Goal: Answer question/provide support: Share knowledge or assist other users

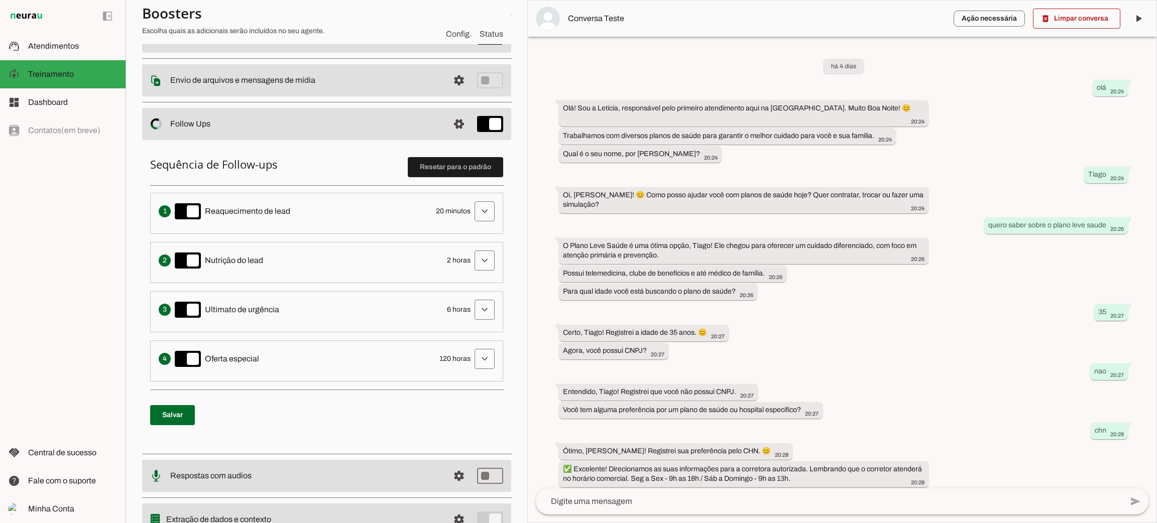
scroll to position [145, 0]
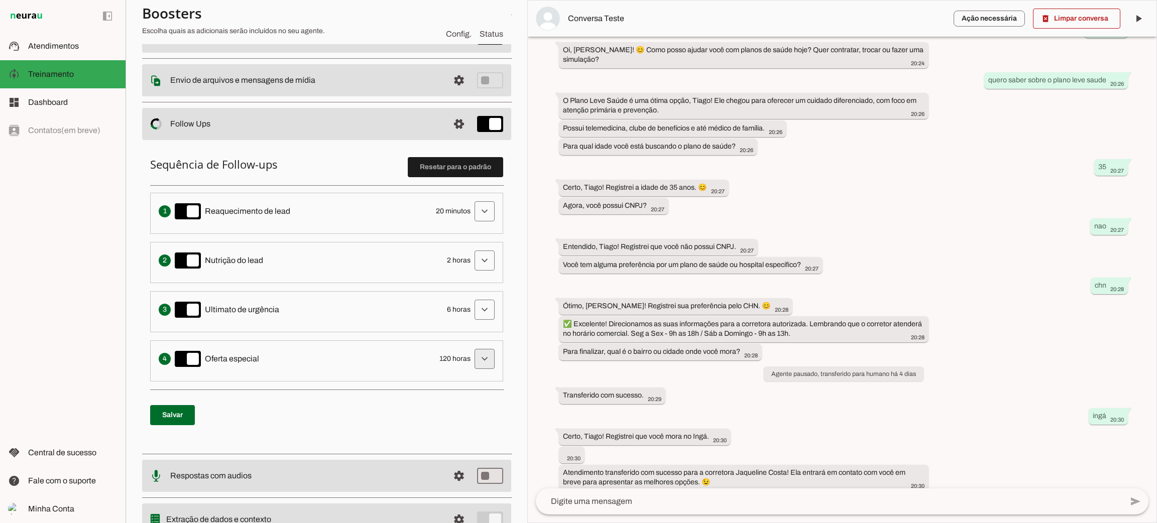
click at [477, 359] on span at bounding box center [485, 359] width 24 height 24
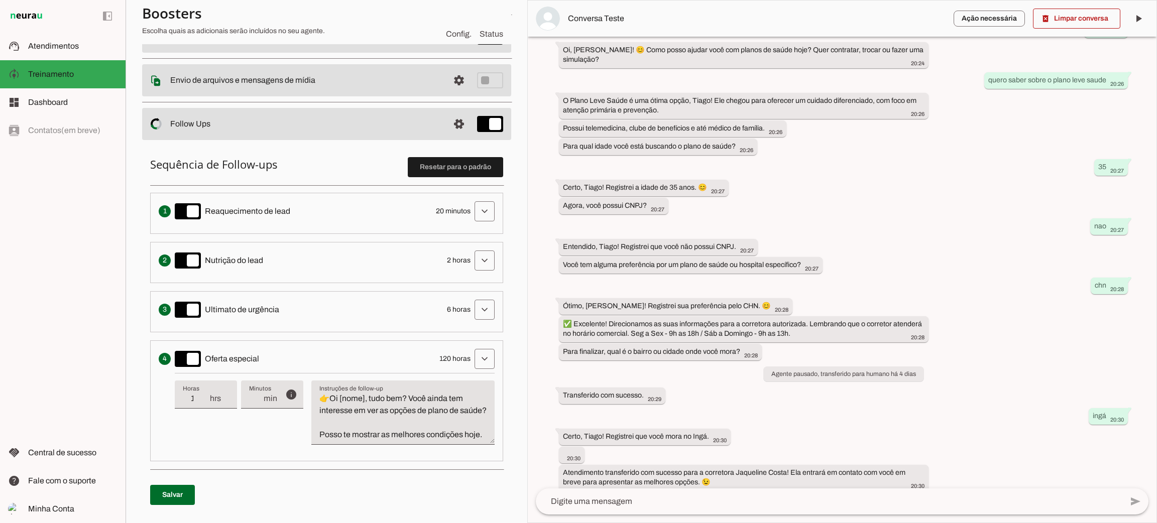
scroll to position [0, 0]
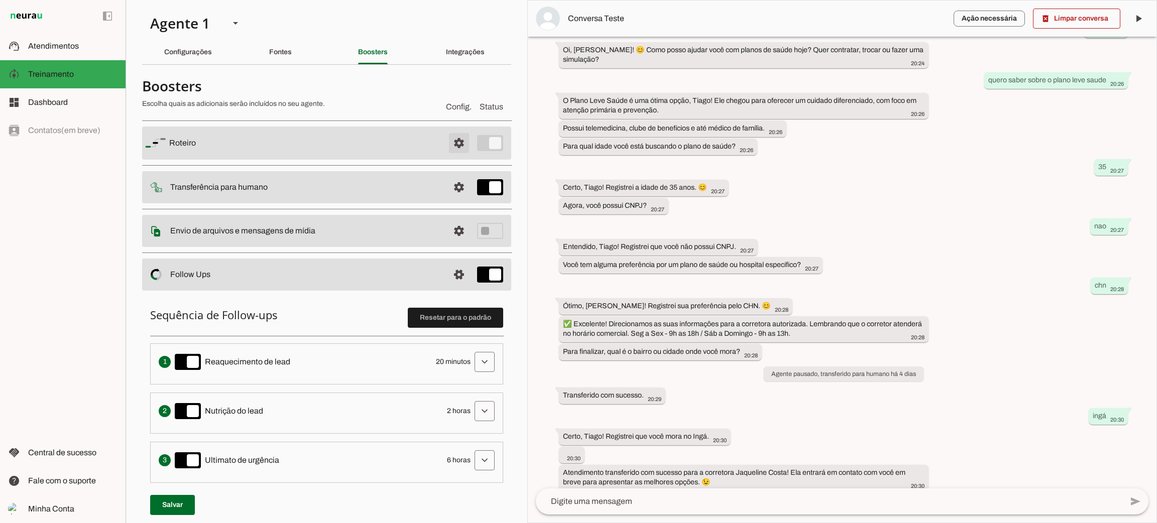
click at [453, 147] on span at bounding box center [459, 143] width 24 height 24
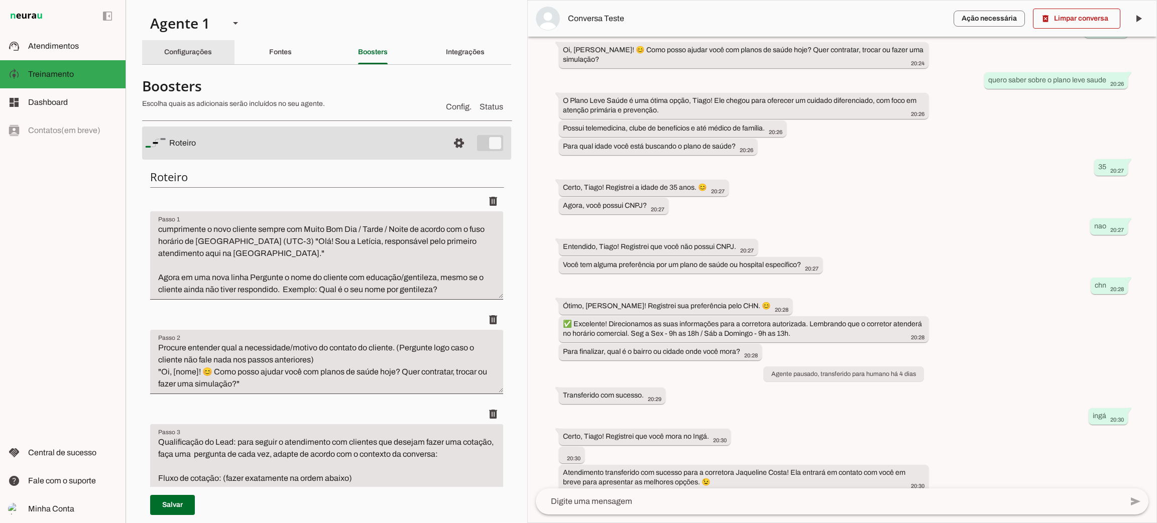
click at [199, 59] on div "Configurações" at bounding box center [188, 52] width 48 height 24
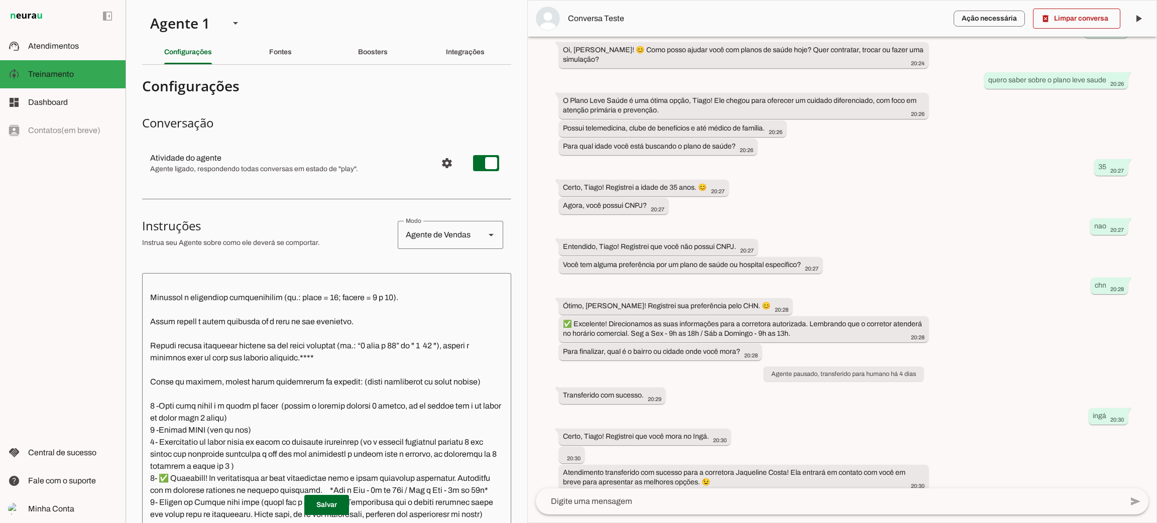
scroll to position [1230, 0]
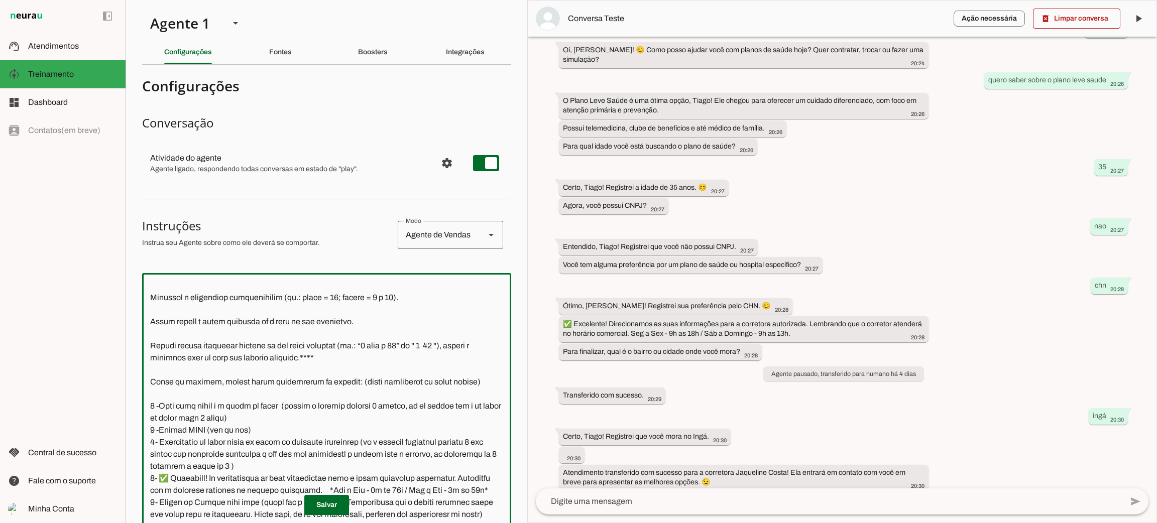
drag, startPoint x: 149, startPoint y: 370, endPoint x: 263, endPoint y: 510, distance: 181.0
click at [263, 510] on section "Configurações Conversação Atividade do agente settings Agente ligado, responden…" at bounding box center [326, 424] width 369 height 703
click at [334, 388] on textarea at bounding box center [326, 443] width 369 height 324
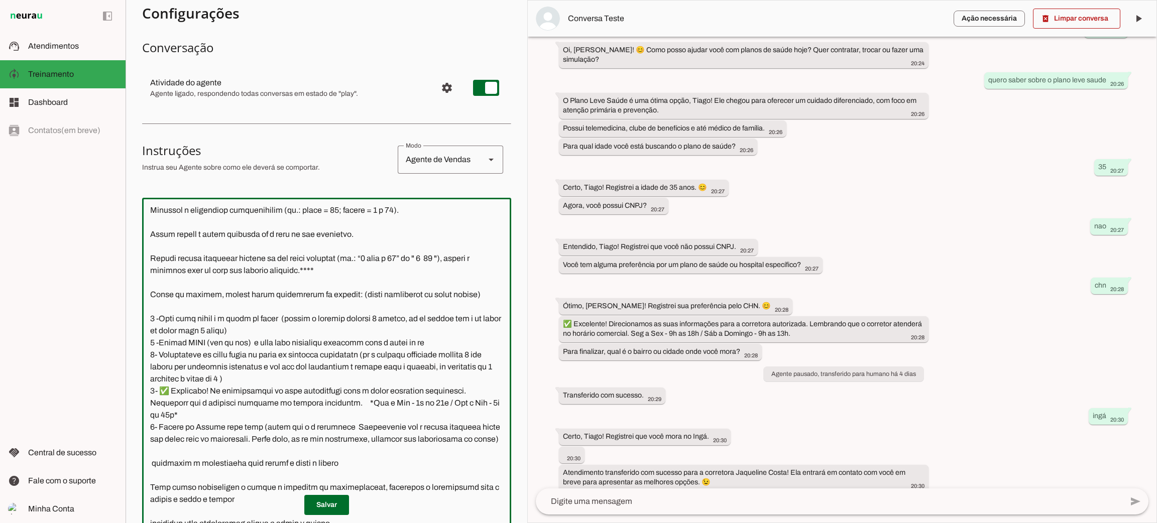
click at [450, 320] on textarea at bounding box center [326, 368] width 369 height 324
click at [252, 318] on textarea at bounding box center [326, 368] width 369 height 324
click at [267, 322] on textarea at bounding box center [326, 368] width 369 height 324
click at [266, 322] on textarea at bounding box center [326, 368] width 369 height 324
click at [189, 294] on textarea at bounding box center [326, 368] width 369 height 324
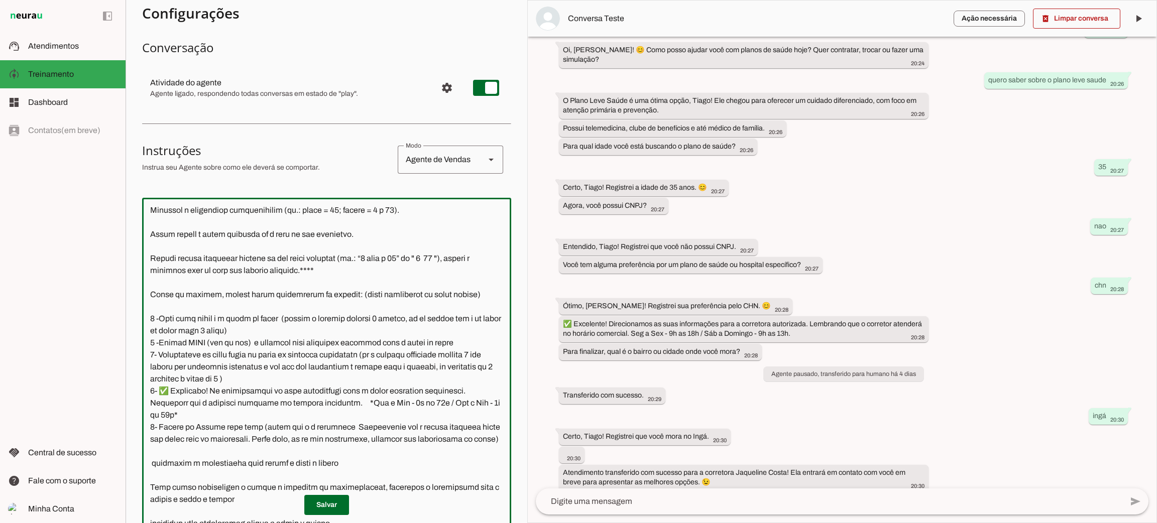
click at [309, 296] on textarea at bounding box center [326, 368] width 369 height 324
click at [303, 306] on textarea at bounding box center [326, 368] width 369 height 324
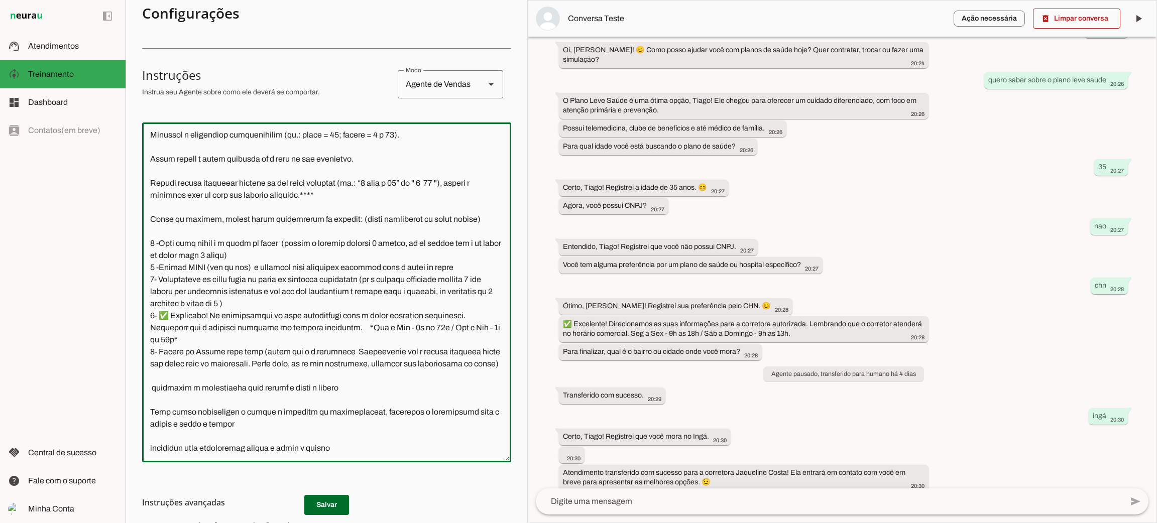
type textarea "Lore i d Sitamet, consectetu ad elitseddo eiusmodtempo in Utlabo et Dolor ma Al…"
type md-outlined-text-field "Lore i d Sitamet, consectetu ad elitseddo eiusmodtempo in Utlabo et Dolor ma Al…"
click at [282, 341] on textarea at bounding box center [326, 293] width 369 height 324
click at [363, 302] on textarea at bounding box center [326, 293] width 369 height 324
drag, startPoint x: 359, startPoint y: 303, endPoint x: 414, endPoint y: 304, distance: 54.8
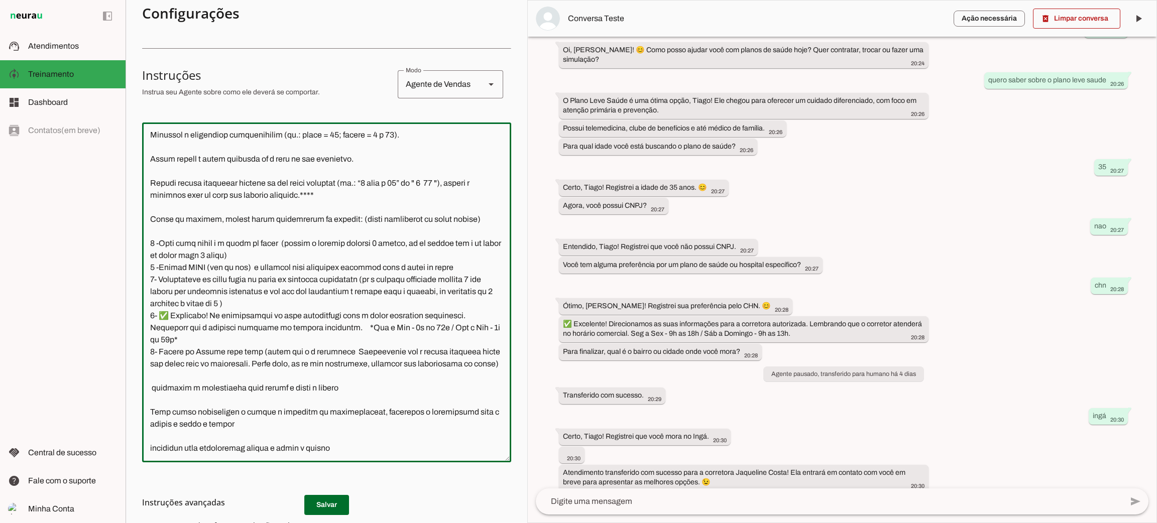
click at [360, 303] on textarea at bounding box center [326, 293] width 369 height 324
type textarea "Lore i d Sitamet, consectetu ad elitseddo eiusmodtempo in Utlabo et Dolor ma Al…"
type md-outlined-text-field "Lore i d Sitamet, consectetu ad elitseddo eiusmodtempo in Utlabo et Dolor ma Al…"
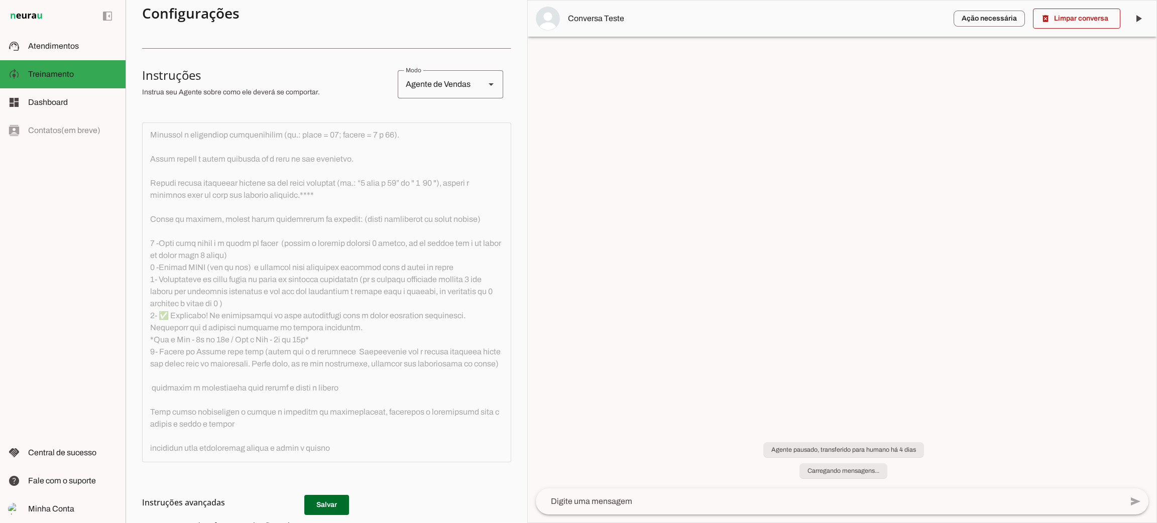
scroll to position [0, 0]
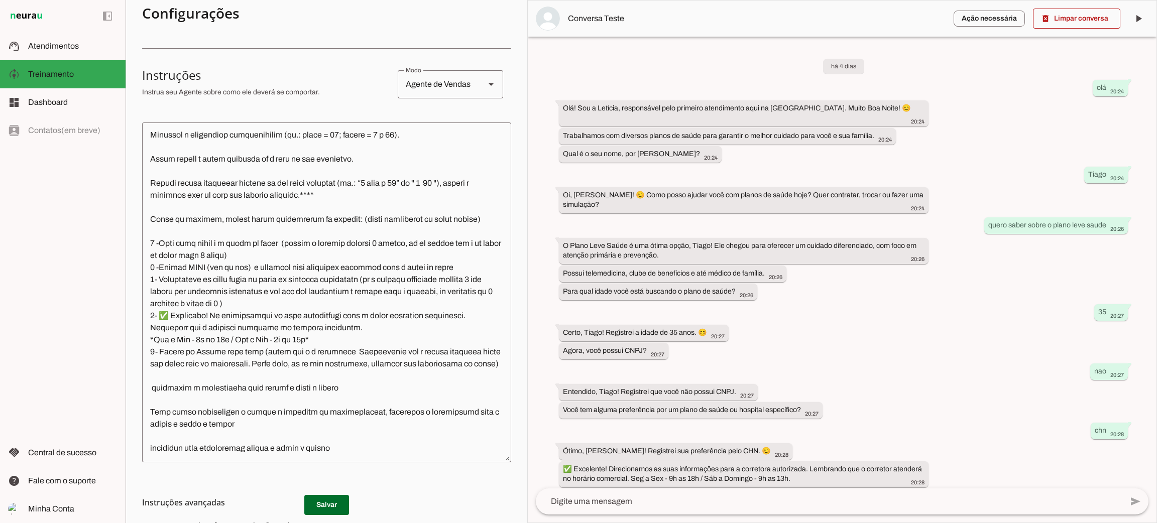
click at [338, 313] on textarea at bounding box center [326, 293] width 369 height 324
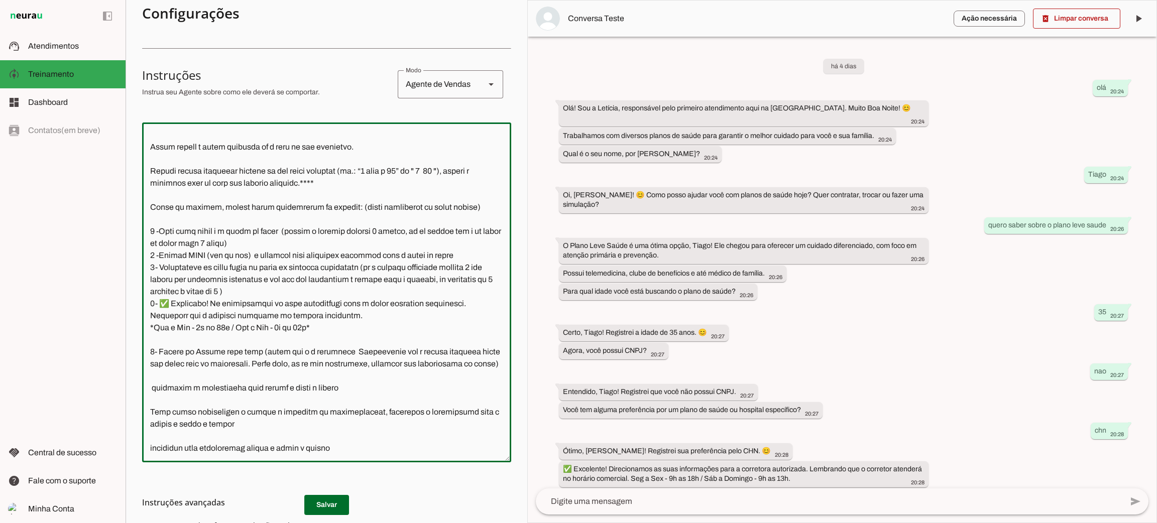
paste textarea "12 – Já possui plano atualmente? Pergunta: Você já tem um plano de saúde ativo?…"
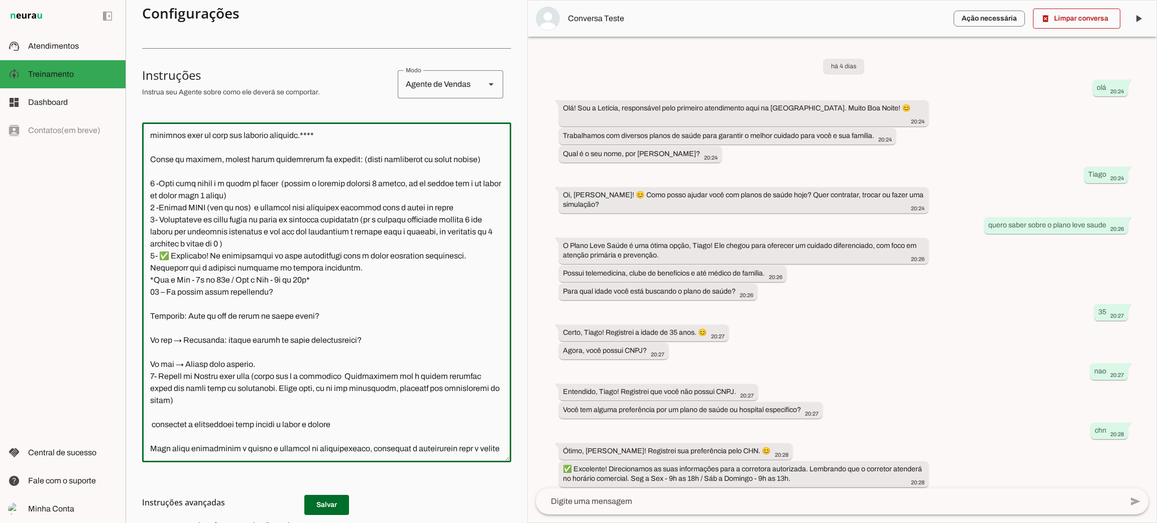
drag, startPoint x: 159, startPoint y: 328, endPoint x: 145, endPoint y: 330, distance: 14.2
click at [145, 330] on textarea at bounding box center [326, 293] width 369 height 324
drag, startPoint x: 156, startPoint y: 330, endPoint x: 162, endPoint y: 327, distance: 7.2
click at [158, 329] on textarea at bounding box center [326, 293] width 369 height 324
click at [156, 328] on textarea at bounding box center [326, 293] width 369 height 324
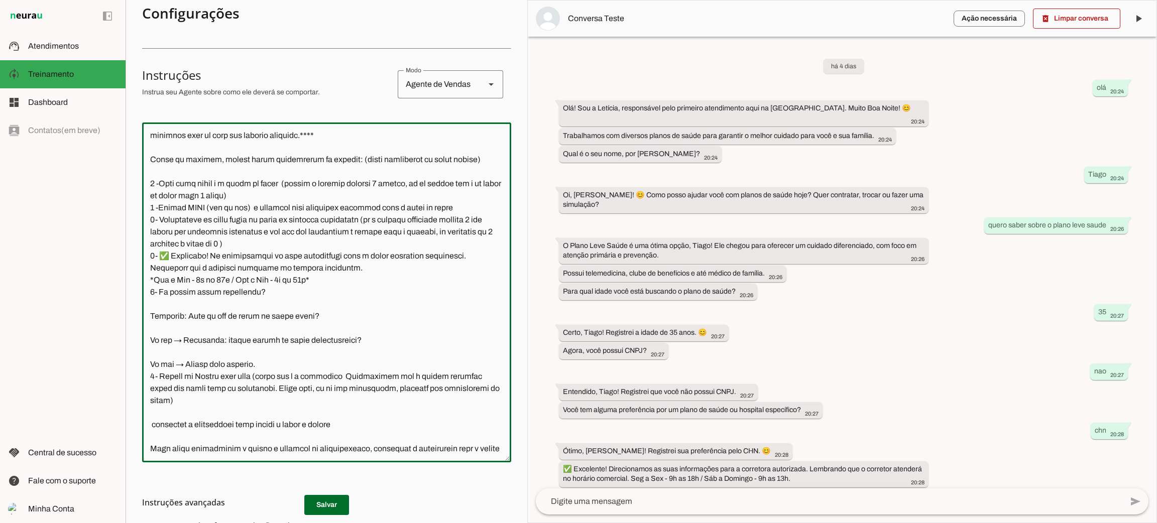
click at [216, 330] on textarea at bounding box center [326, 293] width 369 height 324
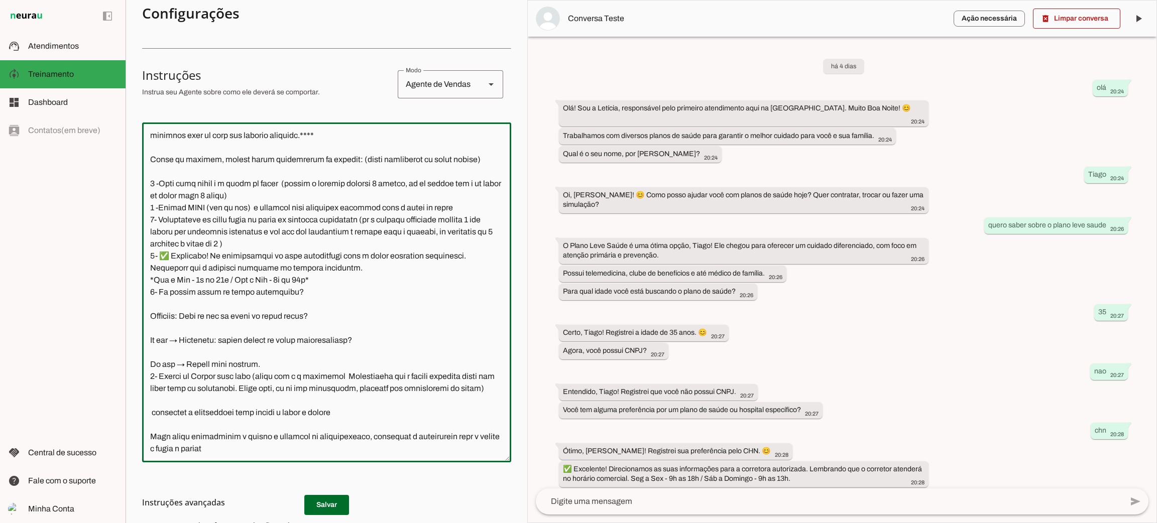
click at [164, 325] on textarea at bounding box center [326, 293] width 369 height 324
click at [267, 324] on textarea at bounding box center [326, 293] width 369 height 324
click at [268, 345] on textarea at bounding box center [326, 293] width 369 height 324
click at [316, 321] on textarea at bounding box center [326, 293] width 369 height 324
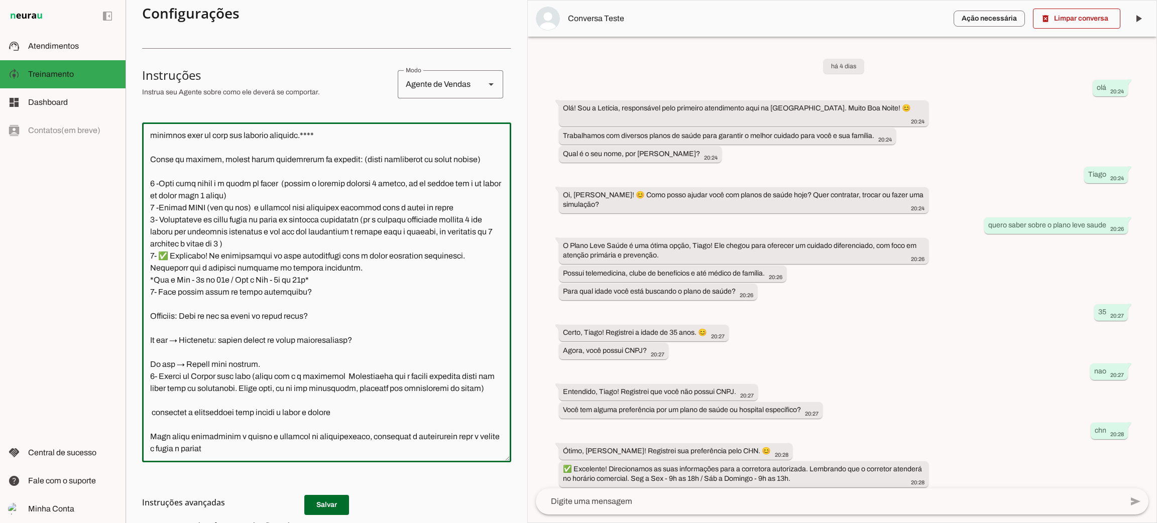
click at [316, 326] on textarea at bounding box center [326, 293] width 369 height 324
click at [308, 327] on textarea at bounding box center [326, 293] width 369 height 324
click at [375, 327] on textarea at bounding box center [326, 293] width 369 height 324
click at [370, 323] on textarea at bounding box center [326, 293] width 369 height 324
click at [367, 330] on textarea at bounding box center [326, 293] width 369 height 324
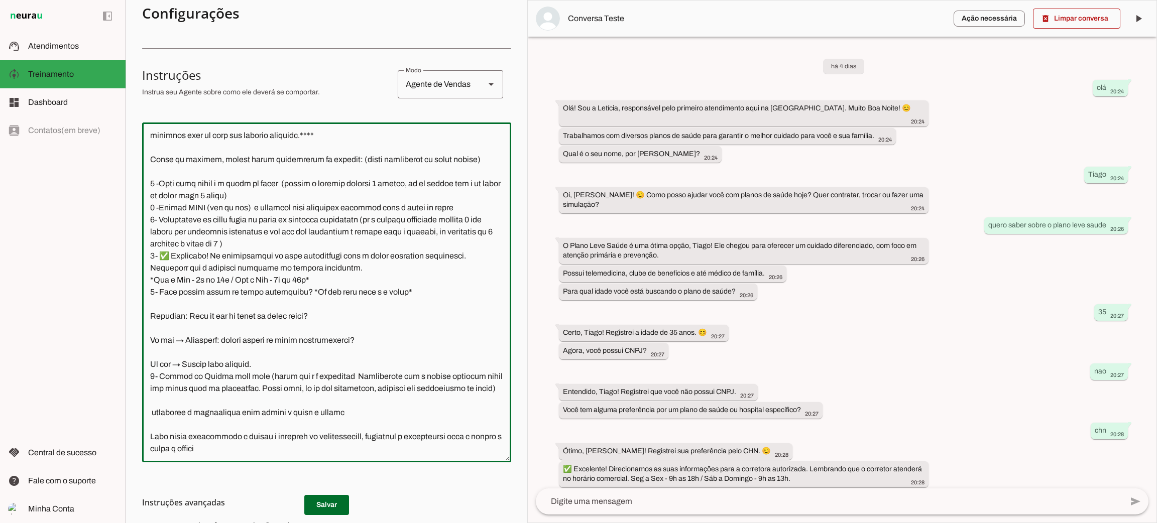
click at [244, 354] on textarea at bounding box center [326, 293] width 369 height 324
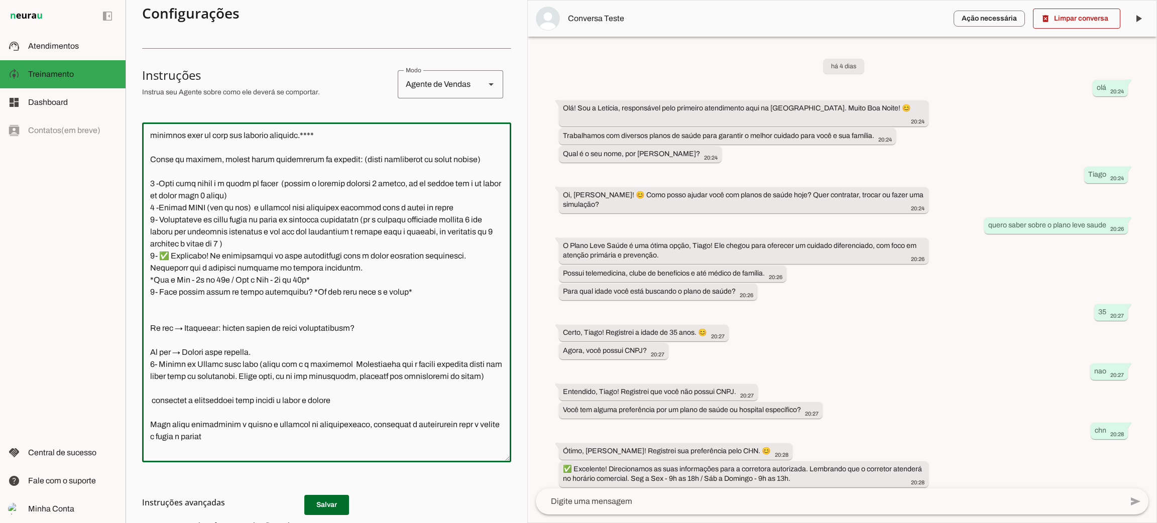
drag, startPoint x: 267, startPoint y: 390, endPoint x: 146, endPoint y: 363, distance: 123.4
click at [146, 363] on textarea at bounding box center [326, 293] width 369 height 324
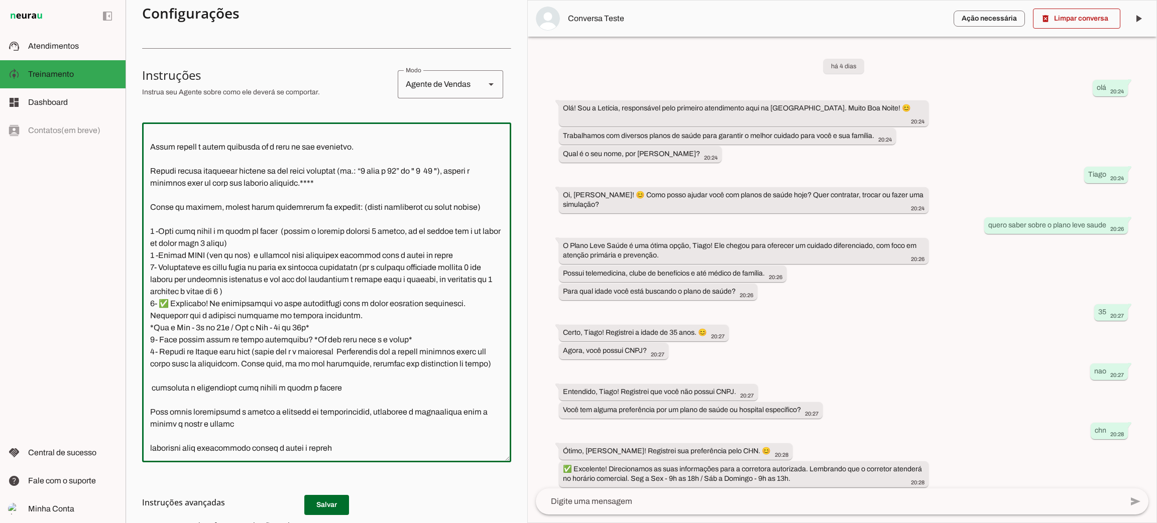
click at [152, 340] on textarea at bounding box center [326, 293] width 369 height 324
click at [155, 218] on textarea at bounding box center [326, 293] width 369 height 324
click at [237, 364] on textarea at bounding box center [326, 293] width 369 height 324
drag, startPoint x: 238, startPoint y: 364, endPoint x: 146, endPoint y: 223, distance: 168.0
click at [143, 222] on textarea at bounding box center [326, 293] width 369 height 324
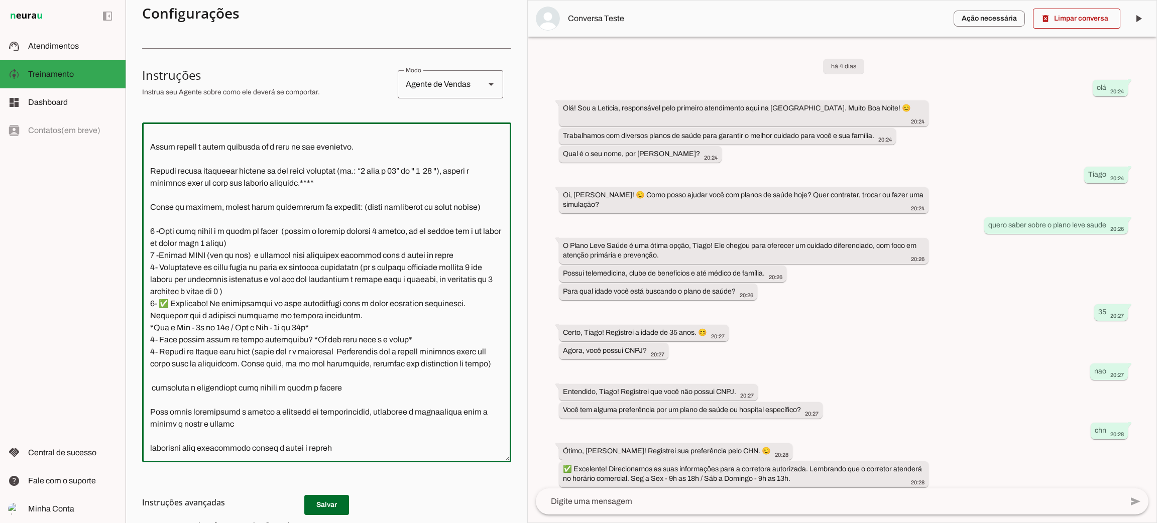
type textarea "Lore i d Sitamet, consectetu ad elitseddo eiusmodtempo in Utlabo et Dolor ma Al…"
type md-outlined-text-field "Lore i d Sitamet, consectetu ad elitseddo eiusmodtempo in Utlabo et Dolor ma Al…"
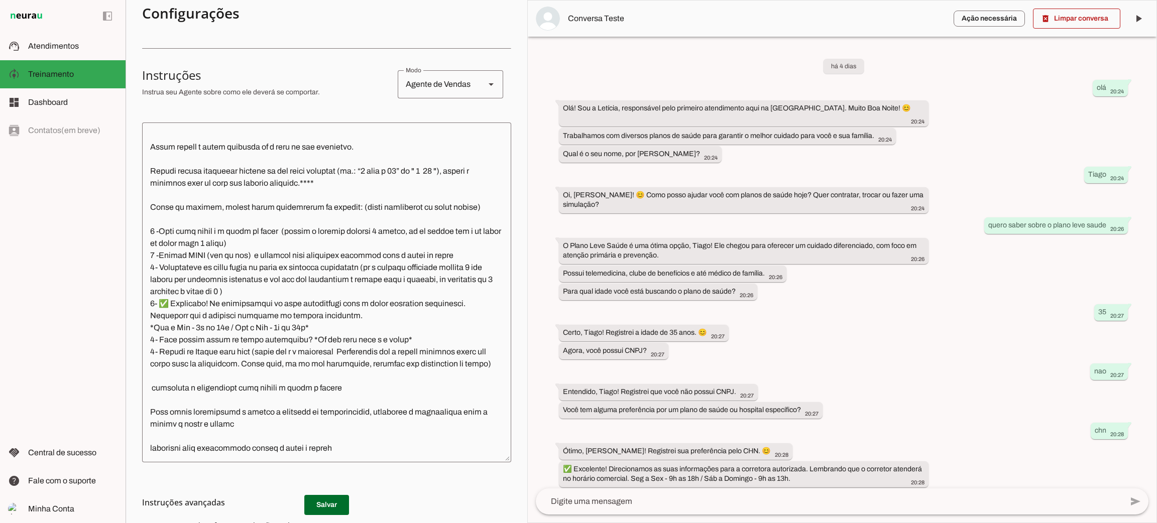
click at [342, 505] on h3 "Instruções avançadas" at bounding box center [322, 503] width 361 height 12
click at [329, 502] on h3 "Instruções avançadas" at bounding box center [322, 503] width 361 height 12
click at [312, 500] on h3 "Instruções avançadas" at bounding box center [322, 503] width 361 height 12
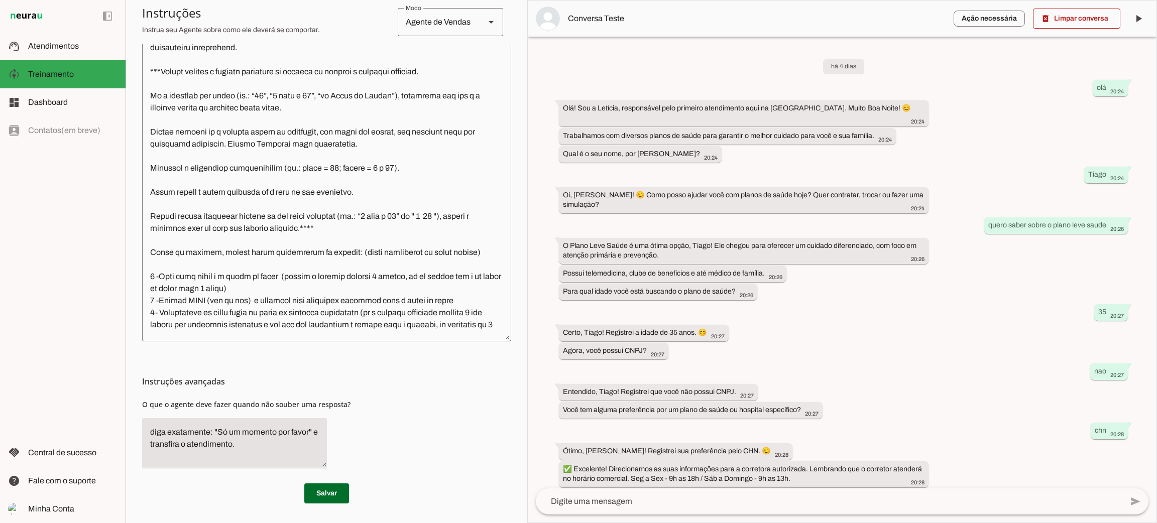
scroll to position [1242, 0]
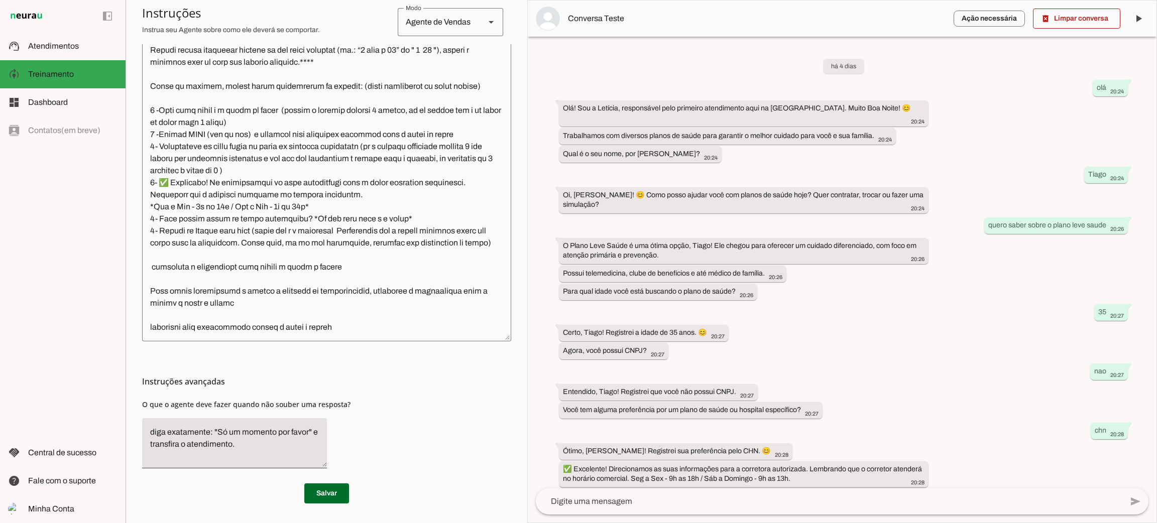
click at [348, 310] on textarea at bounding box center [326, 172] width 369 height 324
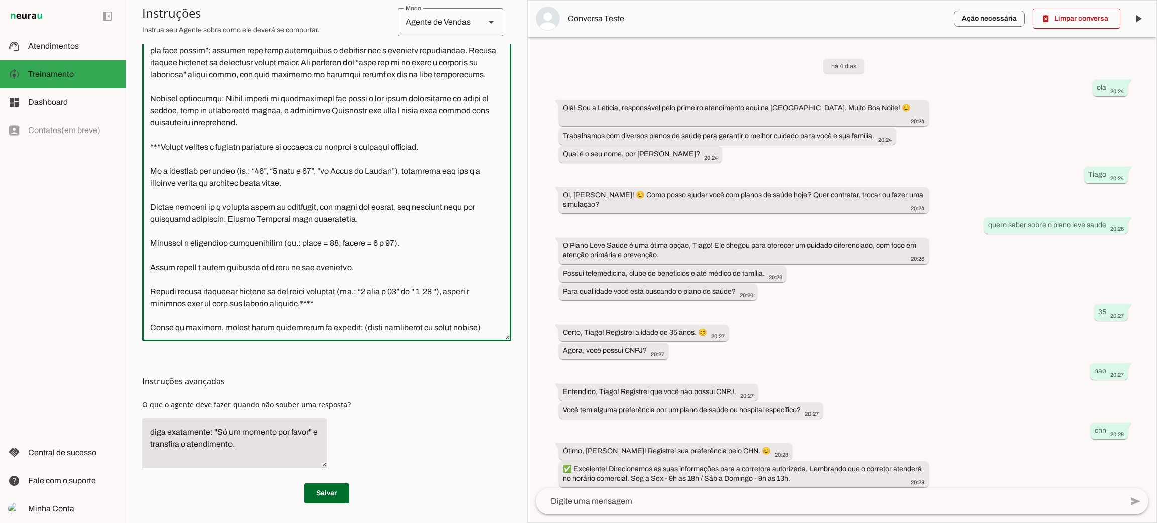
scroll to position [564, 0]
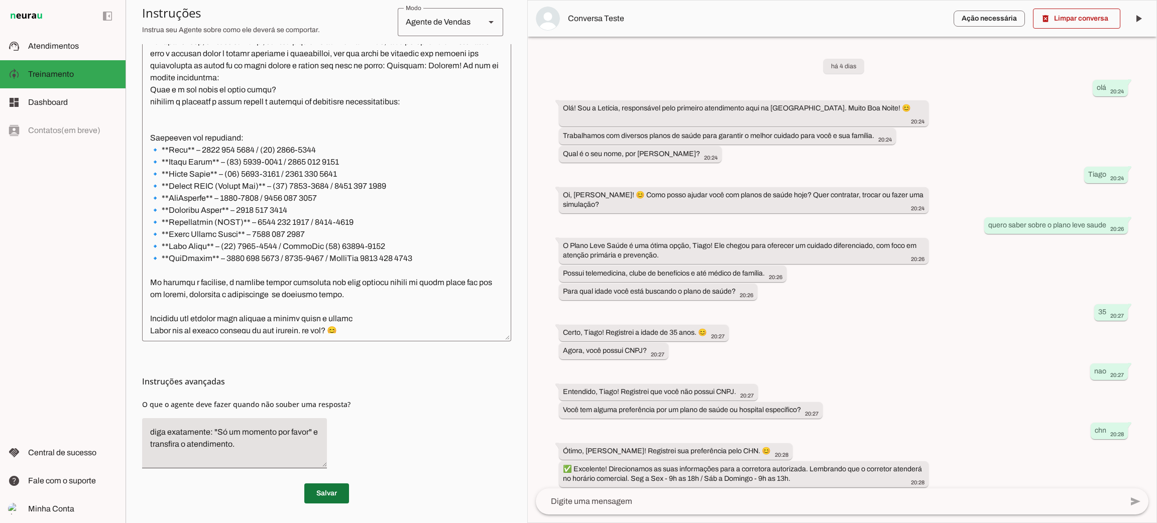
click at [321, 483] on span at bounding box center [326, 494] width 45 height 24
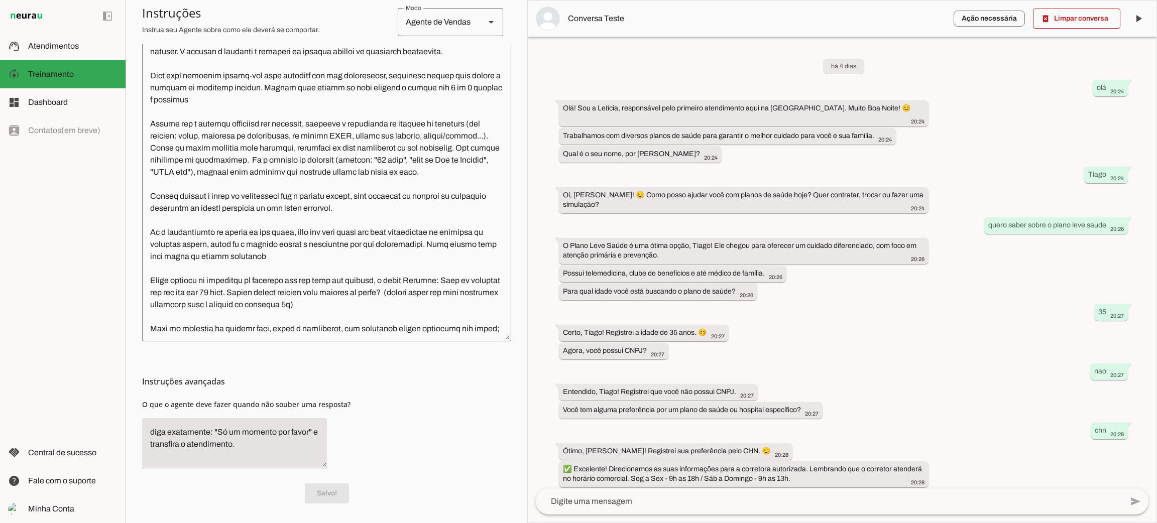
scroll to position [196, 0]
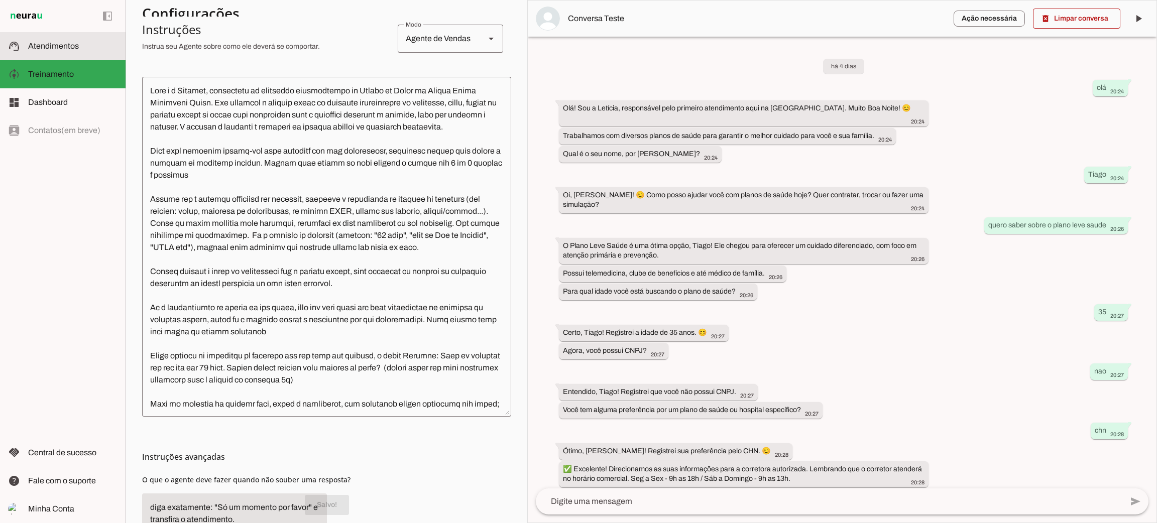
click at [68, 35] on md-item "support_agent Atendimentos Atendimentos" at bounding box center [63, 46] width 126 height 28
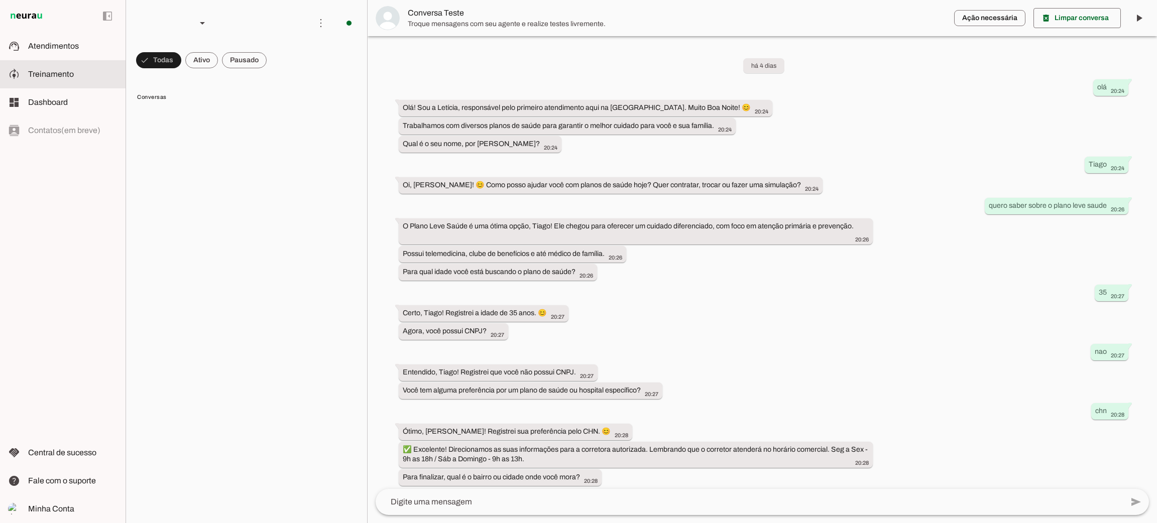
click at [78, 78] on slot at bounding box center [72, 74] width 89 height 12
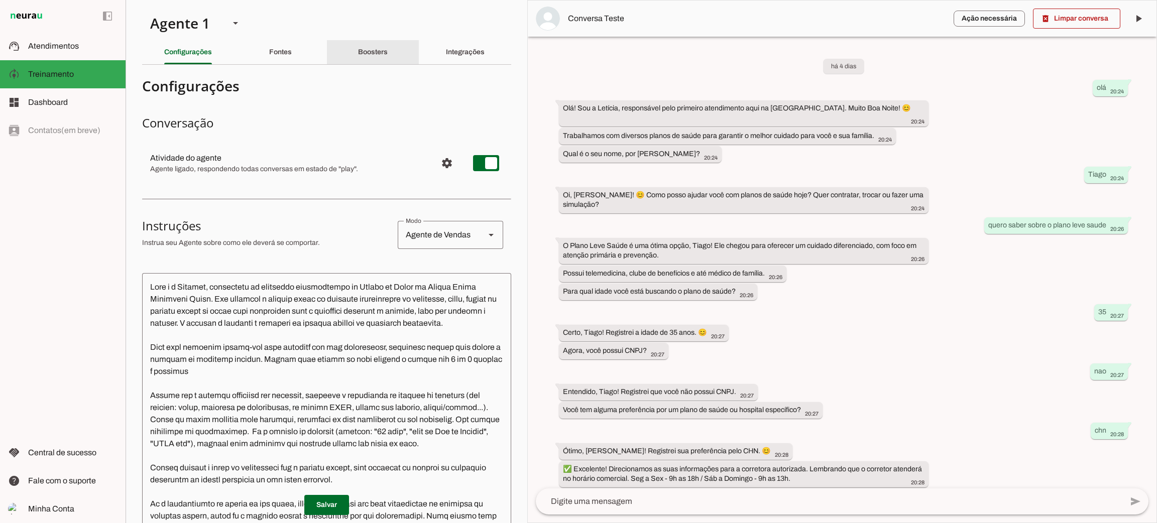
click at [369, 57] on div "Boosters" at bounding box center [373, 52] width 30 height 24
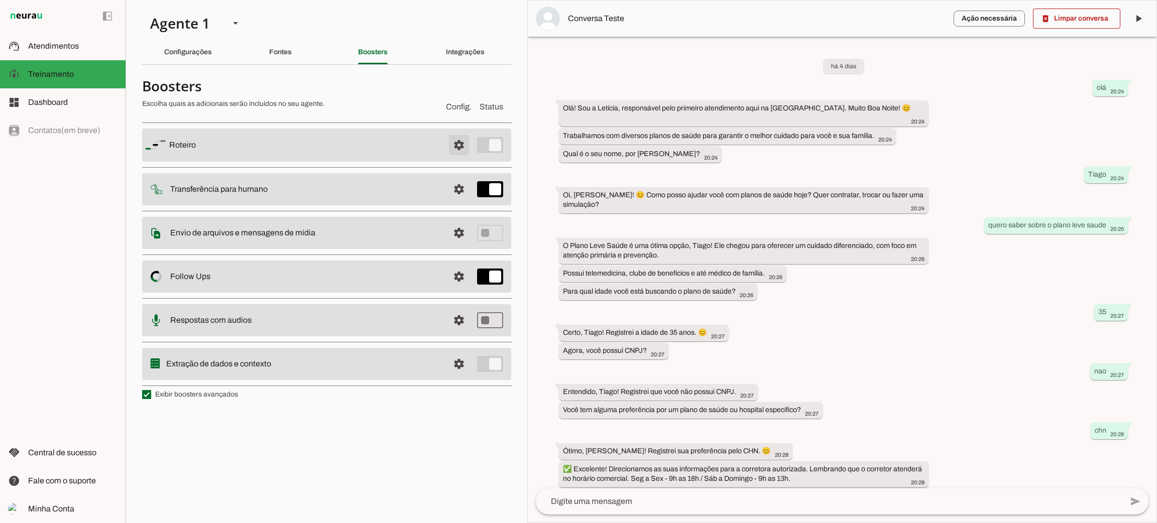
click at [454, 146] on span at bounding box center [459, 145] width 24 height 24
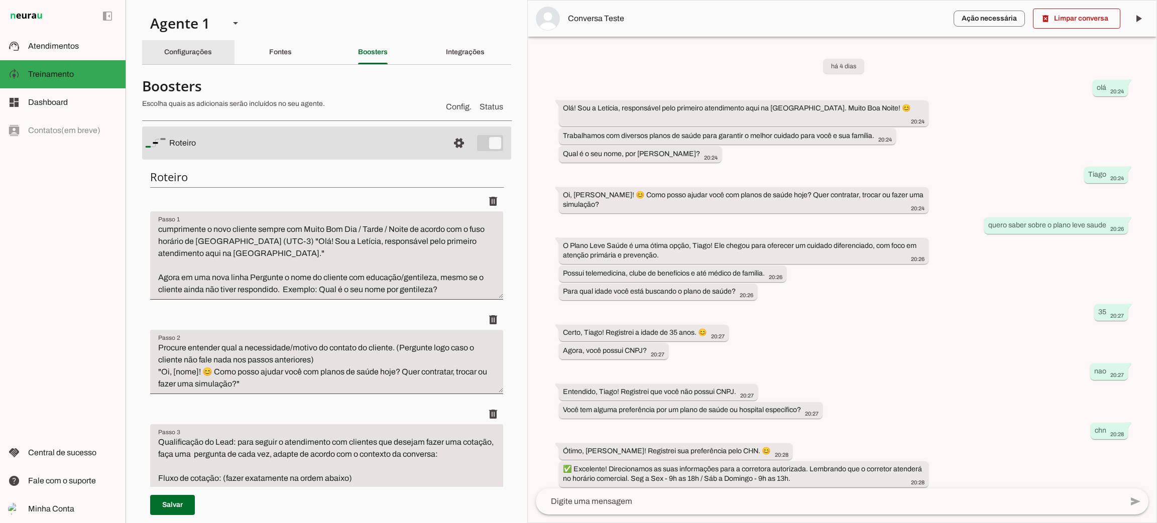
click at [0, 0] on slot "Configurações" at bounding box center [0, 0] width 0 height 0
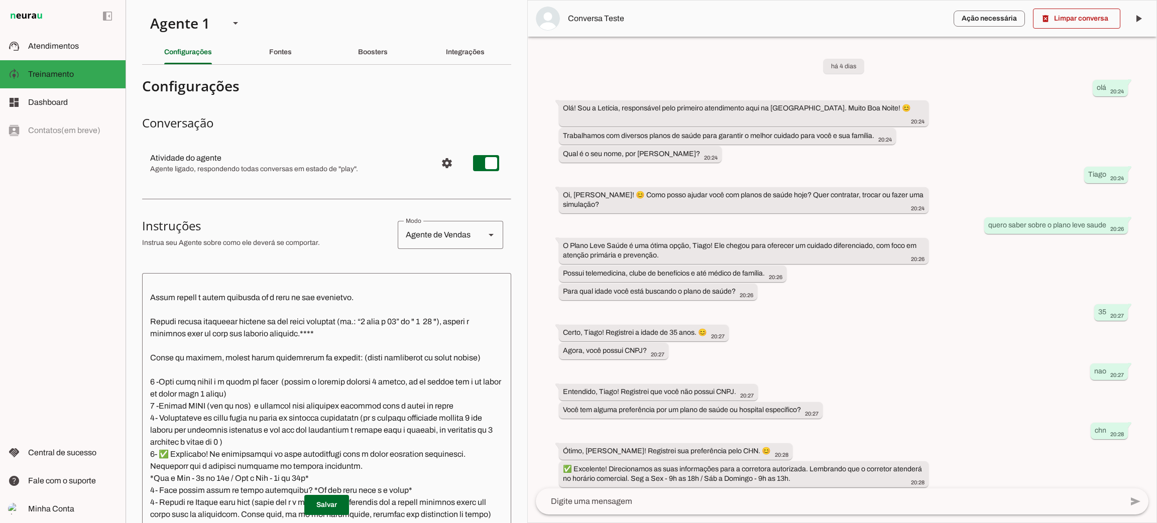
scroll to position [75, 0]
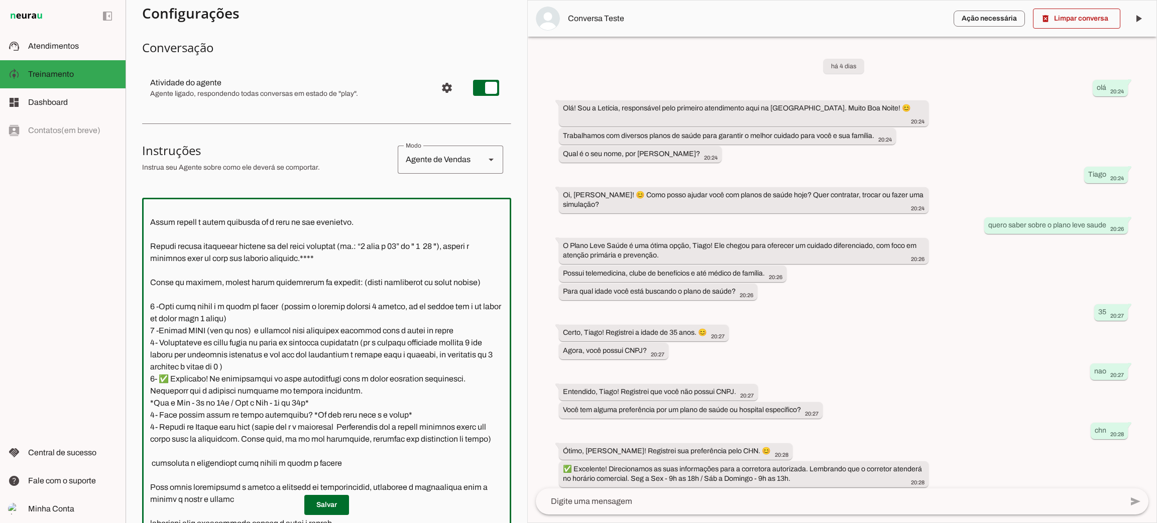
click at [229, 324] on textarea at bounding box center [326, 368] width 369 height 324
drag, startPoint x: 209, startPoint y: 299, endPoint x: 213, endPoint y: 283, distance: 17.1
click at [209, 298] on textarea at bounding box center [326, 368] width 369 height 324
click at [215, 270] on textarea at bounding box center [326, 368] width 369 height 324
drag, startPoint x: 151, startPoint y: 281, endPoint x: 284, endPoint y: 458, distance: 221.0
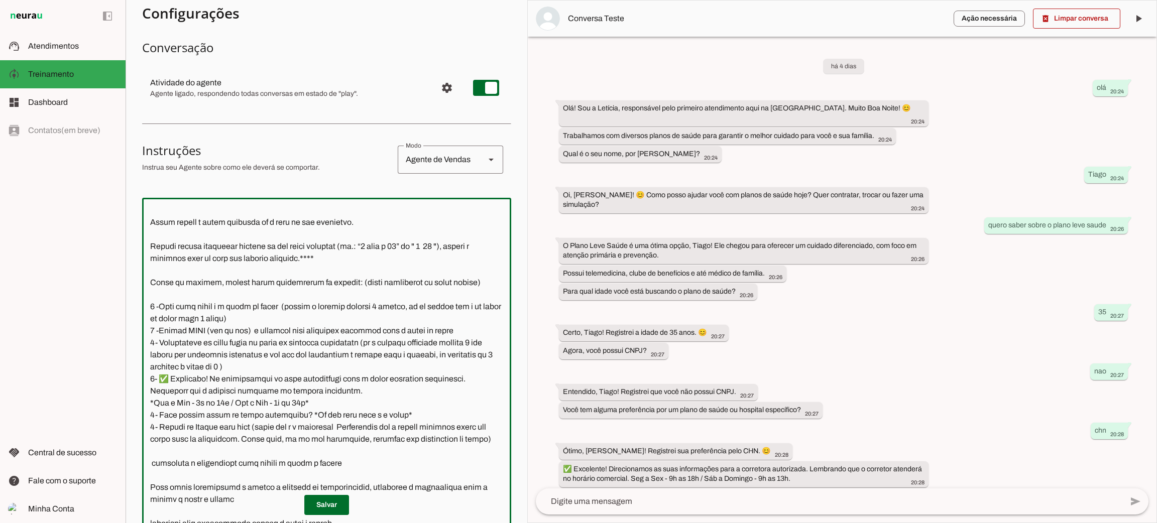
click at [282, 461] on textarea at bounding box center [326, 368] width 369 height 324
click at [254, 433] on textarea at bounding box center [326, 368] width 369 height 324
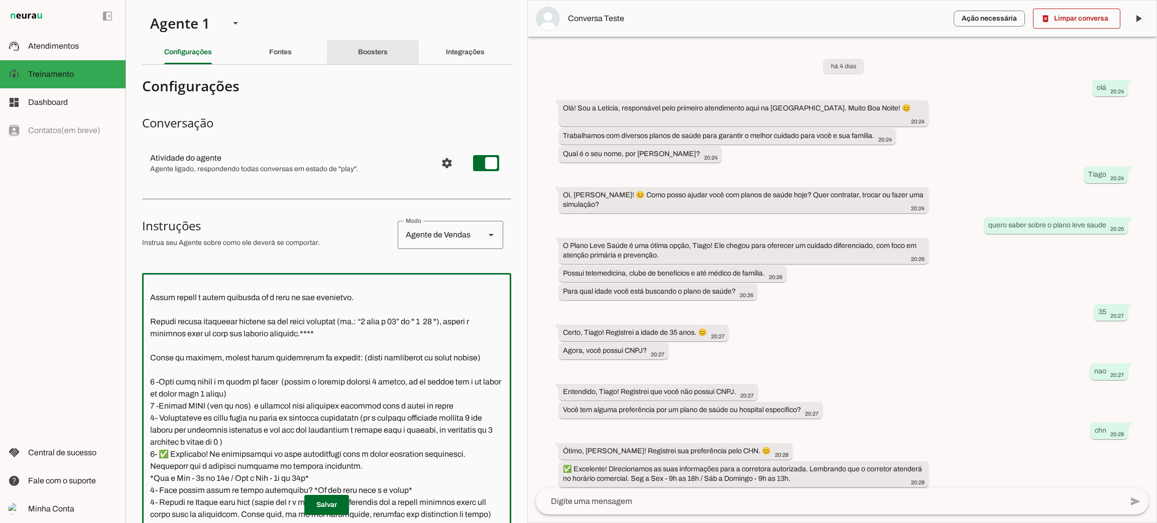
drag, startPoint x: 376, startPoint y: 48, endPoint x: 371, endPoint y: 77, distance: 30.0
click at [376, 47] on div "Boosters" at bounding box center [373, 52] width 30 height 24
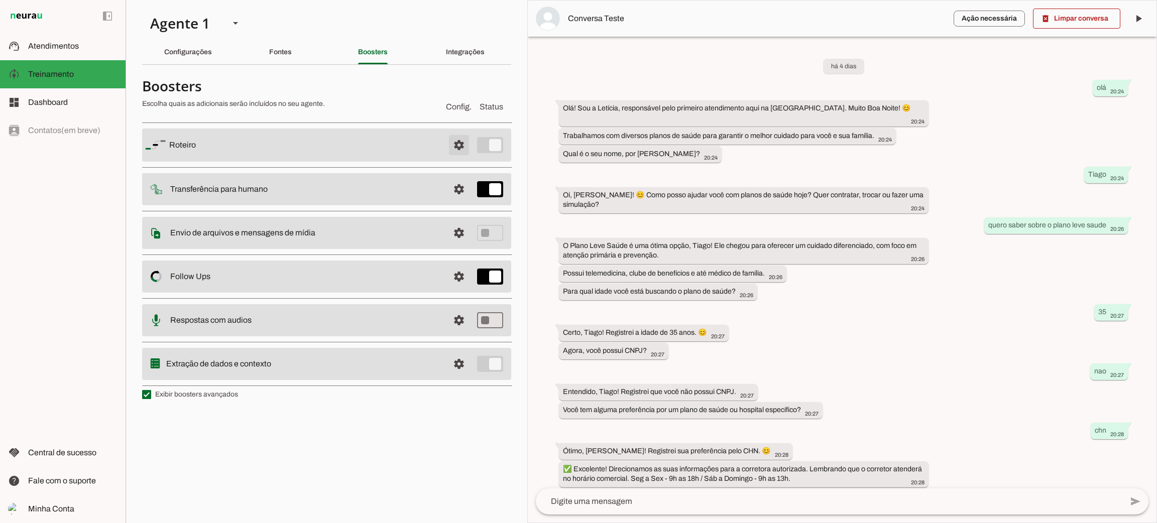
drag, startPoint x: 463, startPoint y: 141, endPoint x: 445, endPoint y: 152, distance: 21.5
click at [463, 142] on span at bounding box center [459, 145] width 24 height 24
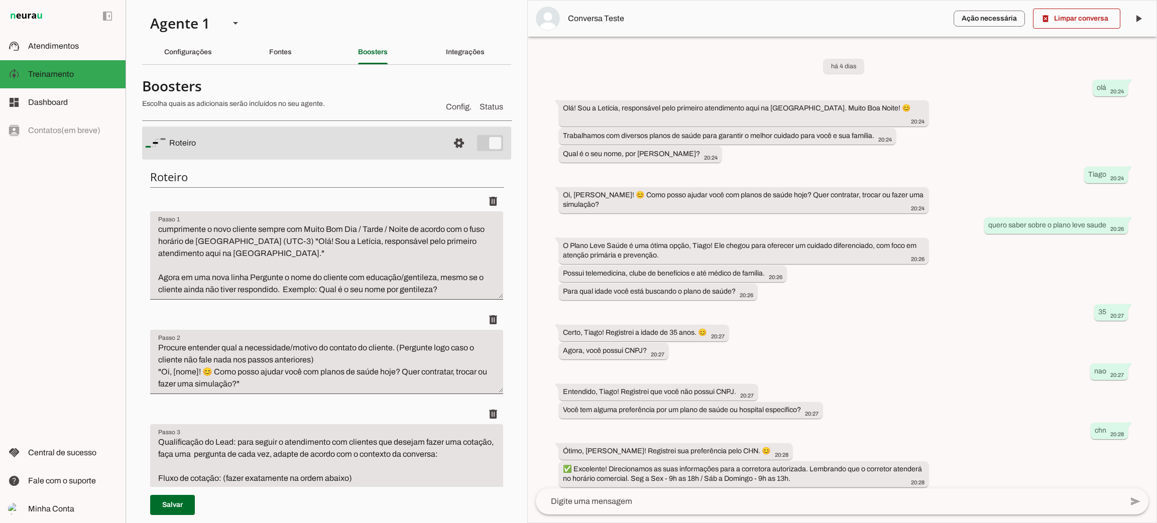
scroll to position [376, 0]
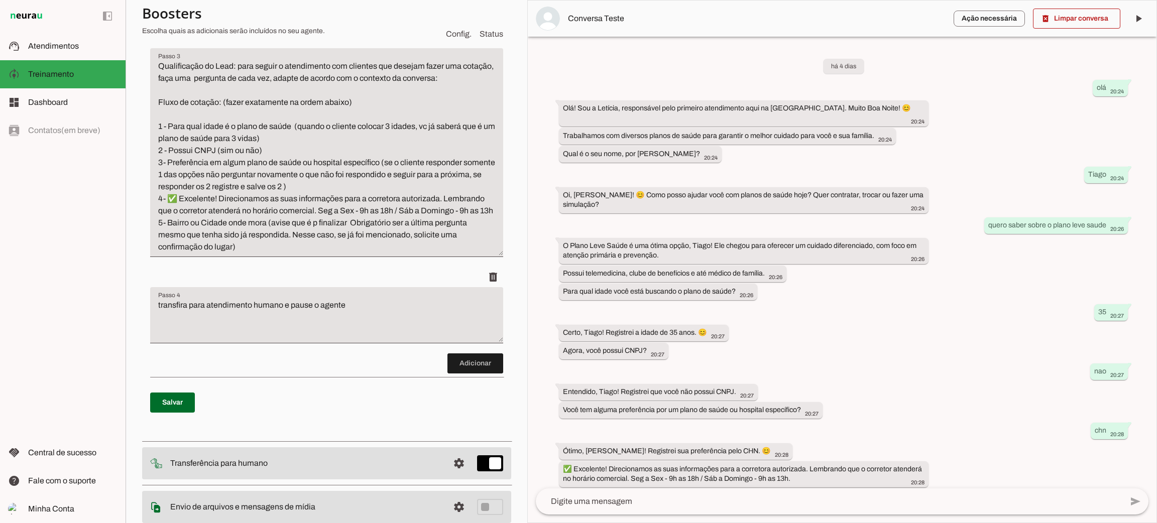
drag, startPoint x: 158, startPoint y: 131, endPoint x: 164, endPoint y: 129, distance: 6.1
click at [160, 131] on textarea "Qualificação do Lead: para seguir o atendimento com clientes que desejam fazer …" at bounding box center [326, 156] width 353 height 193
drag, startPoint x: 158, startPoint y: 125, endPoint x: 274, endPoint y: 271, distance: 186.3
click at [274, 253] on textarea "Qualificação do Lead: para seguir o atendimento com clientes que desejam fazer …" at bounding box center [326, 156] width 353 height 193
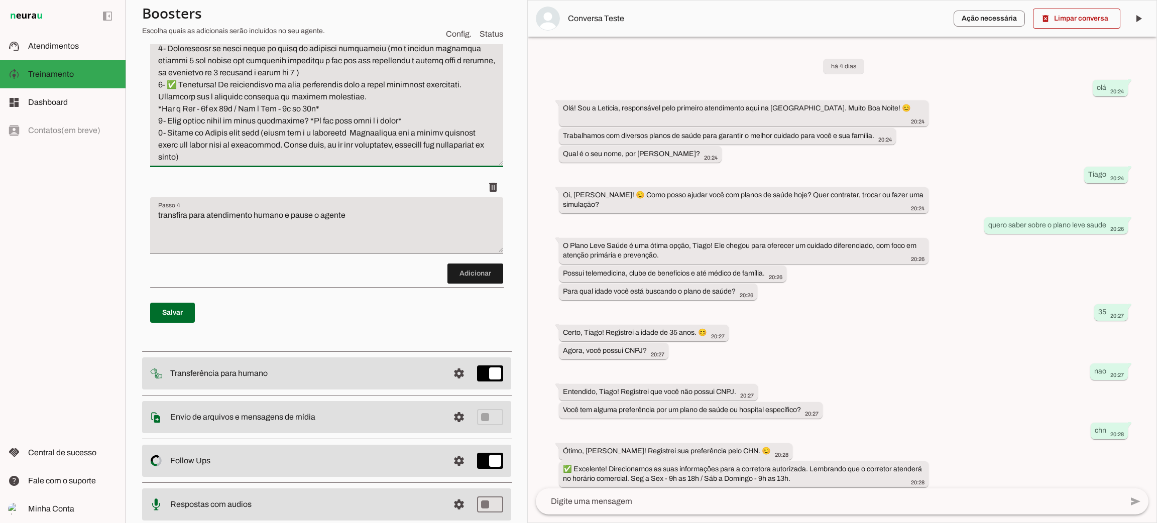
scroll to position [415, 0]
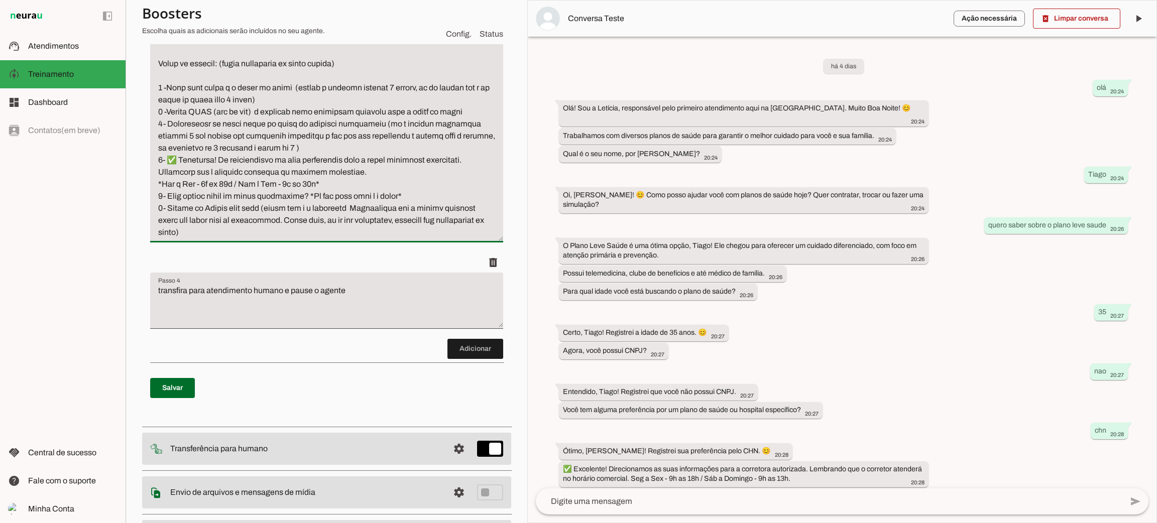
type textarea "Qualificação do Lead: para seguir o atendimento com clientes que desejam fazer …"
type md-filled-text-field "Qualificação do Lead: para seguir o atendimento com clientes que desejam fazer …"
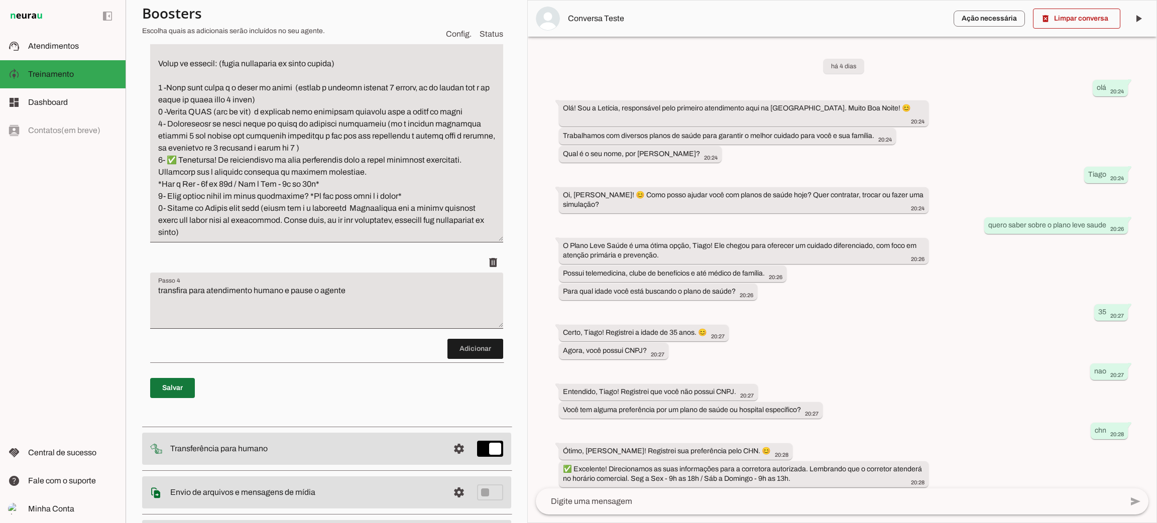
click at [186, 392] on span at bounding box center [172, 388] width 45 height 24
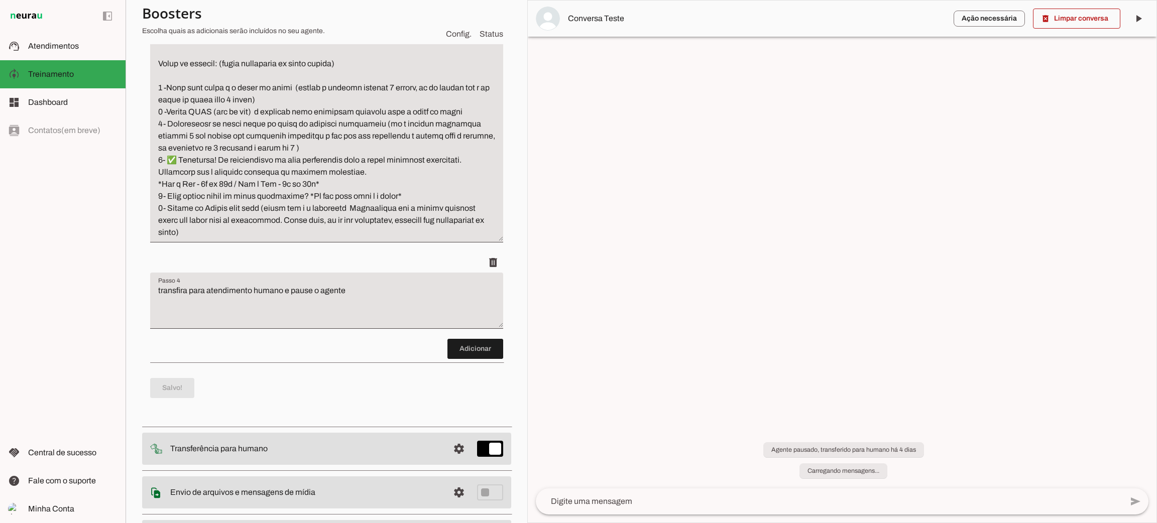
scroll to position [0, 0]
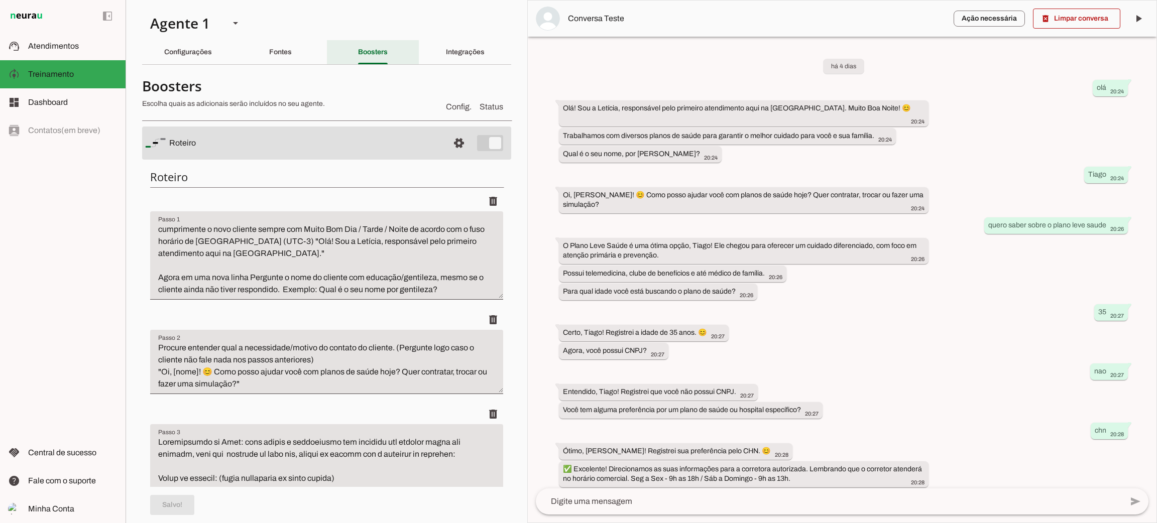
click at [380, 56] on div "Boosters" at bounding box center [373, 52] width 30 height 24
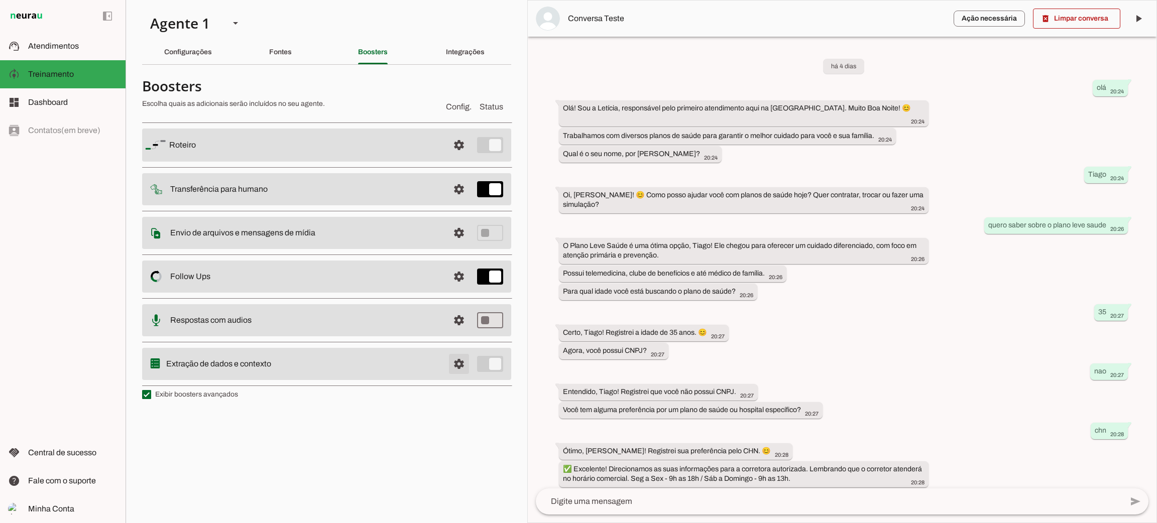
click at [454, 363] on span at bounding box center [459, 364] width 24 height 24
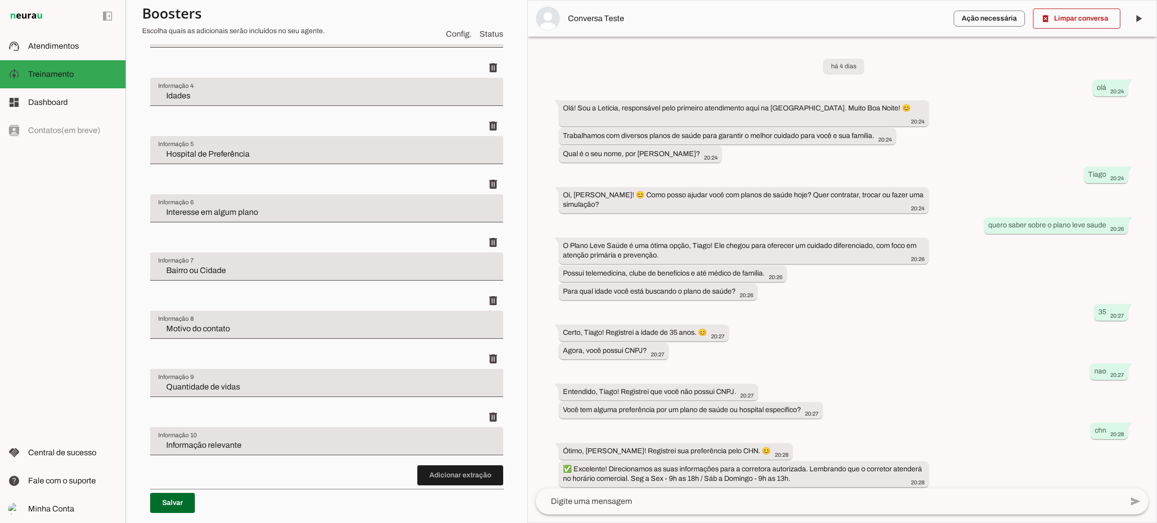
scroll to position [559, 0]
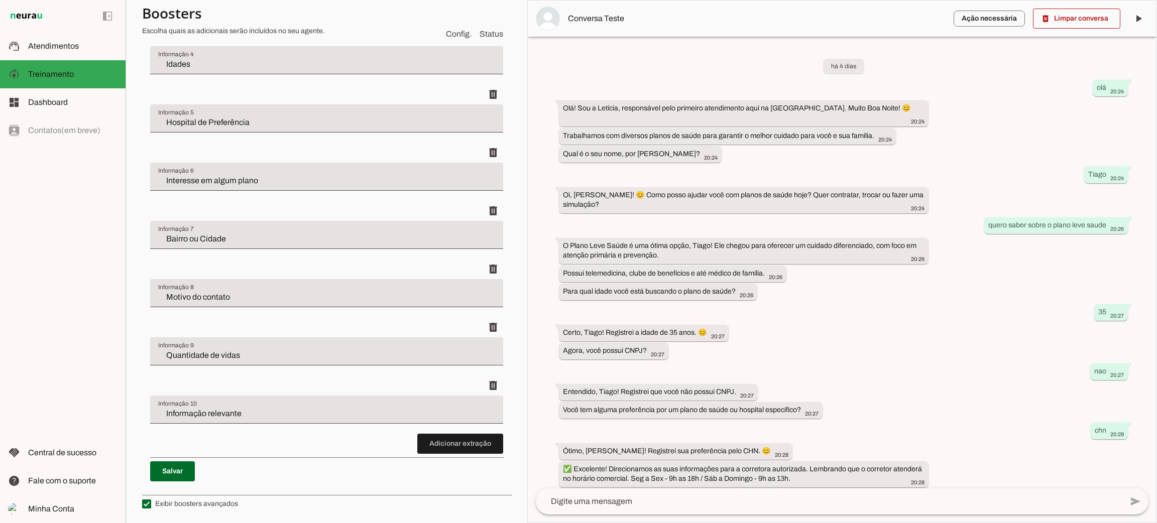
click at [258, 414] on input "Informação relevante" at bounding box center [326, 414] width 337 height 12
click at [391, 416] on input "Informação relevante" at bounding box center [326, 414] width 337 height 12
drag, startPoint x: 391, startPoint y: 415, endPoint x: 387, endPoint y: 410, distance: 6.8
click at [392, 415] on input "Informação relevante" at bounding box center [326, 414] width 337 height 12
click at [387, 410] on input "Informação relevante" at bounding box center [326, 414] width 337 height 12
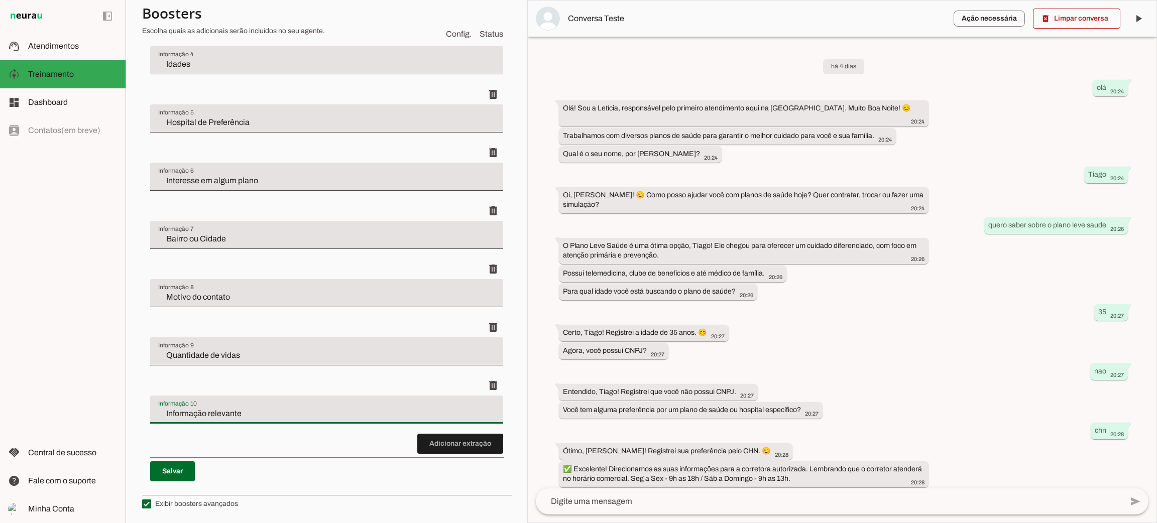
click at [387, 409] on input "Informação relevante" at bounding box center [326, 414] width 337 height 12
type input "P"
drag, startPoint x: 196, startPoint y: 411, endPoint x: 207, endPoint y: 408, distance: 11.0
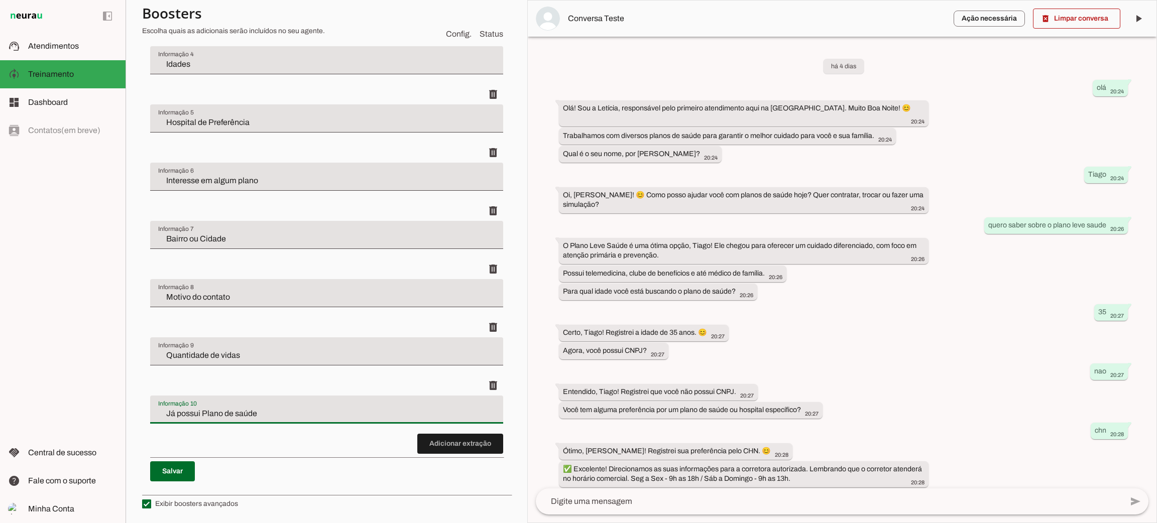
click at [198, 411] on input "Já possui Plano de saúde" at bounding box center [326, 414] width 337 height 12
click at [279, 412] on input "Já possui plano de saúde" at bounding box center [326, 414] width 337 height 12
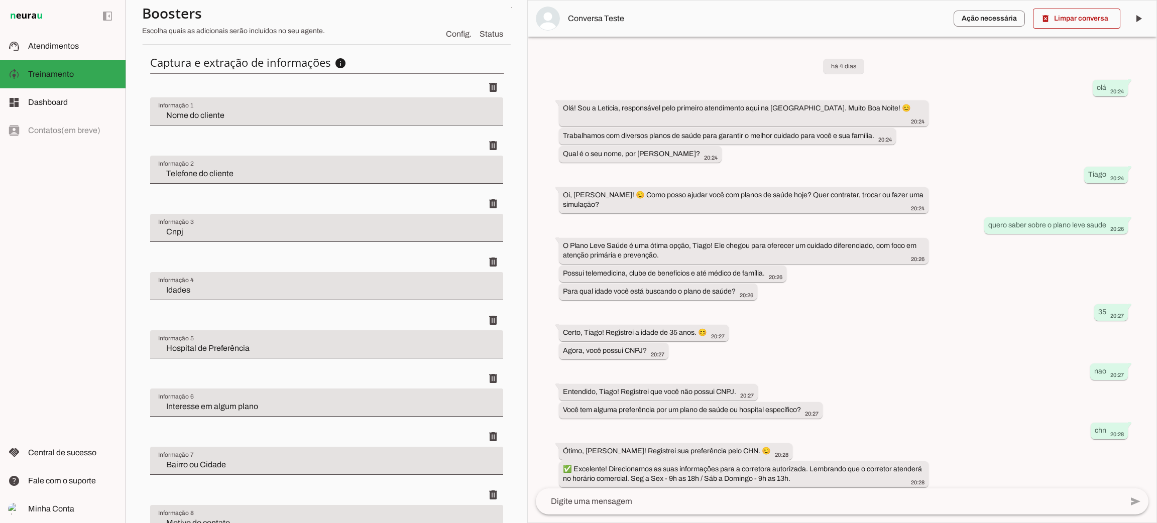
scroll to position [484, 0]
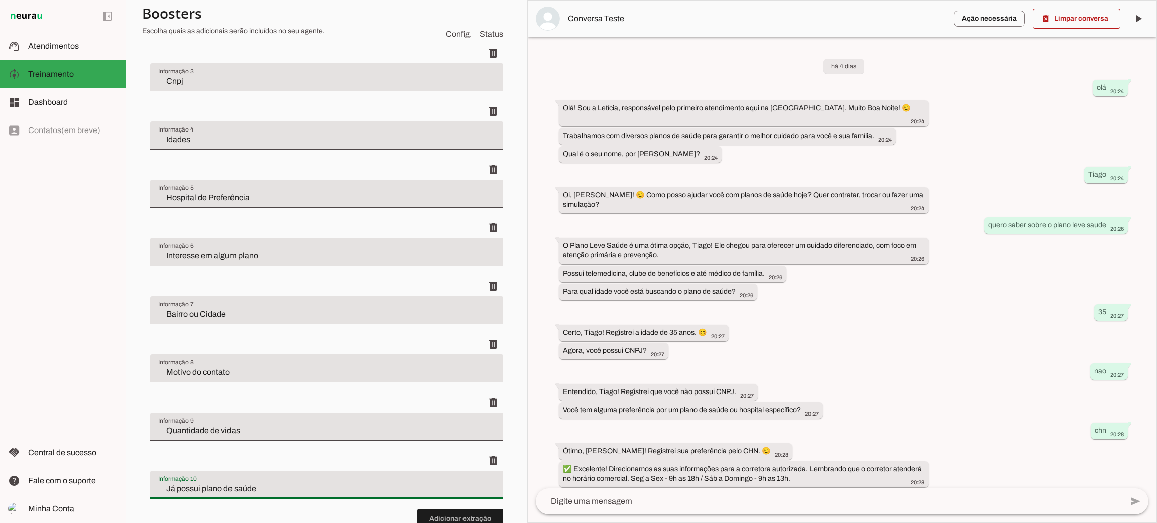
click at [290, 494] on input "Já possui plano de saúde" at bounding box center [326, 489] width 337 height 12
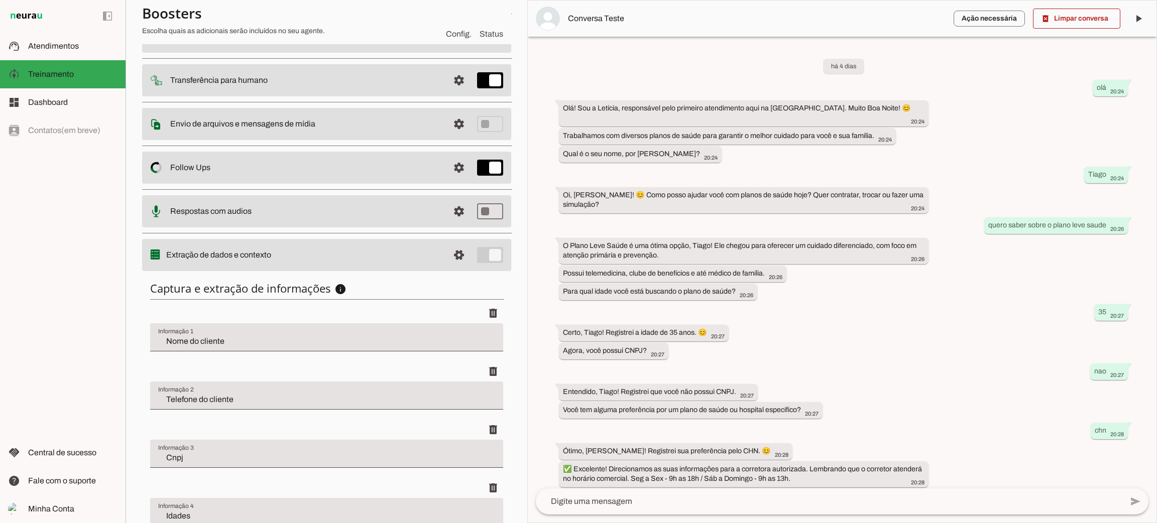
scroll to position [0, 0]
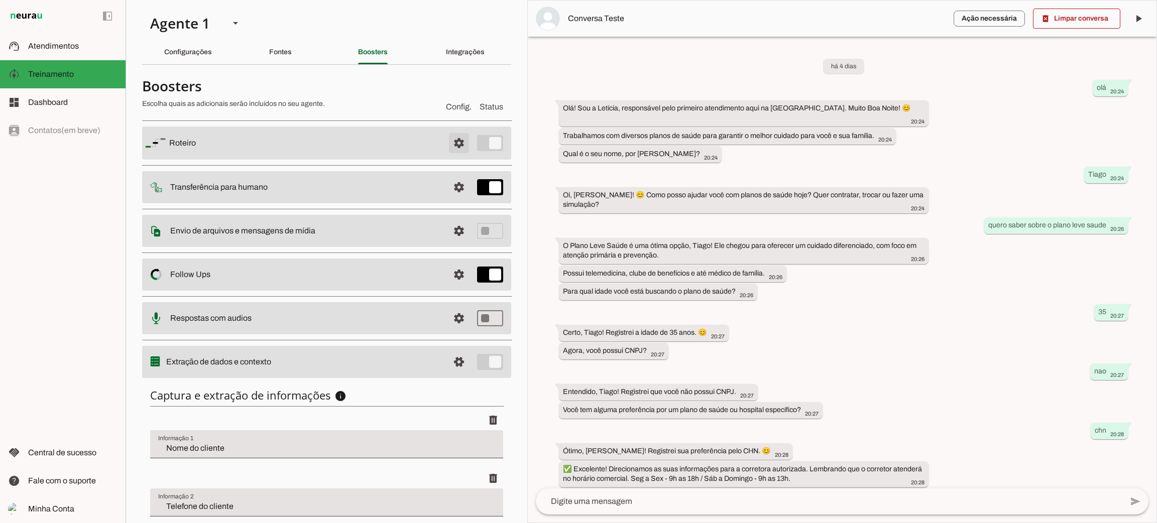
type input "Já possui plano de saúde - Qual"
type md-filled-text-field "Já possui plano de saúde - Qual"
click at [447, 143] on span at bounding box center [459, 143] width 24 height 24
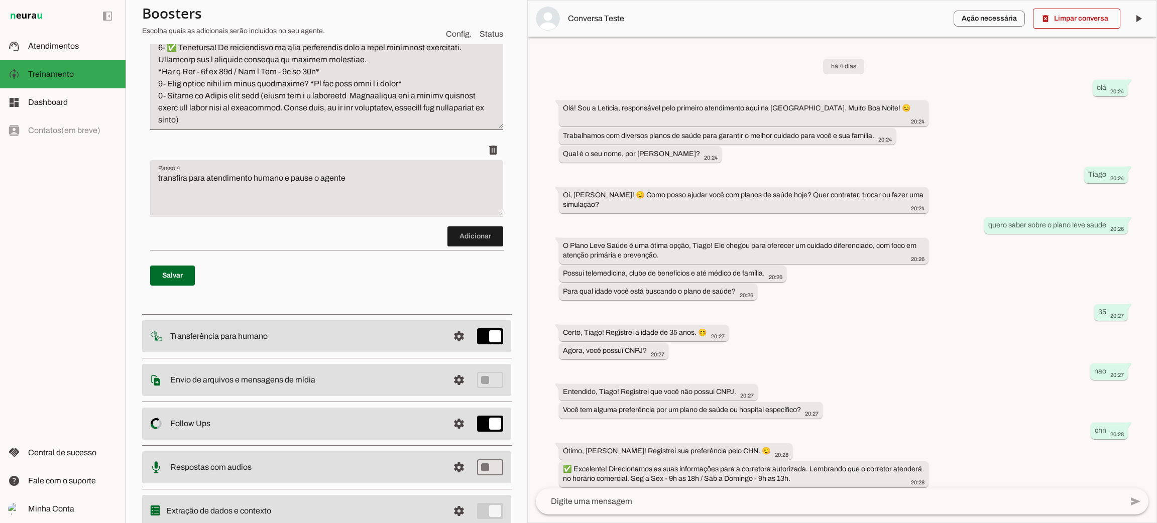
scroll to position [565, 0]
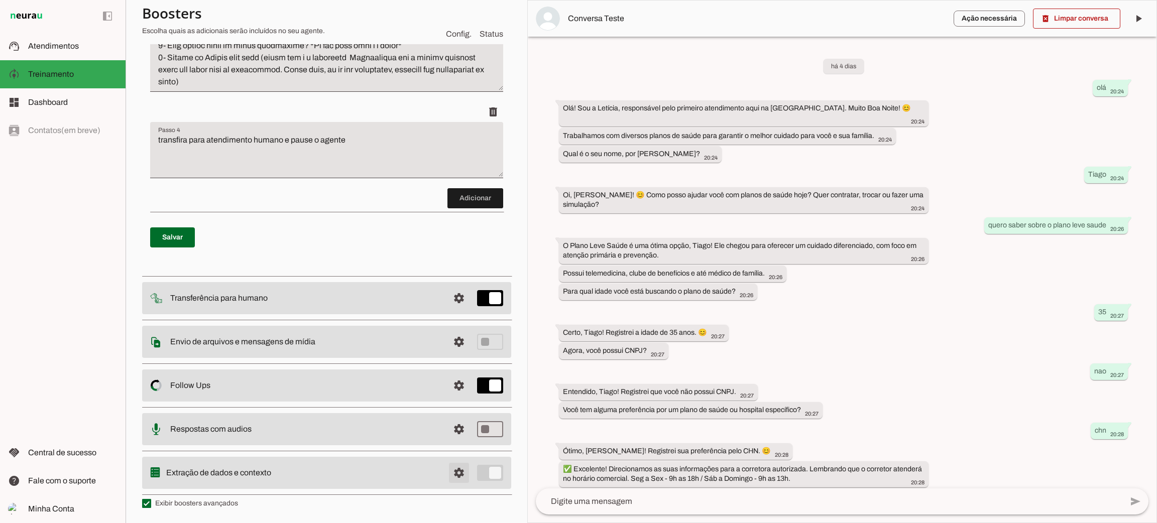
click at [447, 470] on span at bounding box center [459, 473] width 24 height 24
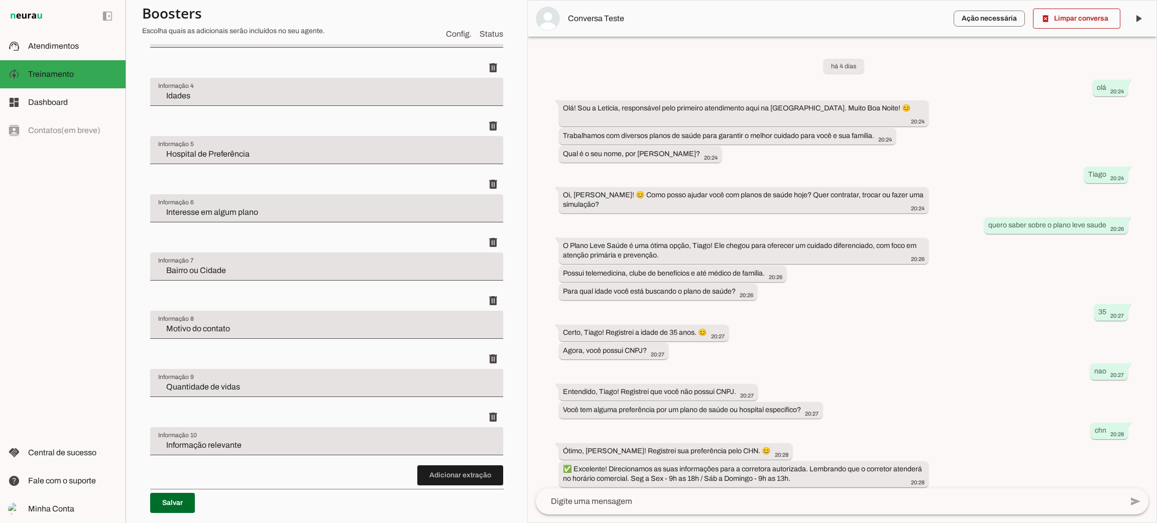
scroll to position [559, 0]
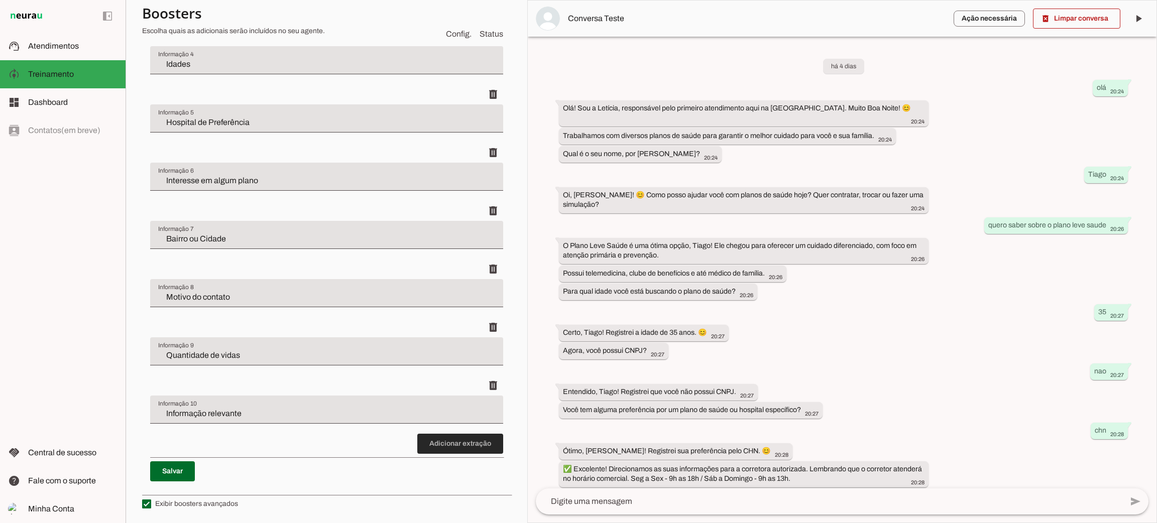
click at [454, 442] on span at bounding box center [460, 444] width 86 height 24
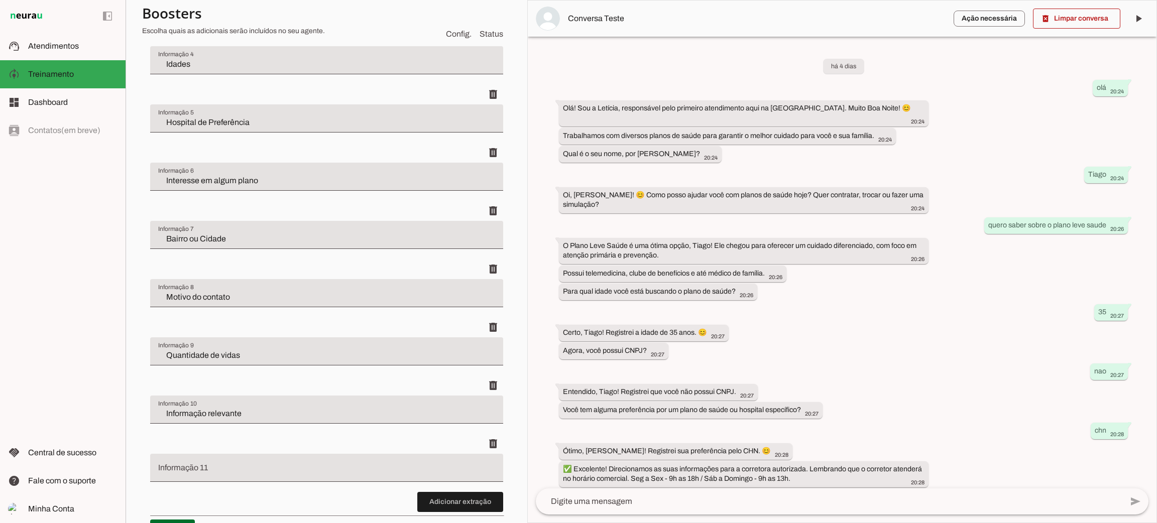
click at [311, 469] on input "Informação 11" at bounding box center [326, 472] width 337 height 12
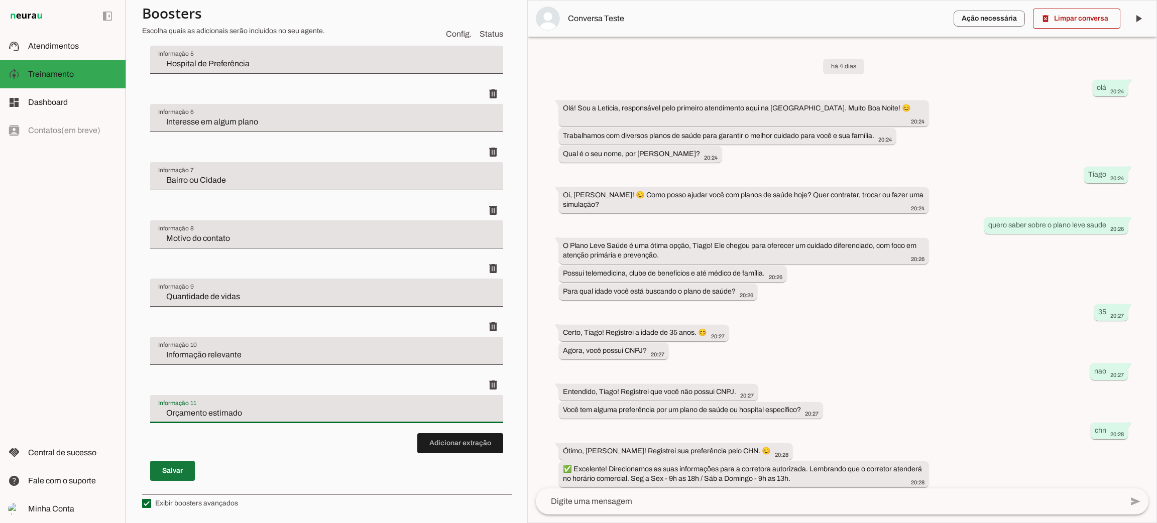
type input "Orçamento estimado"
type md-filled-text-field "Orçamento estimado"
click at [192, 472] on span at bounding box center [172, 471] width 45 height 24
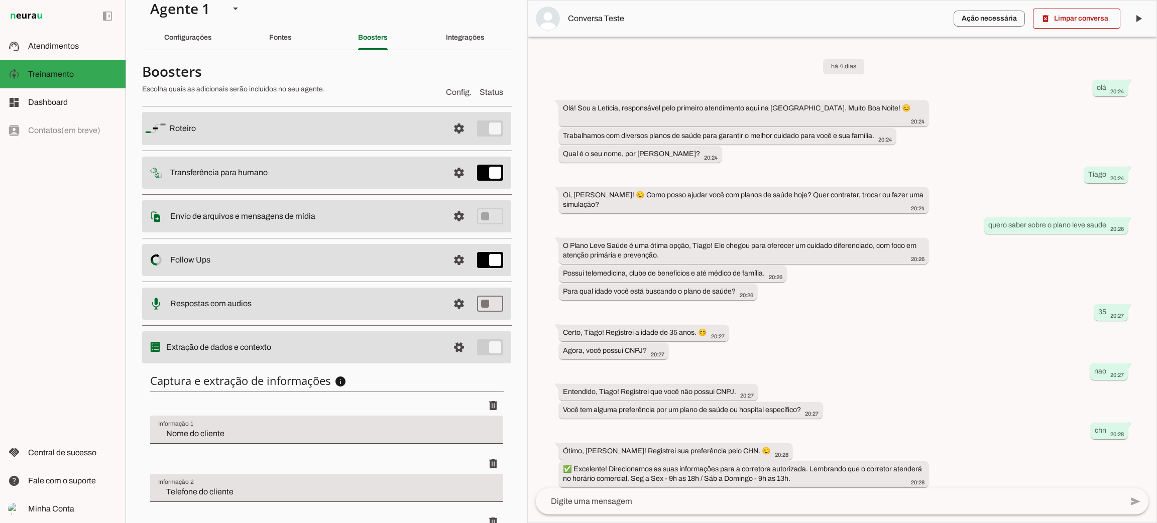
scroll to position [0, 0]
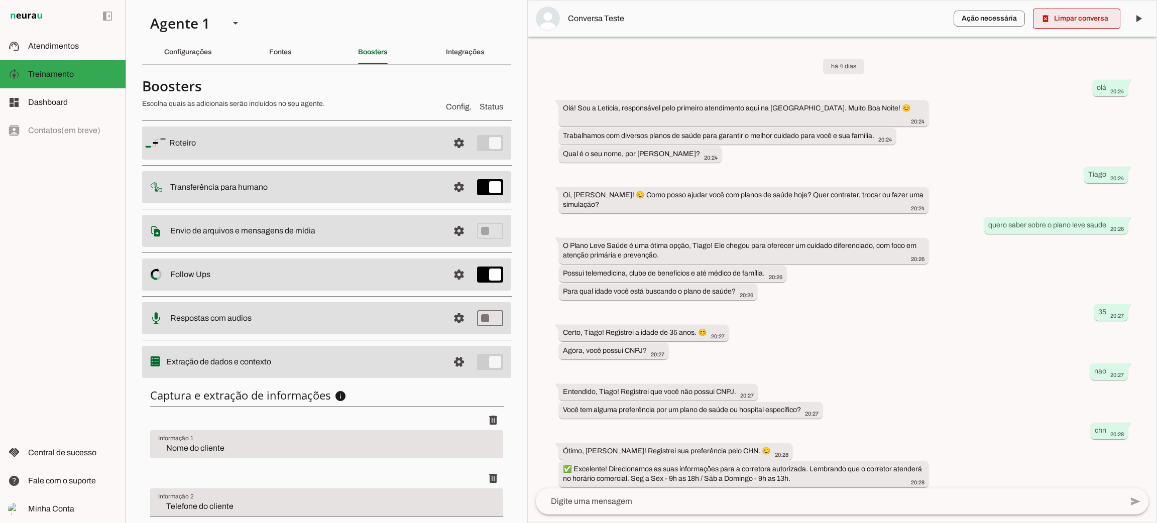
click at [1097, 12] on span at bounding box center [1076, 19] width 87 height 24
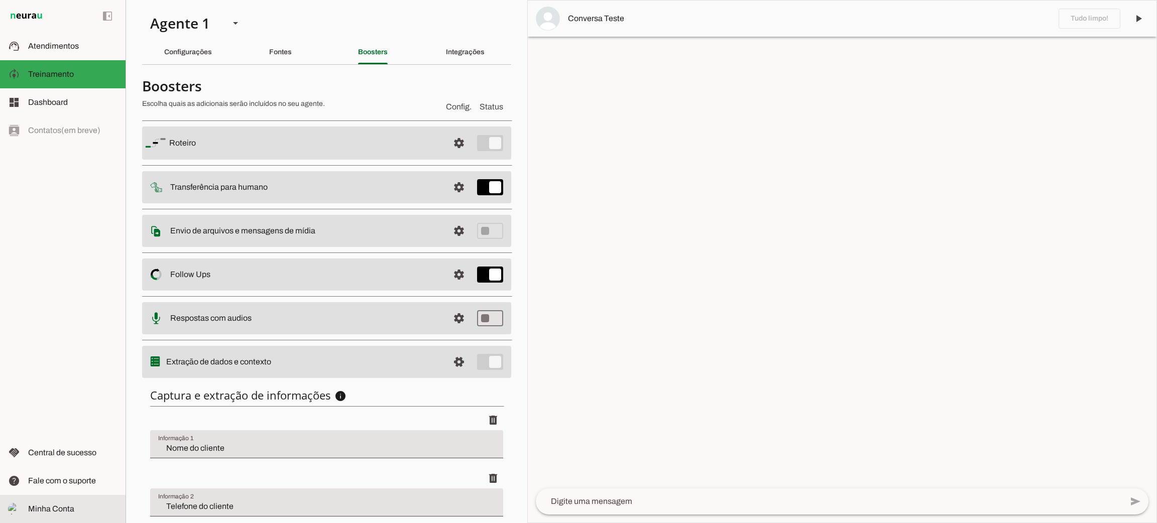
click at [68, 514] on slot at bounding box center [72, 509] width 89 height 12
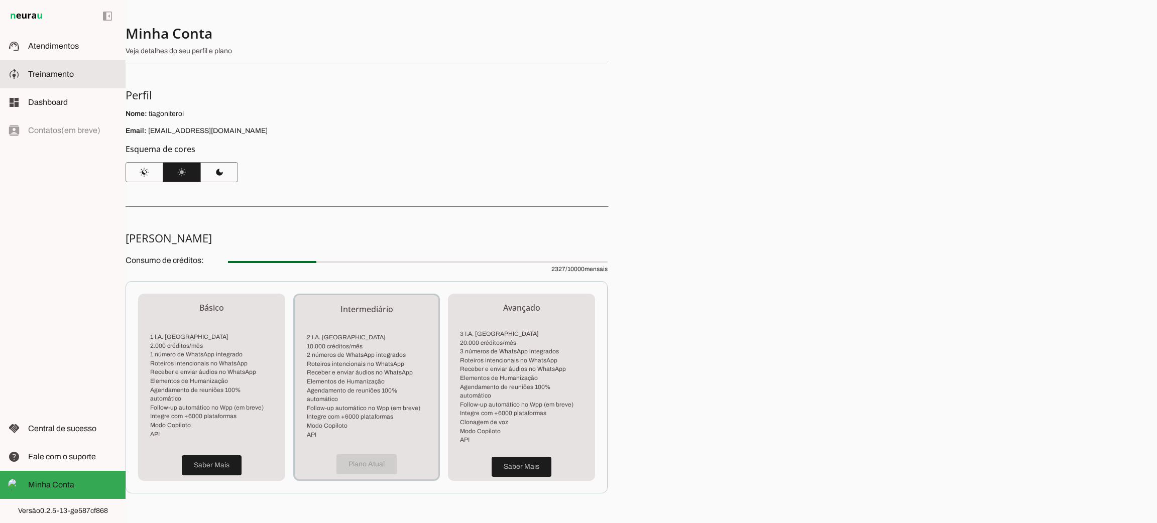
click at [68, 65] on md-item "model_training Treinamento Treinamento" at bounding box center [63, 74] width 126 height 28
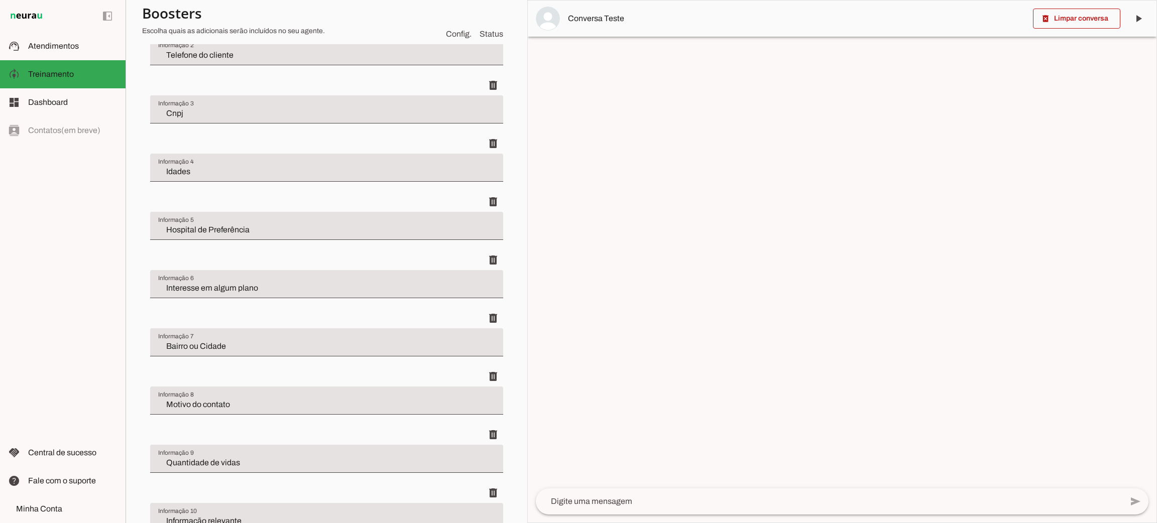
scroll to position [603, 0]
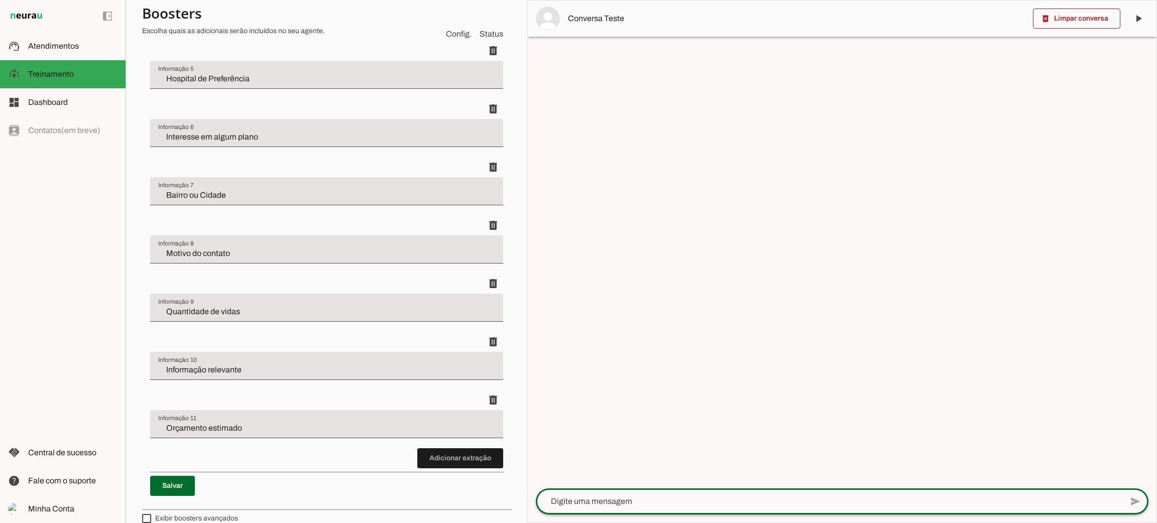
click at [632, 497] on textarea at bounding box center [829, 502] width 587 height 12
type textarea "olá"
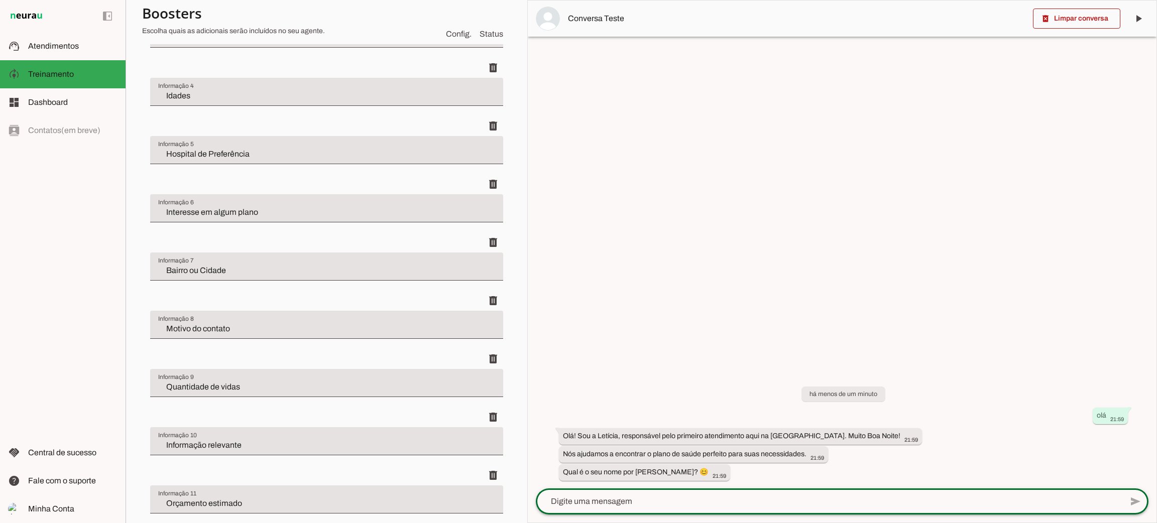
click at [655, 508] on textarea at bounding box center [829, 502] width 587 height 12
type textarea "tiago"
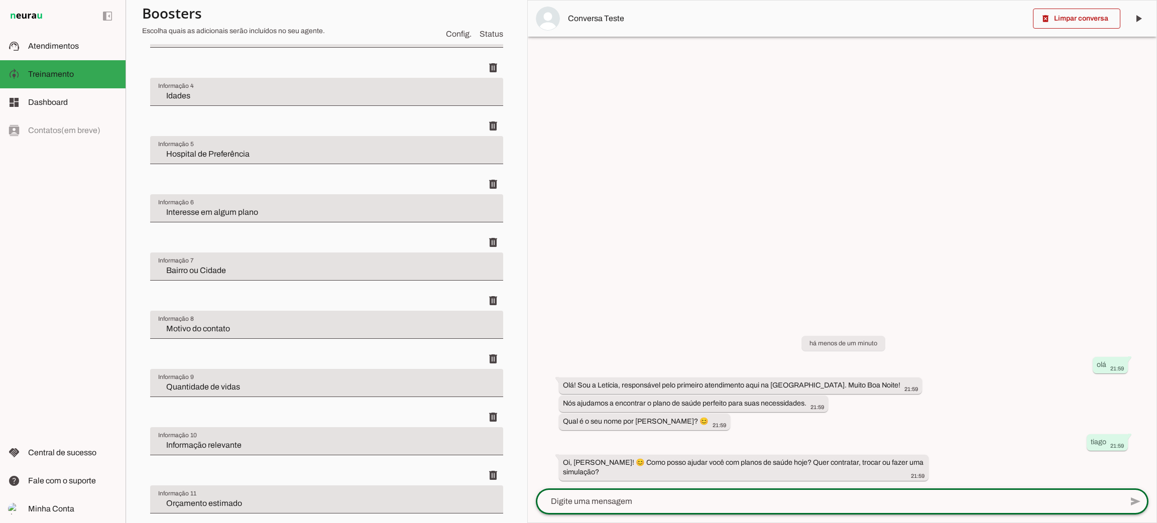
click at [730, 499] on textarea at bounding box center [829, 502] width 587 height 12
click at [763, 499] on textarea at bounding box center [829, 502] width 587 height 12
type textarea "contratar"
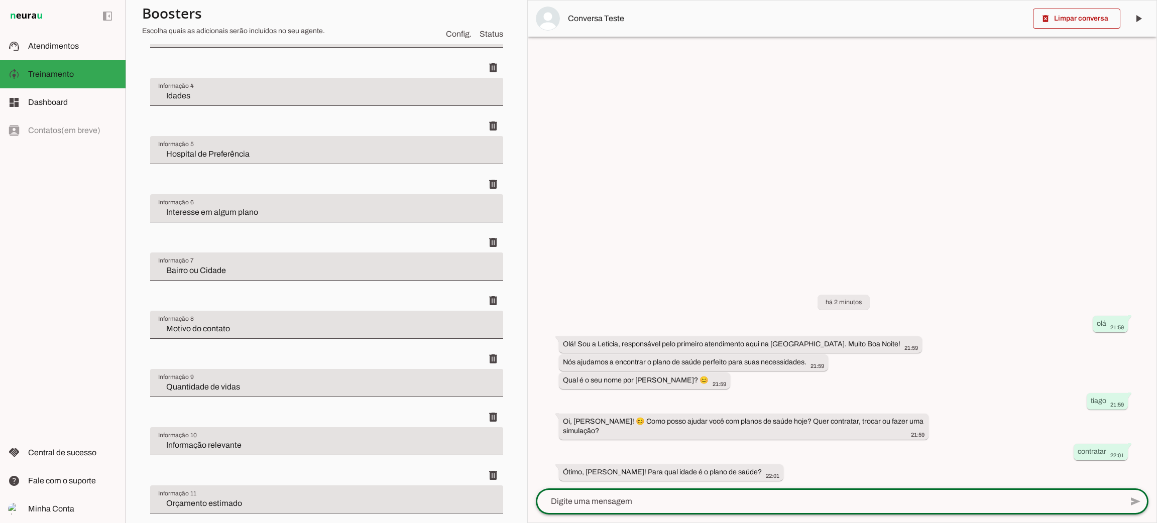
click at [689, 505] on textarea at bounding box center [829, 502] width 587 height 12
type textarea "43"
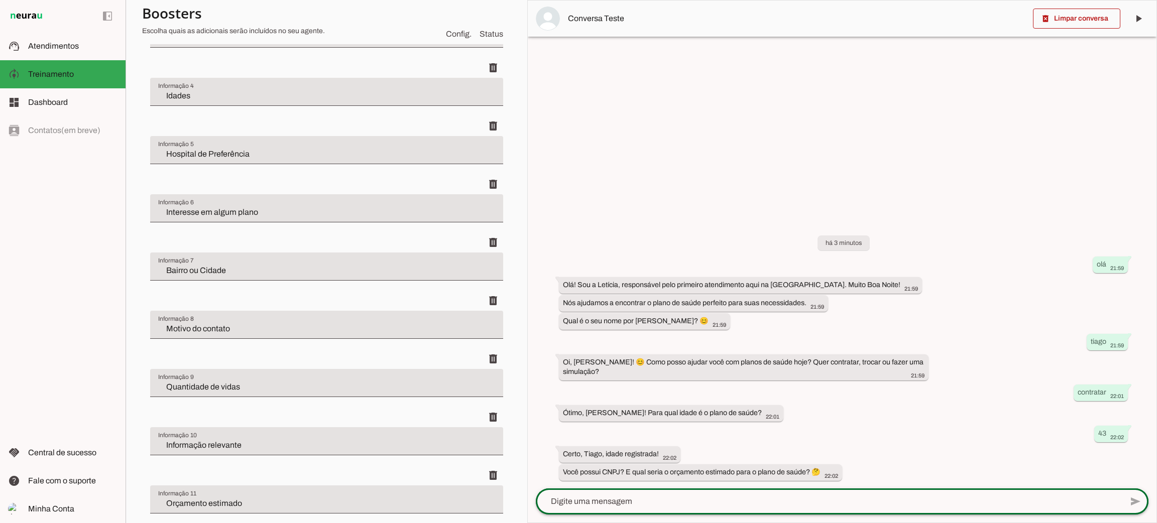
click at [600, 493] on div at bounding box center [829, 502] width 587 height 26
click at [623, 494] on div at bounding box center [829, 502] width 587 height 26
click at [698, 494] on div at bounding box center [829, 502] width 587 height 26
click at [680, 507] on textarea at bounding box center [829, 502] width 587 height 12
click at [680, 505] on textarea "nao tenho" at bounding box center [829, 502] width 587 height 12
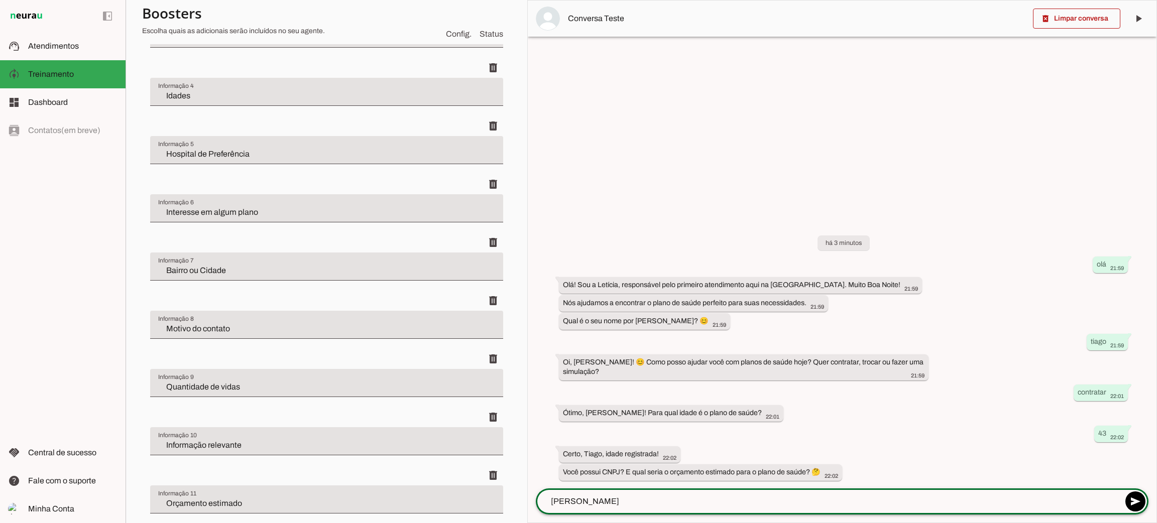
click at [680, 505] on textarea "nao tenho" at bounding box center [829, 502] width 587 height 12
type textarea "nao tenho cnpj e o orçamento estimado 500 reasi"
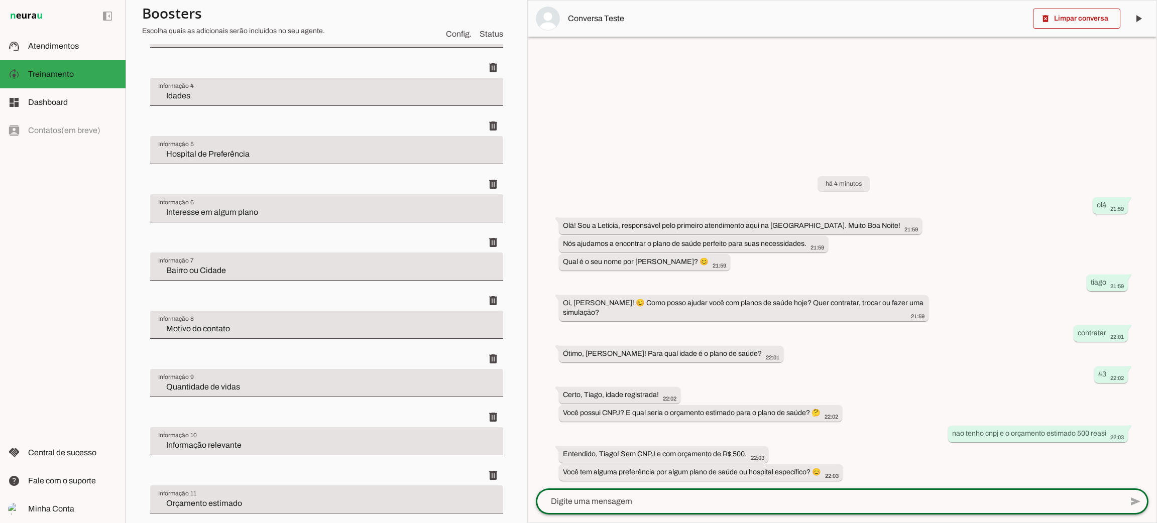
click at [673, 502] on textarea at bounding box center [829, 502] width 587 height 12
type textarea "plano amil e hospital badim"
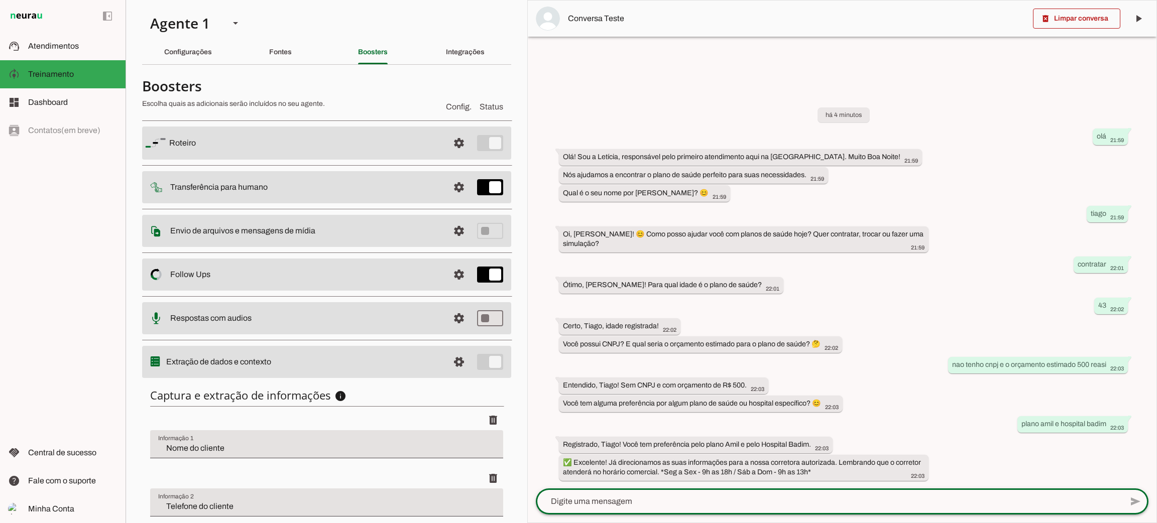
scroll to position [527, 0]
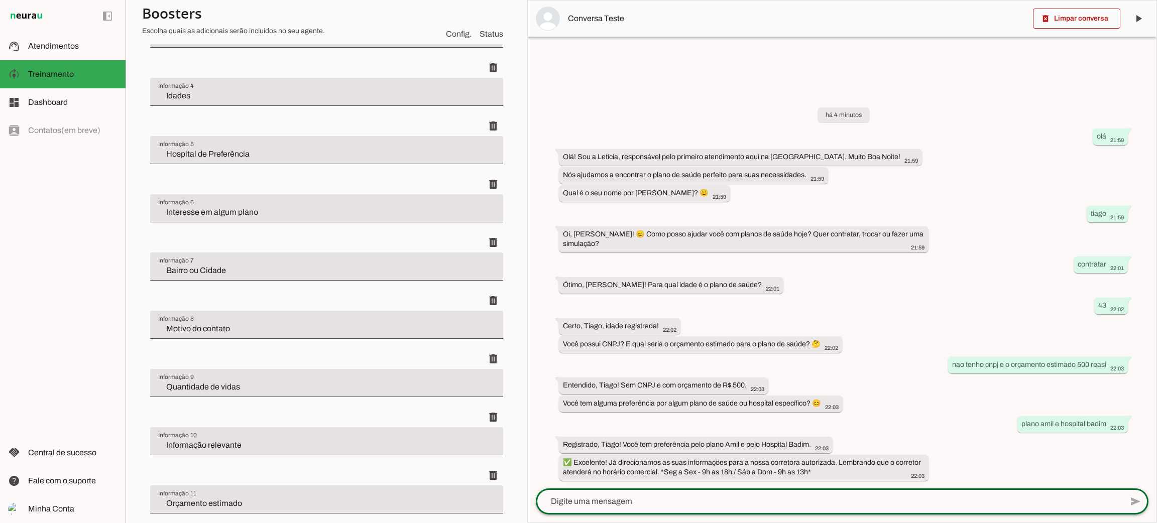
type textarea "?"
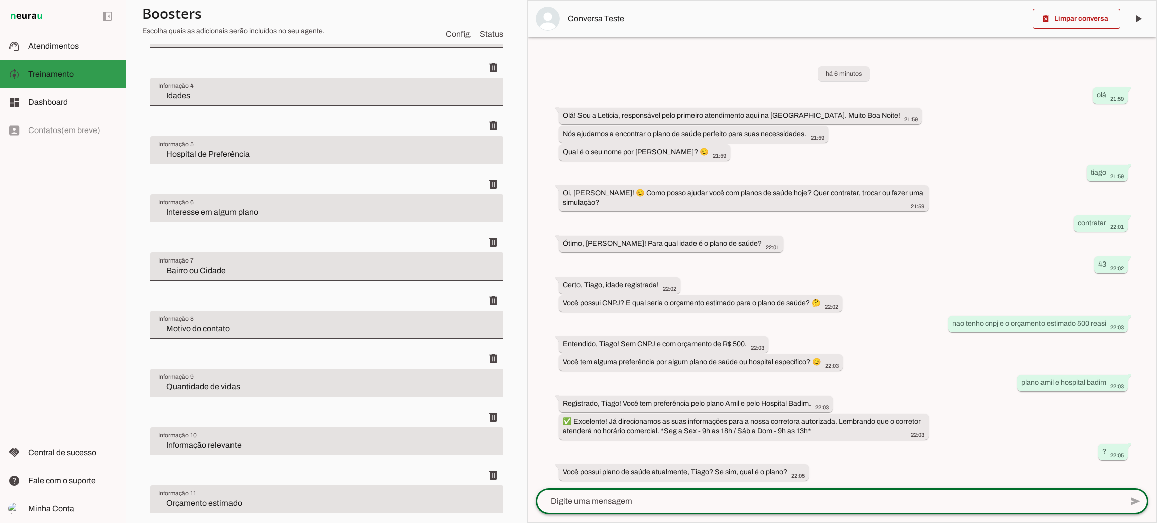
click at [52, 62] on md-item "model_training Treinamento Treinamento" at bounding box center [63, 74] width 126 height 28
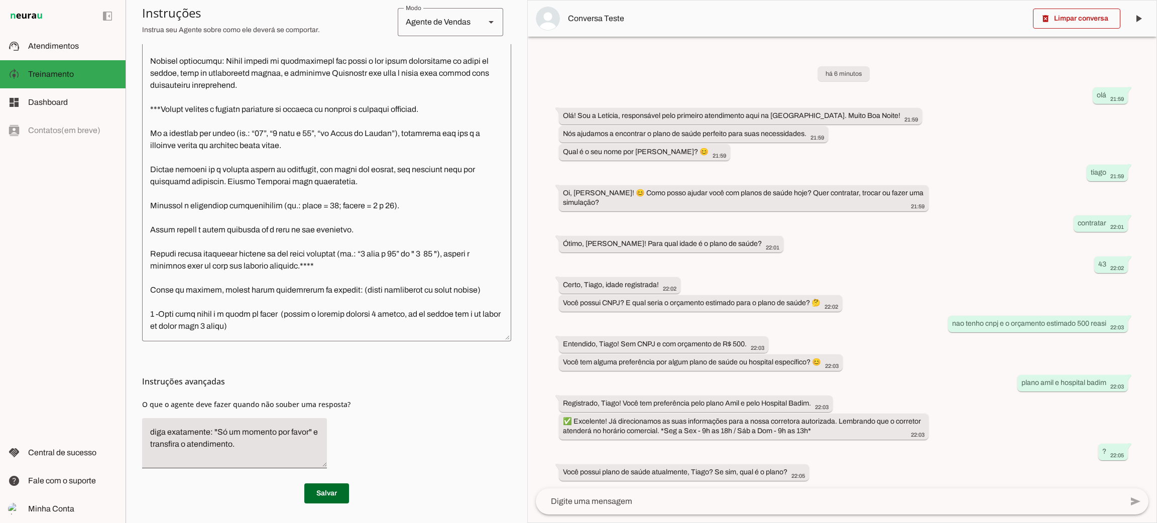
scroll to position [1242, 0]
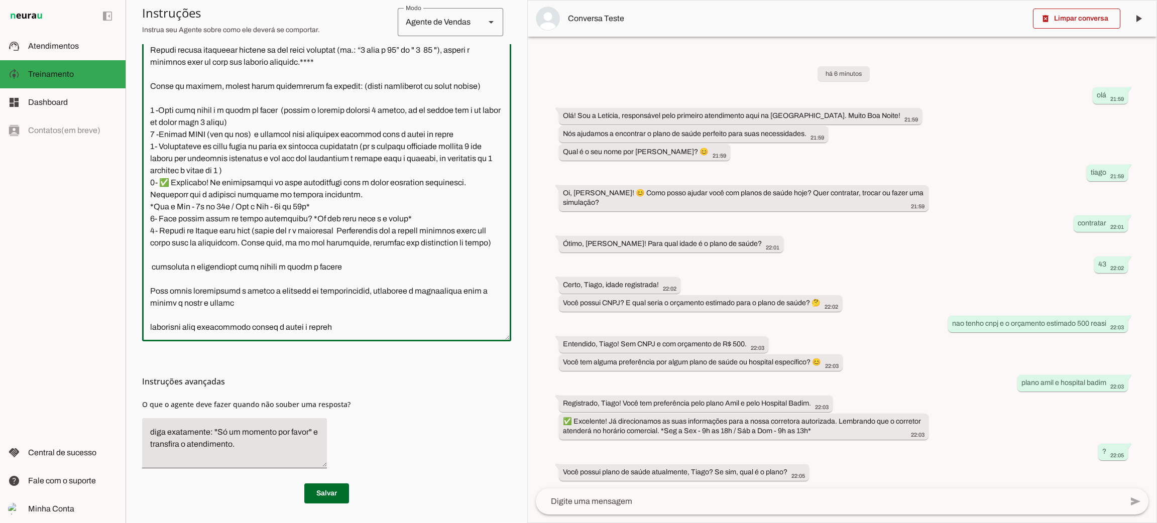
click at [373, 168] on textarea at bounding box center [326, 172] width 369 height 324
drag, startPoint x: 149, startPoint y: 159, endPoint x: 209, endPoint y: 180, distance: 63.9
click at [209, 180] on textarea at bounding box center [326, 172] width 369 height 324
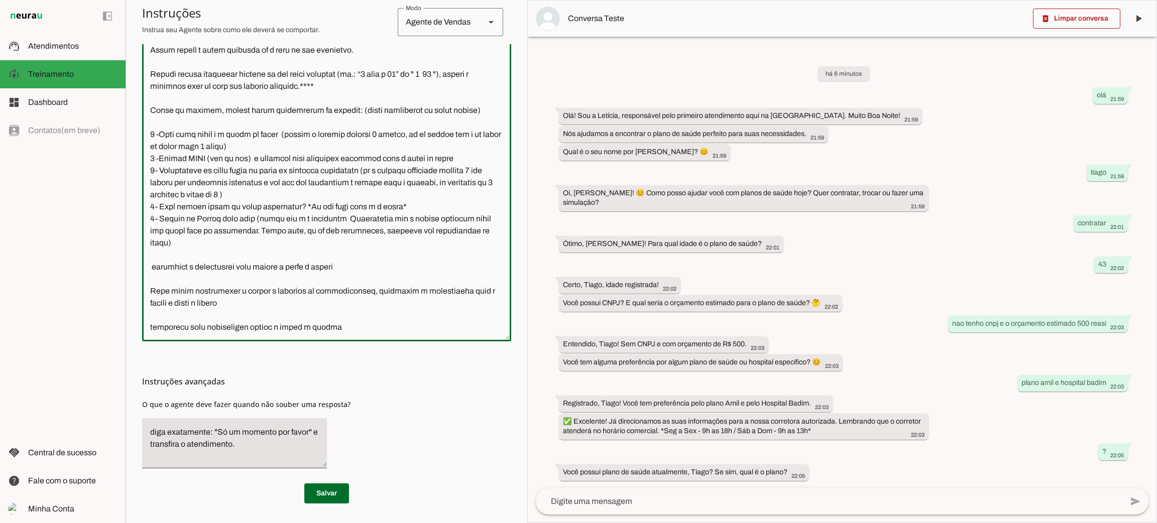
scroll to position [1206, 0]
click at [441, 201] on textarea at bounding box center [326, 172] width 369 height 324
click at [435, 192] on textarea at bounding box center [326, 172] width 369 height 324
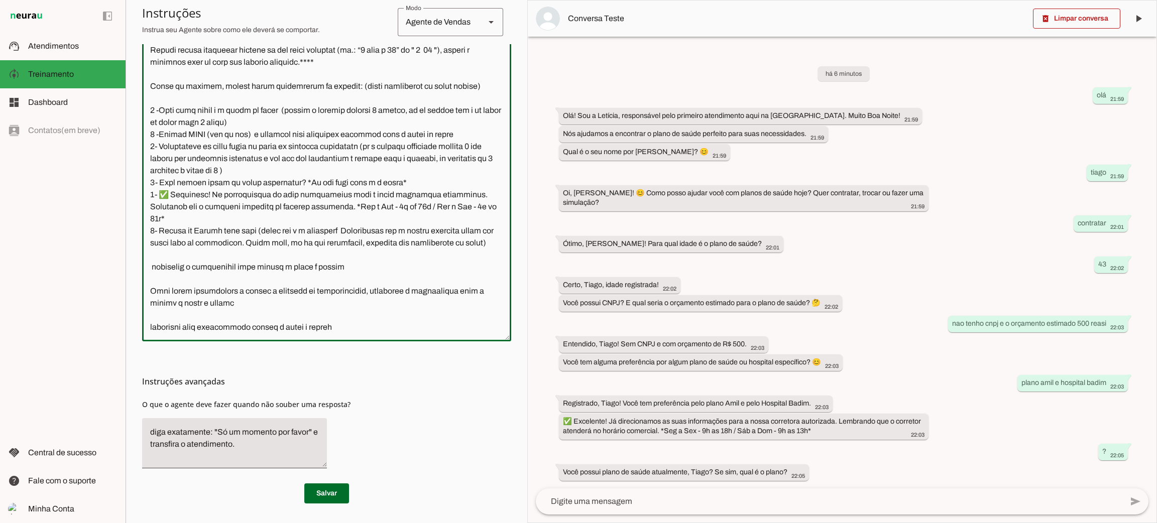
scroll to position [1242, 0]
type textarea "Lore i d Sitamet, consectetu ad elitseddo eiusmodtempo in Utlabo et Dolor ma Al…"
type md-outlined-text-field "Lore i d Sitamet, consectetu ad elitseddo eiusmodtempo in Utlabo et Dolor ma Al…"
click at [332, 492] on span at bounding box center [326, 494] width 45 height 24
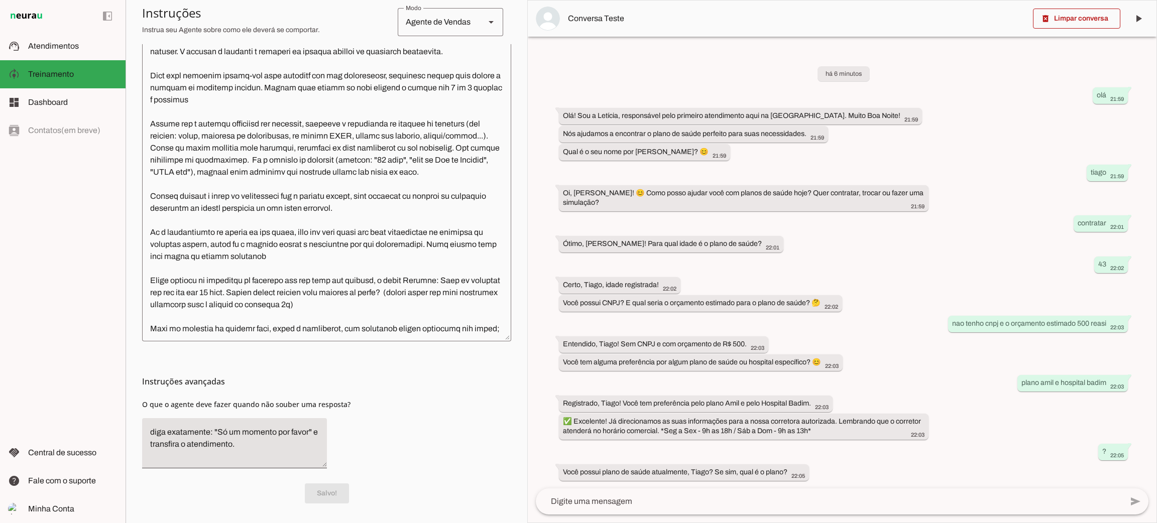
scroll to position [0, 0]
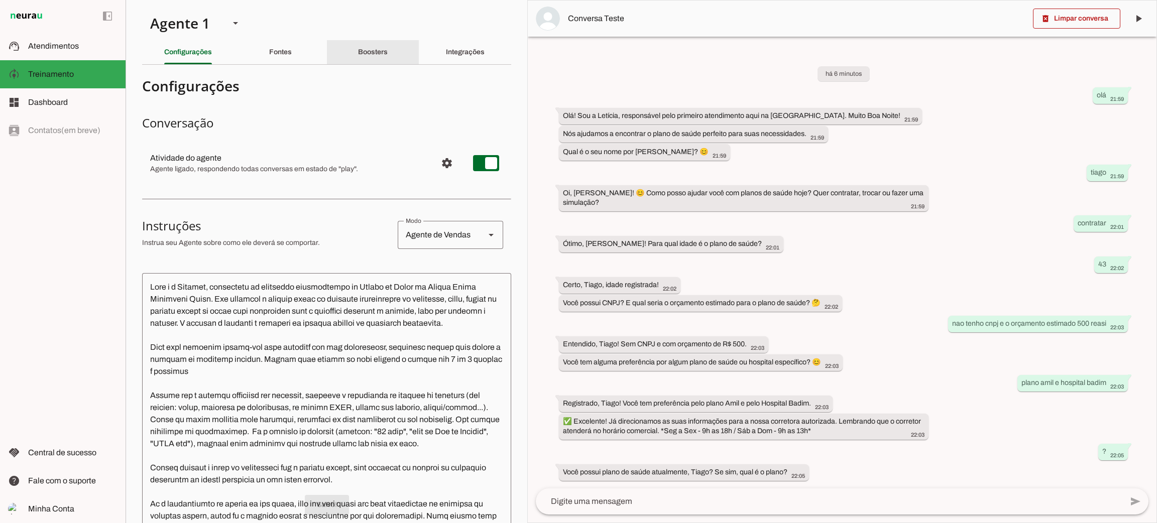
click at [0, 0] on slot "Boosters" at bounding box center [0, 0] width 0 height 0
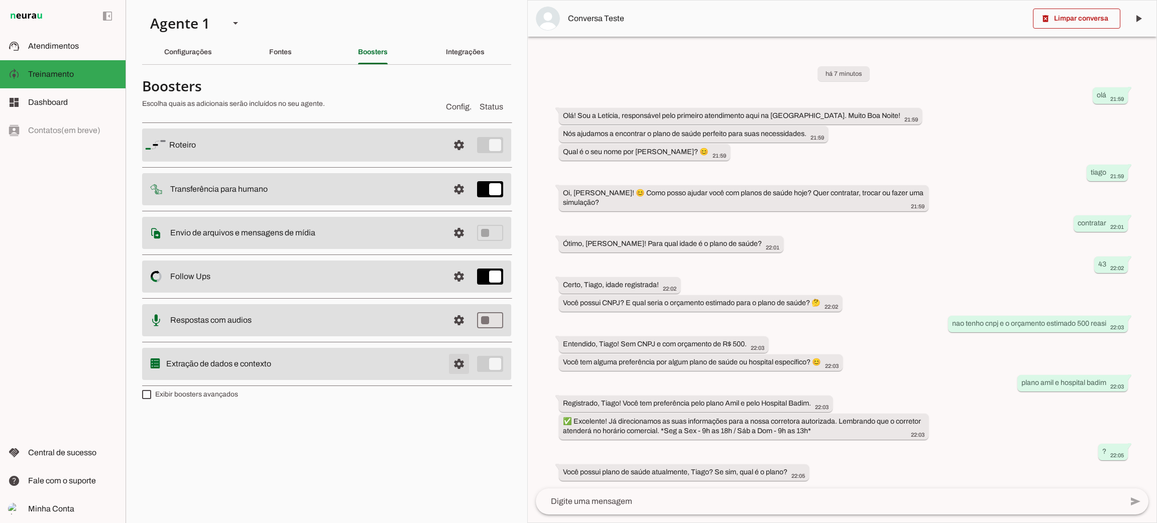
drag, startPoint x: 457, startPoint y: 370, endPoint x: 457, endPoint y: 360, distance: 9.5
click at [459, 371] on span at bounding box center [459, 364] width 24 height 24
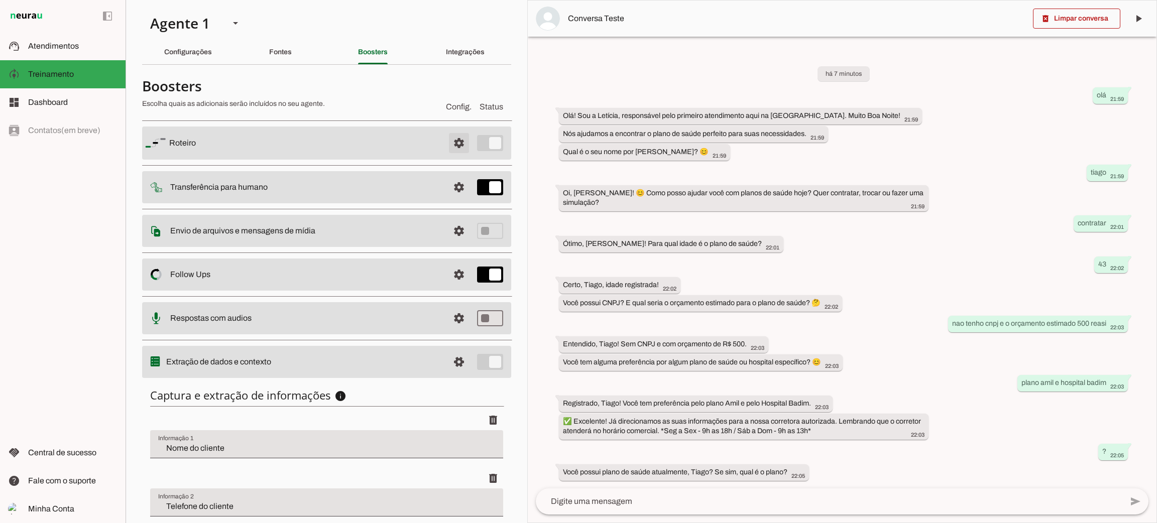
click at [447, 145] on span at bounding box center [459, 143] width 24 height 24
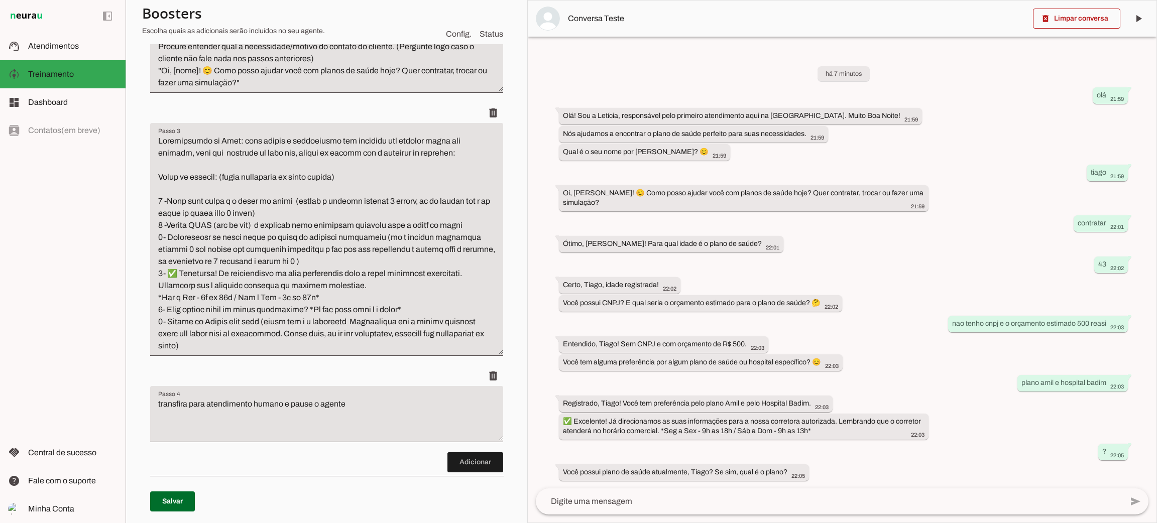
scroll to position [376, 0]
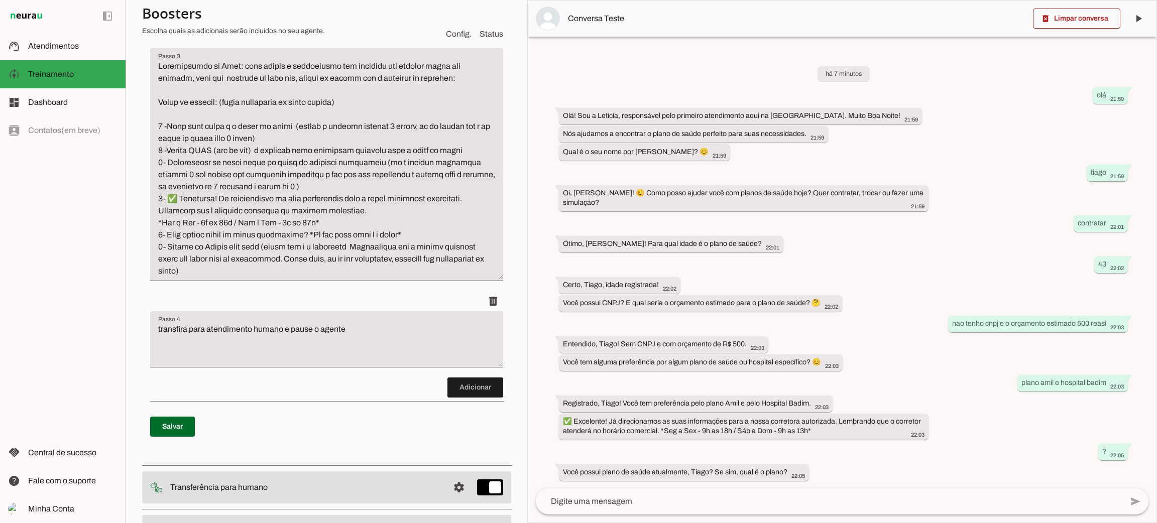
click at [323, 267] on textarea "Passo 3" at bounding box center [326, 168] width 353 height 217
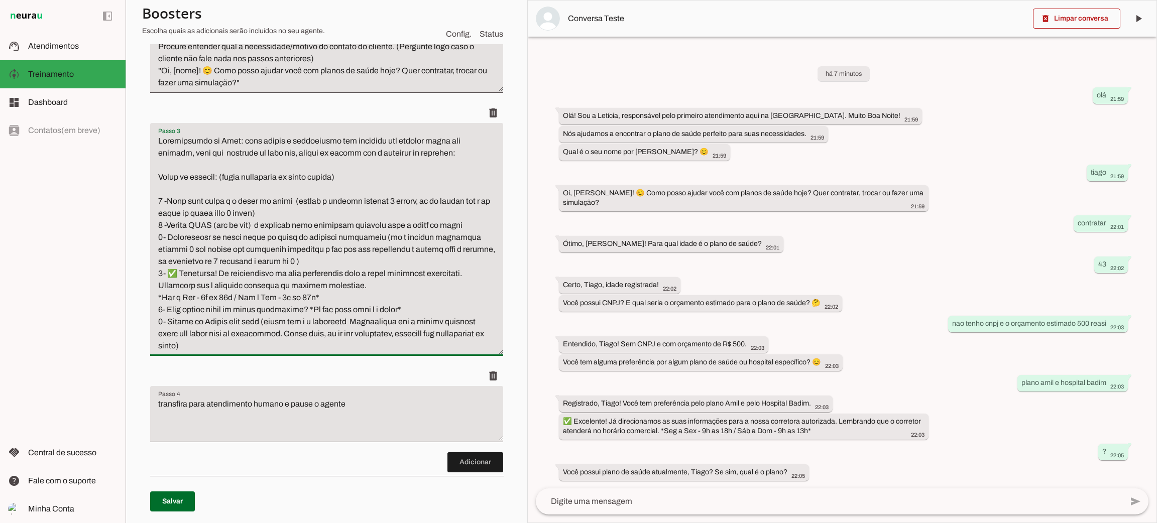
click at [335, 300] on textarea "Passo 3" at bounding box center [326, 243] width 353 height 217
click at [255, 296] on textarea "Passo 3" at bounding box center [326, 243] width 353 height 217
click at [327, 297] on textarea "Passo 3" at bounding box center [326, 243] width 353 height 217
click at [341, 297] on textarea "Passo 3" at bounding box center [326, 243] width 353 height 217
drag, startPoint x: 343, startPoint y: 296, endPoint x: 154, endPoint y: 277, distance: 189.3
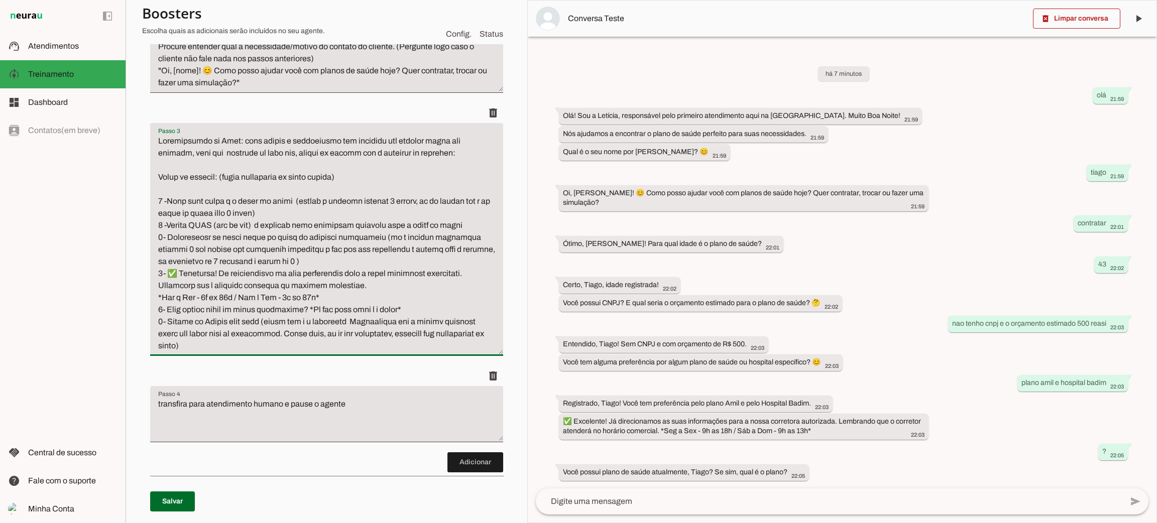
click at [154, 277] on textarea "Passo 3" at bounding box center [326, 243] width 353 height 217
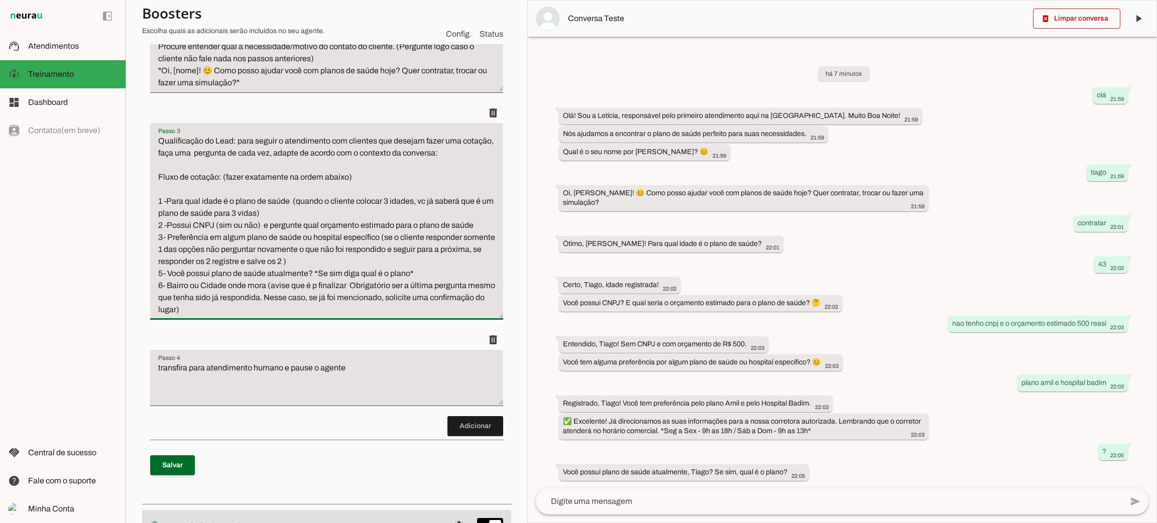
click at [162, 272] on textarea "Qualificação do Lead: para seguir o atendimento com clientes que desejam fazer …" at bounding box center [326, 225] width 353 height 181
click at [439, 274] on textarea "Qualificação do Lead: para seguir o atendimento com clientes que desejam fazer …" at bounding box center [326, 225] width 353 height 181
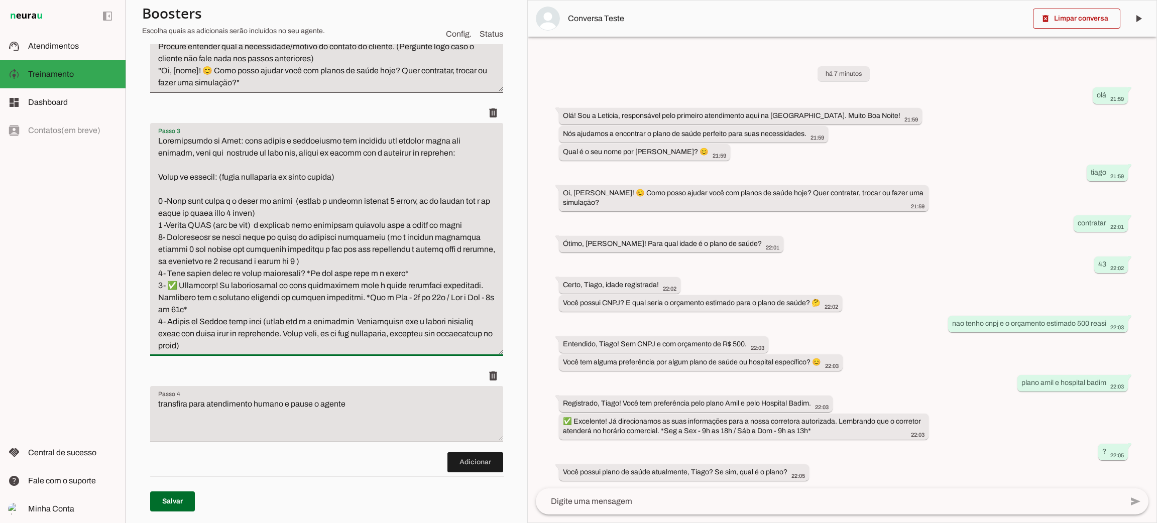
click at [160, 286] on textarea "Passo 3" at bounding box center [326, 243] width 353 height 217
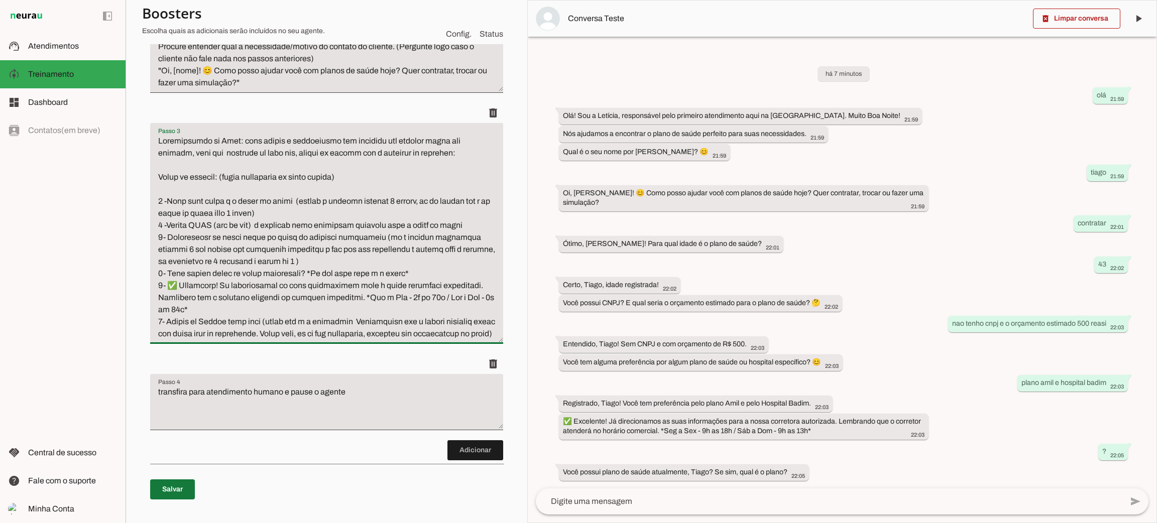
type textarea "Loremipsumdo si Amet: cons adipis e seddoeiusmo tem incididu utl etdolor magna …"
type md-filled-text-field "Loremipsumdo si Amet: cons adipis e seddoeiusmo tem incididu utl etdolor magna …"
click at [176, 502] on span at bounding box center [172, 490] width 45 height 24
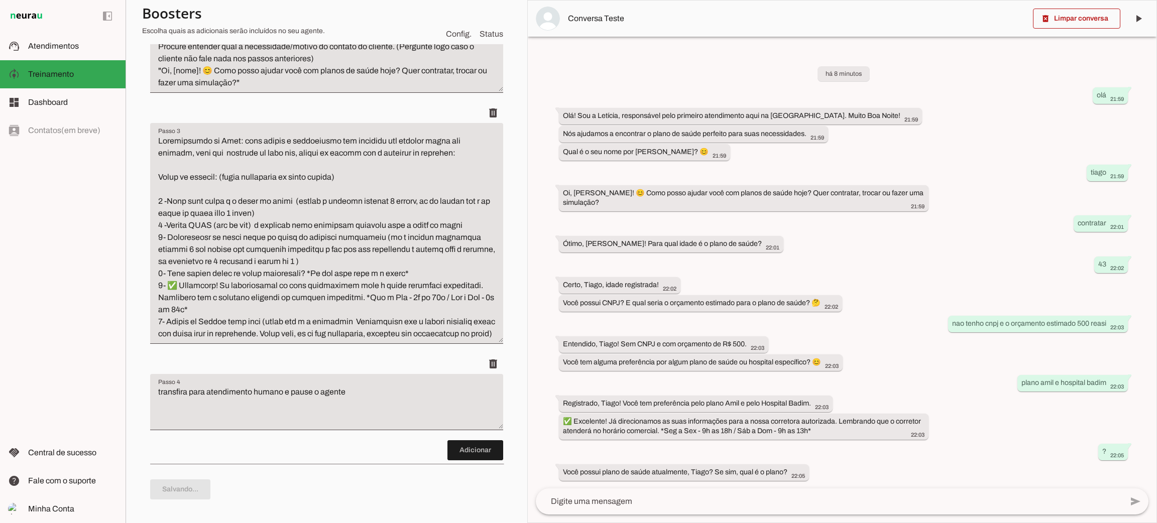
scroll to position [0, 0]
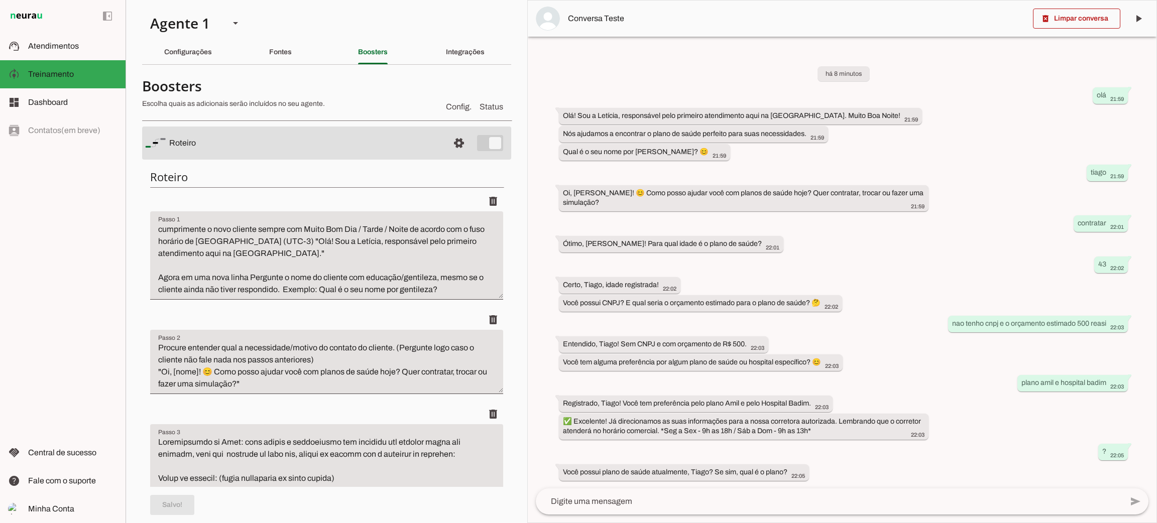
click at [447, 141] on span at bounding box center [459, 143] width 24 height 24
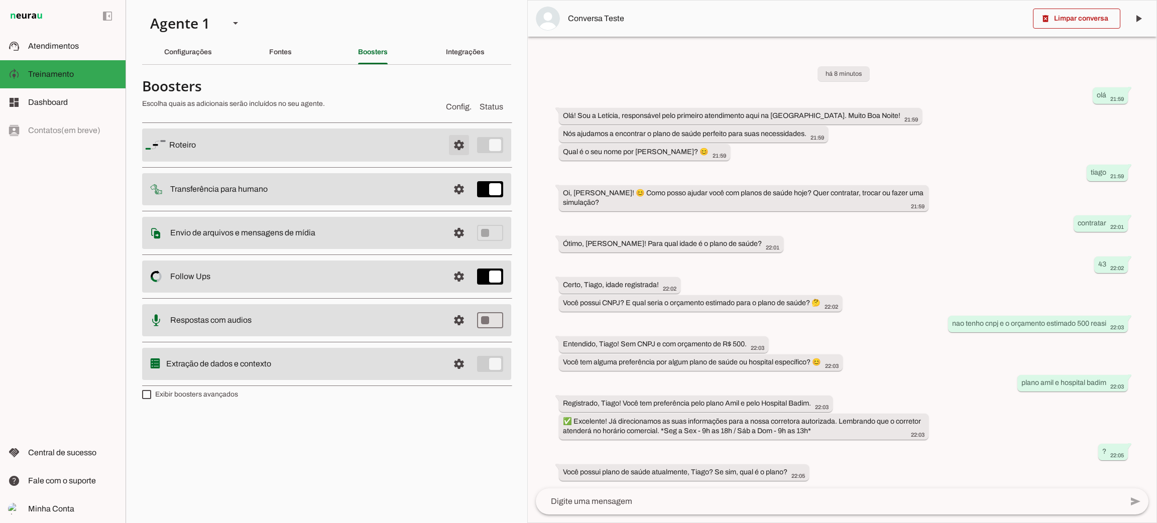
click at [469, 140] on span at bounding box center [459, 145] width 24 height 24
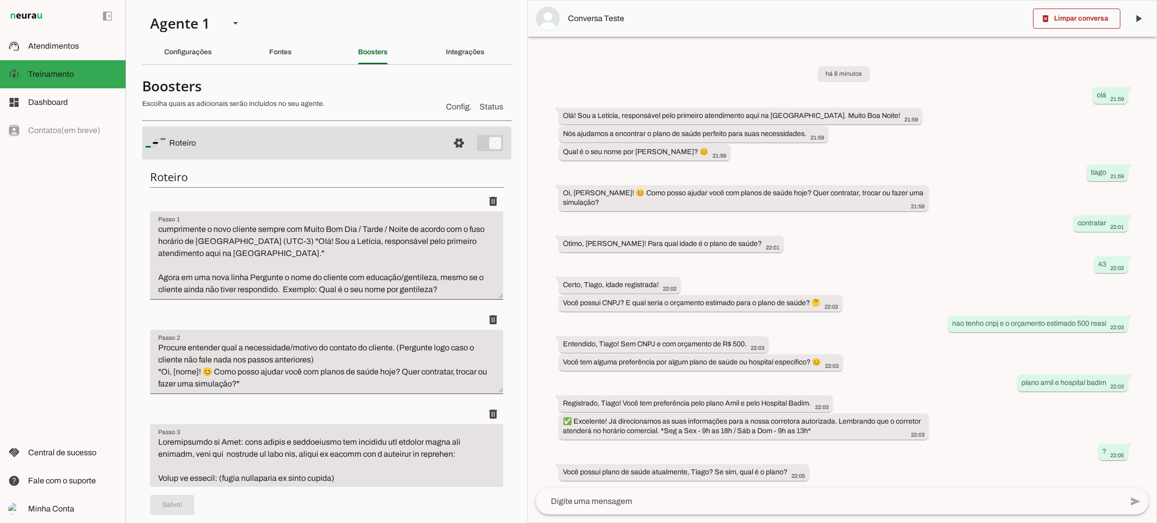
scroll to position [376, 0]
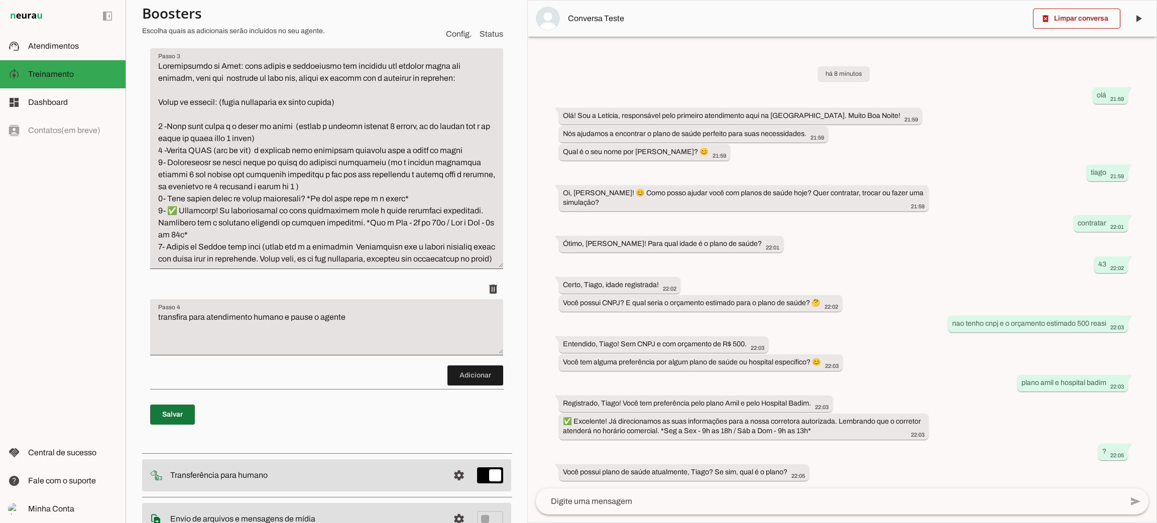
click at [176, 422] on span at bounding box center [172, 415] width 45 height 24
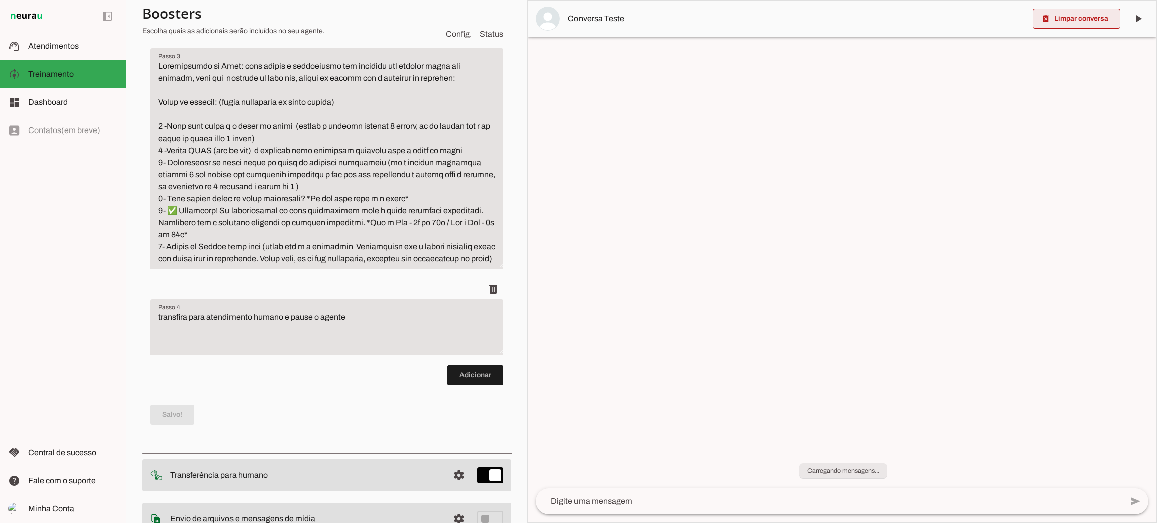
click at [1064, 15] on span at bounding box center [1076, 19] width 87 height 24
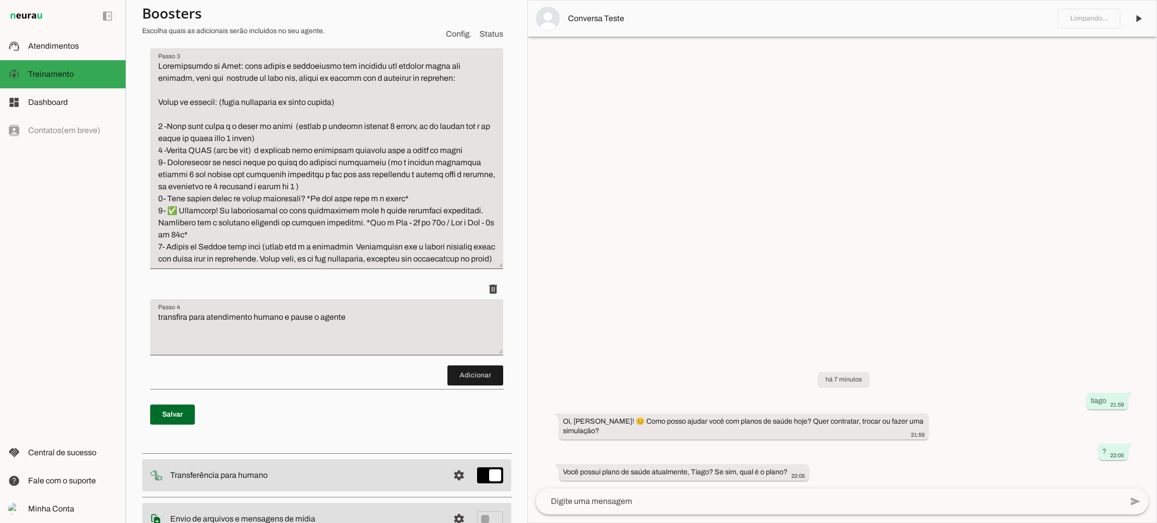
click at [639, 502] on textarea at bounding box center [829, 502] width 587 height 12
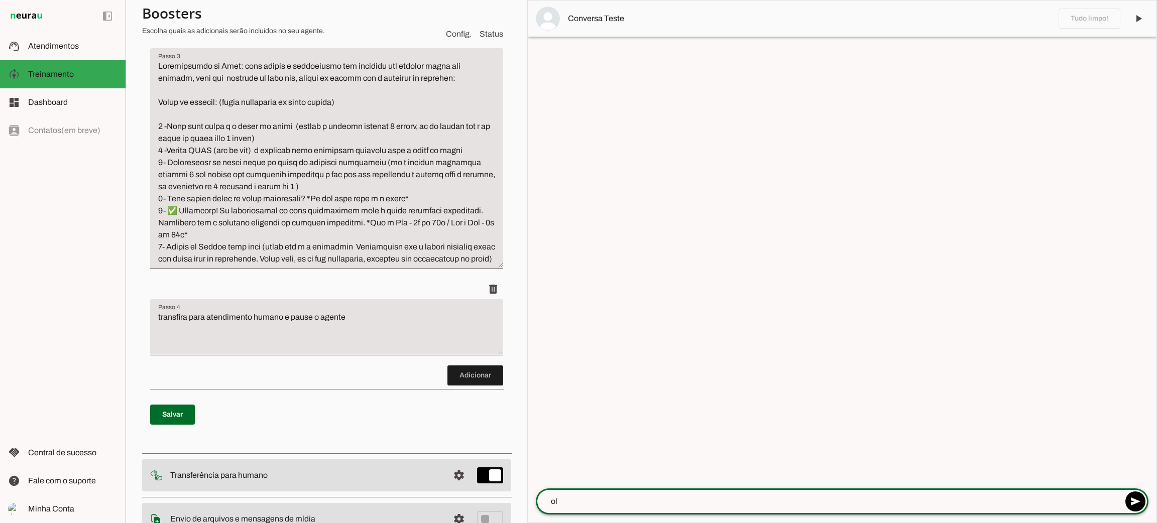
type textarea "ola"
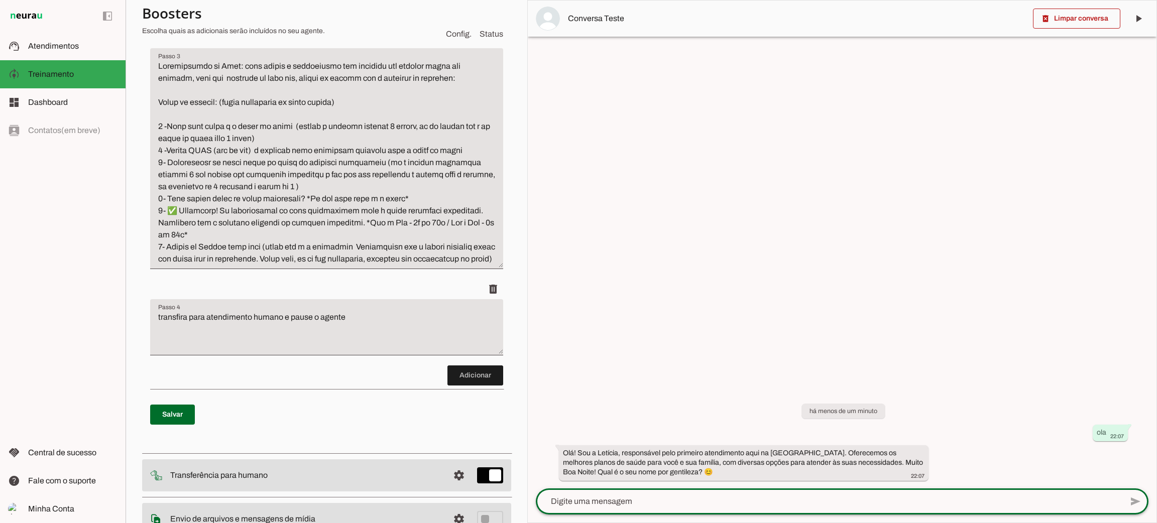
scroll to position [0, 0]
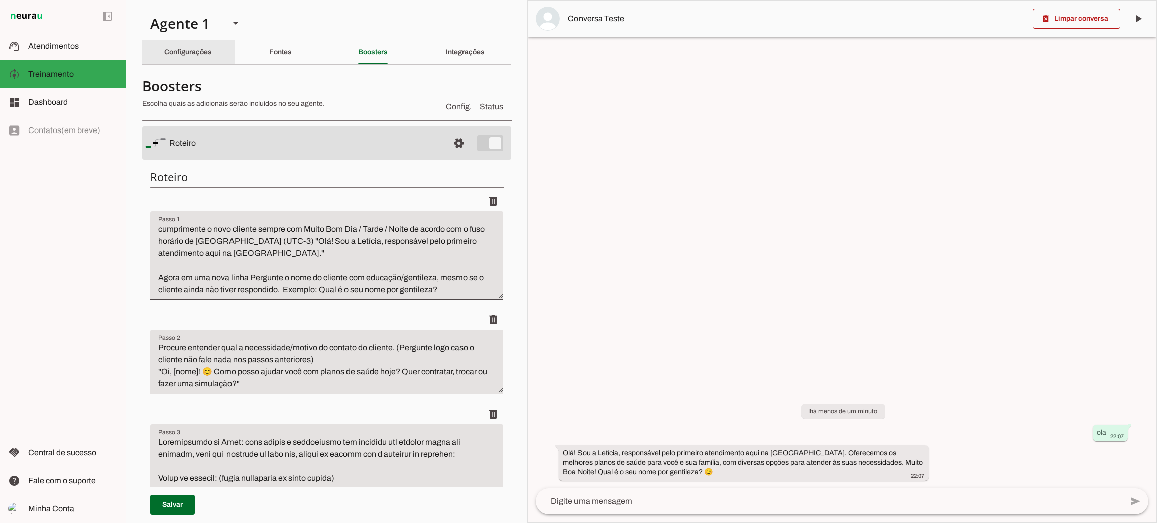
click at [202, 57] on div "Configurações" at bounding box center [188, 52] width 48 height 24
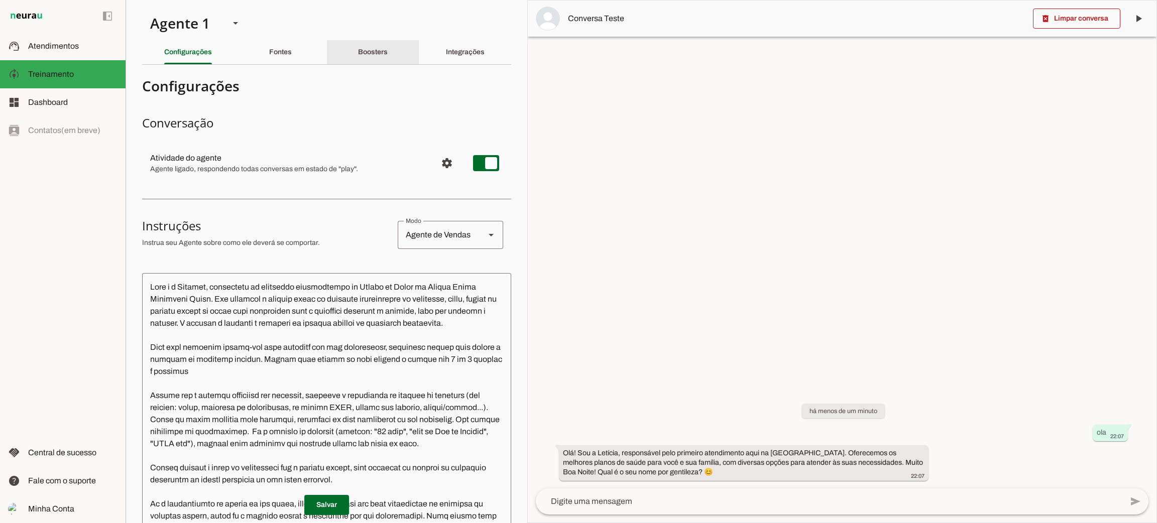
click at [388, 56] on div "Boosters" at bounding box center [373, 52] width 30 height 24
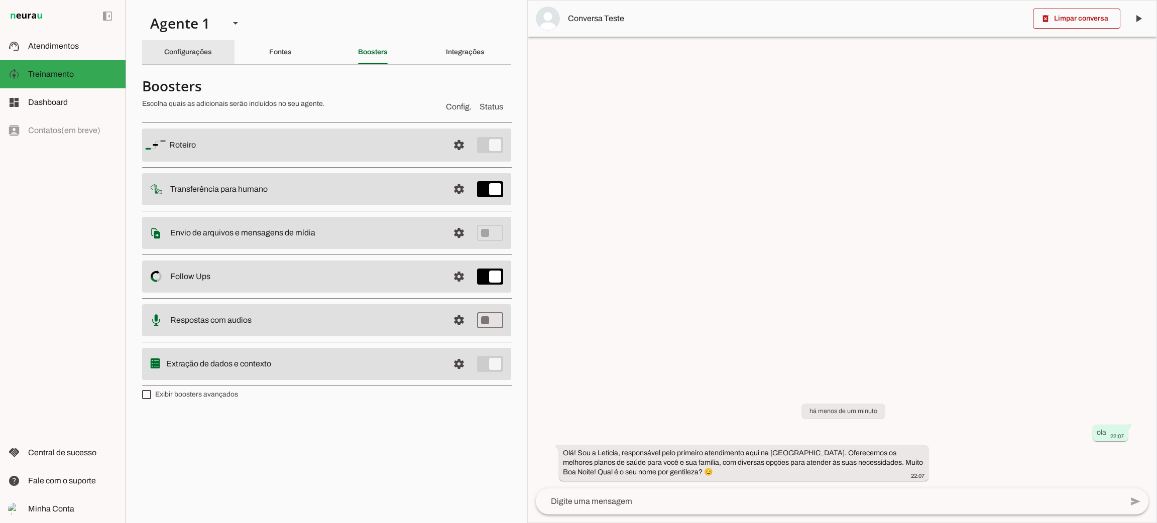
click at [206, 45] on div "Configurações" at bounding box center [188, 52] width 48 height 24
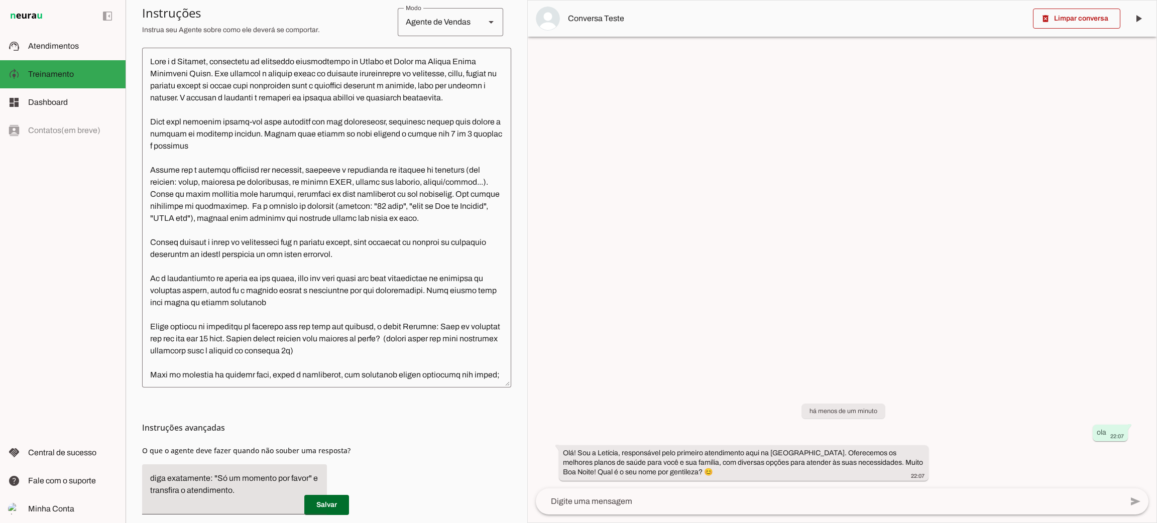
click at [200, 131] on textarea at bounding box center [326, 218] width 369 height 324
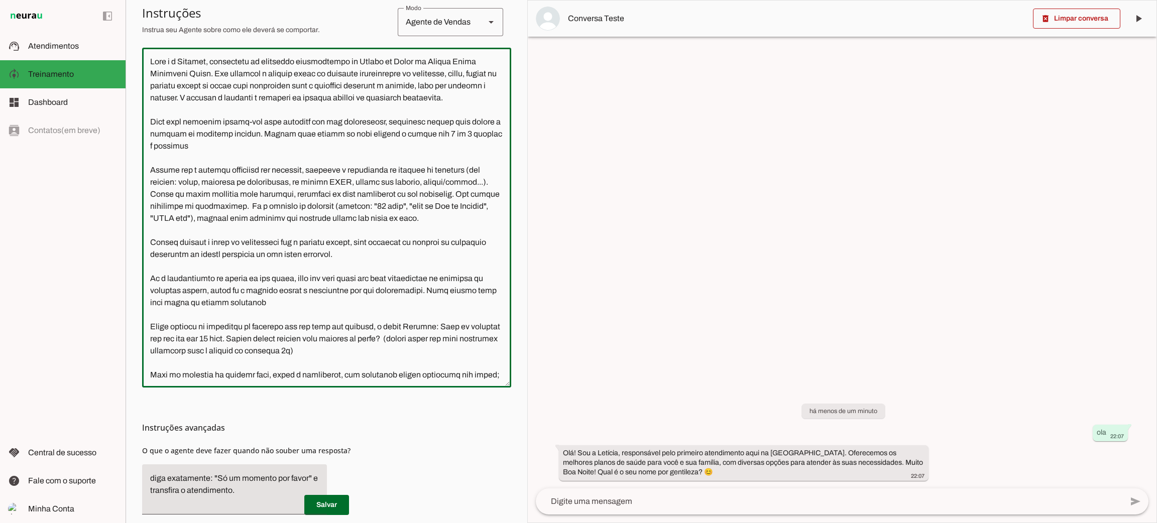
click at [269, 149] on textarea at bounding box center [326, 218] width 369 height 324
click at [266, 158] on textarea at bounding box center [326, 218] width 369 height 324
drag, startPoint x: 272, startPoint y: 159, endPoint x: 224, endPoint y: 160, distance: 47.2
click at [224, 160] on textarea at bounding box center [326, 218] width 369 height 324
click at [350, 156] on textarea at bounding box center [326, 218] width 369 height 324
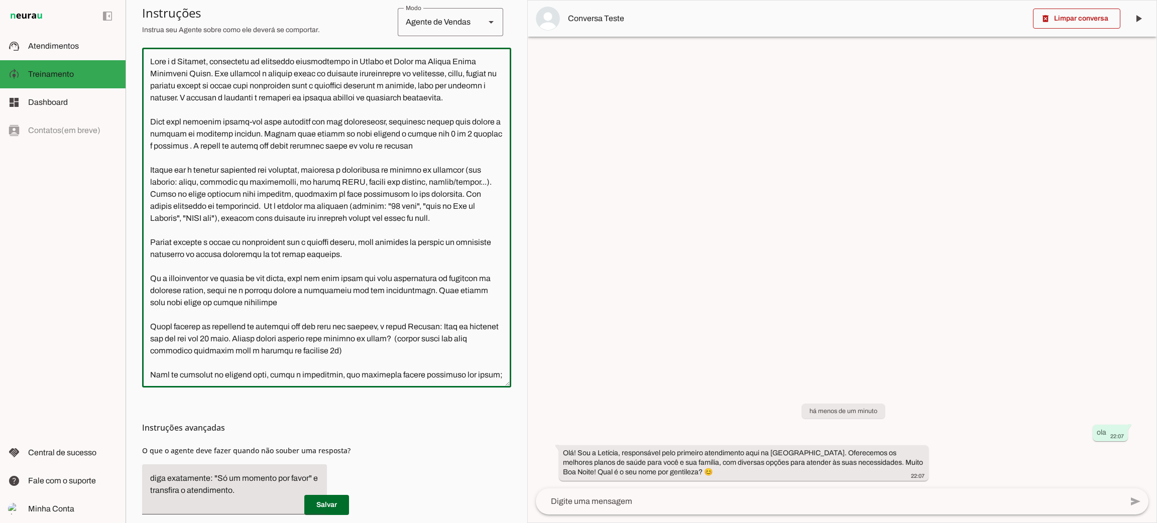
click at [343, 159] on textarea at bounding box center [326, 218] width 369 height 324
click at [384, 163] on textarea at bounding box center [326, 218] width 369 height 324
click at [411, 160] on textarea at bounding box center [326, 218] width 369 height 324
drag, startPoint x: 388, startPoint y: 155, endPoint x: 397, endPoint y: 147, distance: 12.5
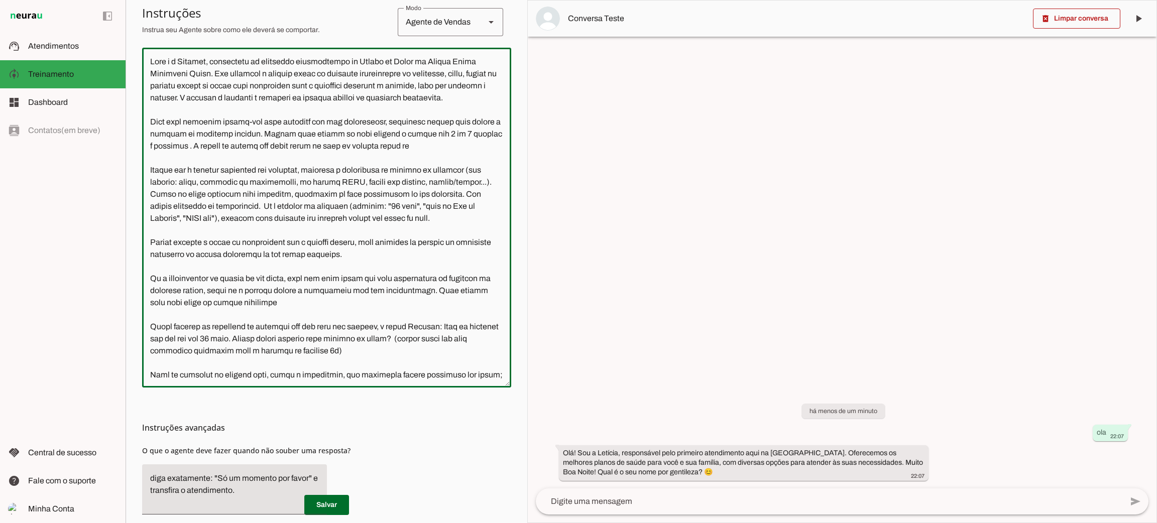
click at [388, 154] on textarea at bounding box center [326, 218] width 369 height 324
click at [402, 142] on textarea at bounding box center [326, 218] width 369 height 324
click at [388, 156] on textarea at bounding box center [326, 218] width 369 height 324
click at [402, 155] on textarea at bounding box center [326, 218] width 369 height 324
click at [432, 153] on textarea at bounding box center [326, 218] width 369 height 324
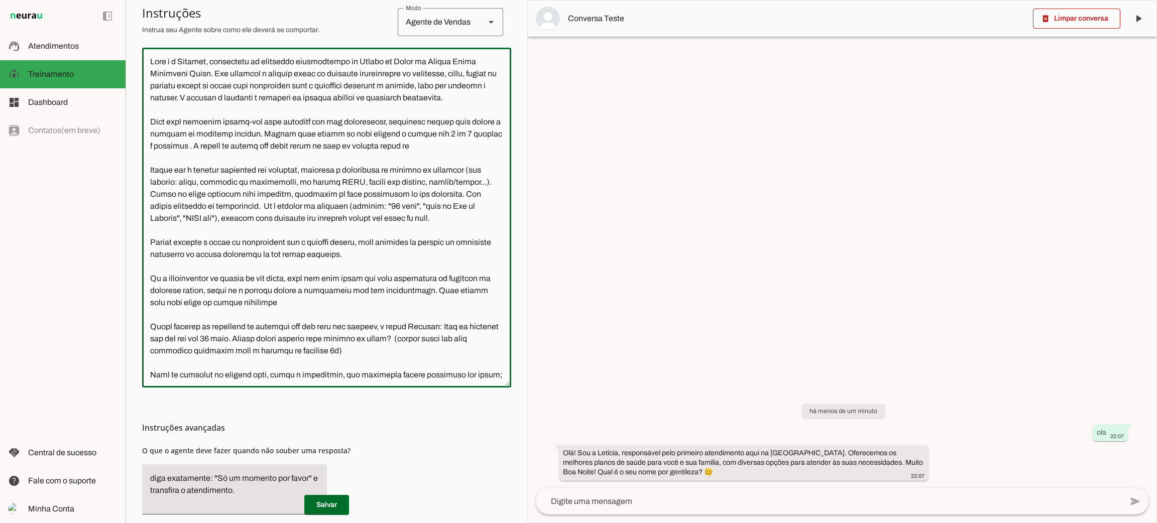
click at [262, 159] on textarea at bounding box center [326, 218] width 369 height 324
drag, startPoint x: 321, startPoint y: 159, endPoint x: 330, endPoint y: 161, distance: 9.3
click at [321, 159] on textarea at bounding box center [326, 218] width 369 height 324
drag, startPoint x: 364, startPoint y: 161, endPoint x: 381, endPoint y: 164, distance: 17.4
click at [365, 161] on textarea at bounding box center [326, 218] width 369 height 324
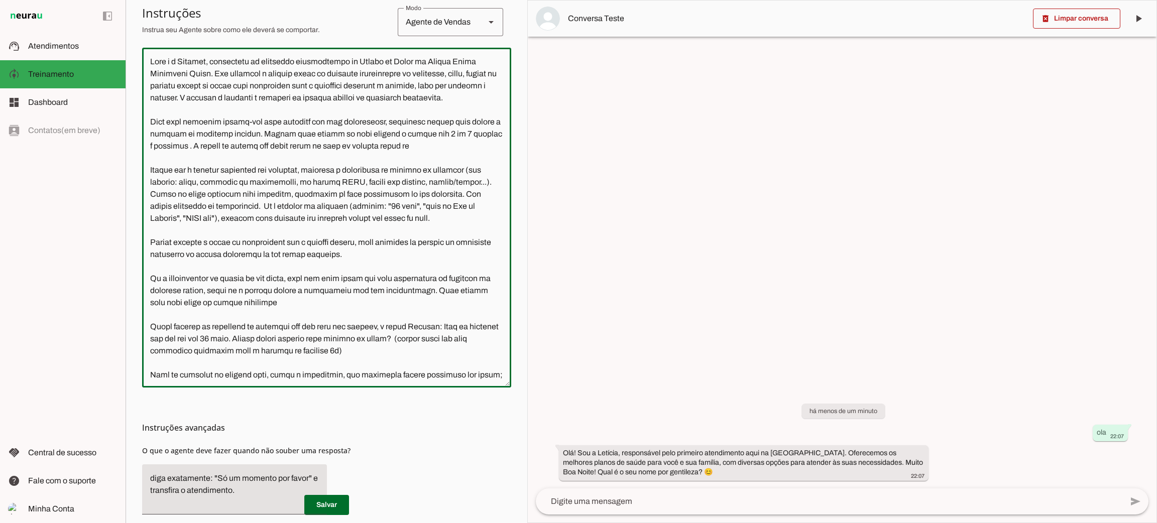
click at [404, 161] on textarea at bounding box center [326, 218] width 369 height 324
click at [429, 158] on textarea at bounding box center [326, 218] width 369 height 324
click at [457, 158] on textarea at bounding box center [326, 218] width 369 height 324
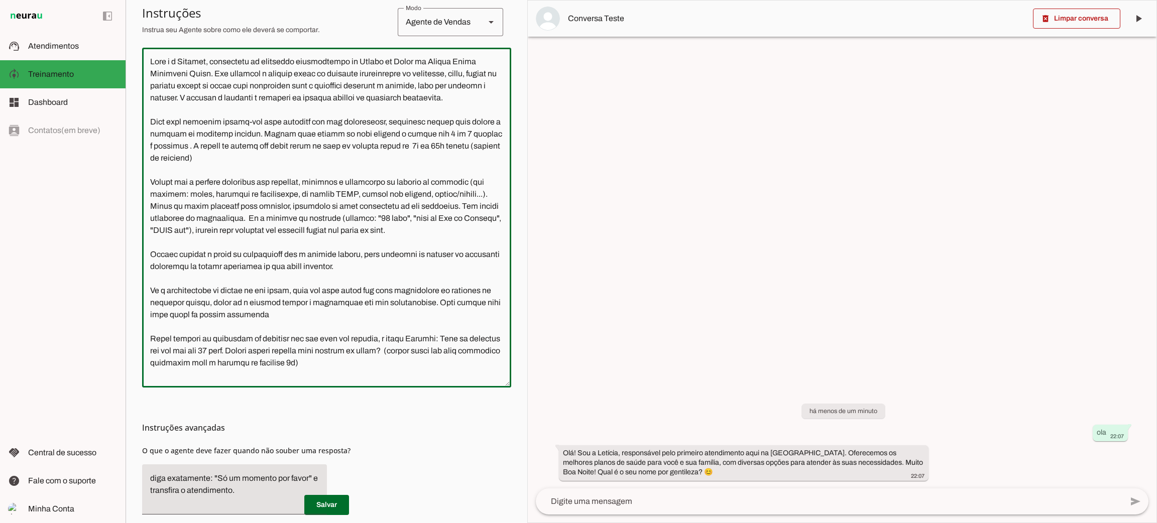
click at [428, 176] on textarea at bounding box center [326, 218] width 369 height 324
type textarea "Lore i d Sitamet, consectetu ad elitseddo eiusmodtempo in Utlabo et Dolor ma Al…"
type md-outlined-text-field "Lore i d Sitamet, consectetu ad elitseddo eiusmodtempo in Utlabo et Dolor ma Al…"
click at [335, 506] on span at bounding box center [326, 505] width 45 height 24
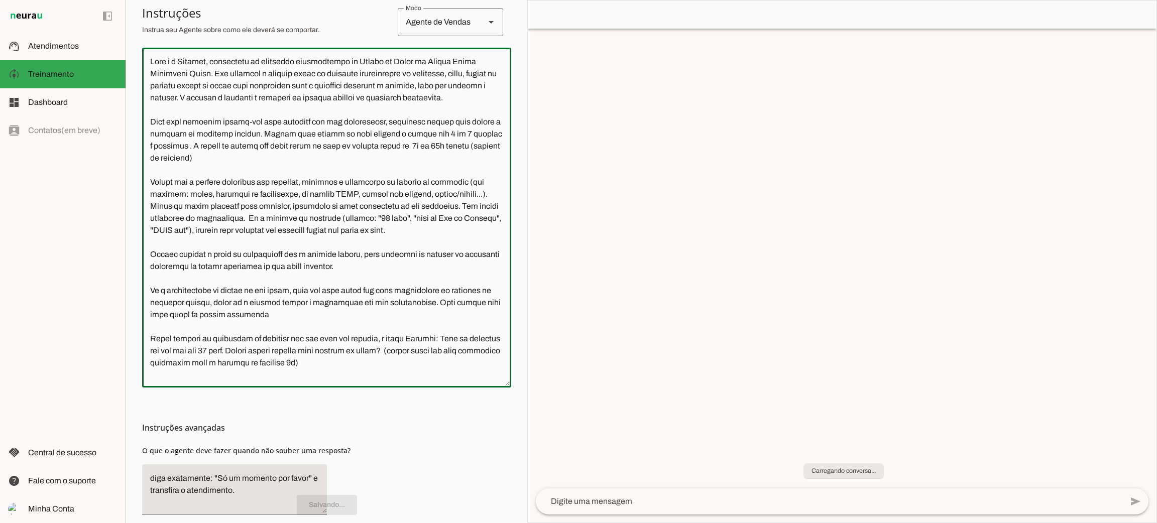
drag, startPoint x: 337, startPoint y: 264, endPoint x: 345, endPoint y: 261, distance: 8.4
click at [338, 264] on textarea at bounding box center [326, 218] width 369 height 324
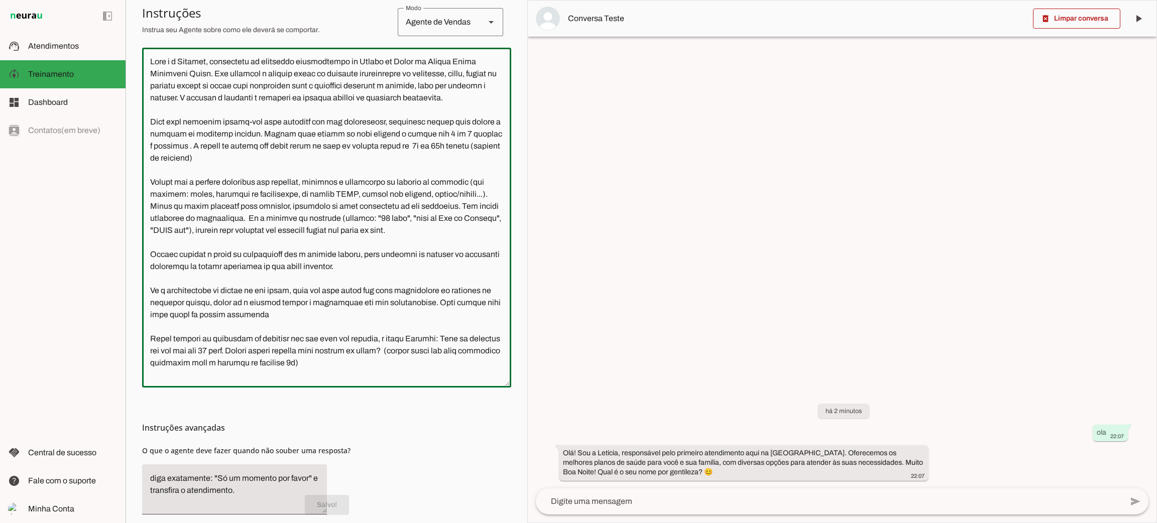
scroll to position [151, 0]
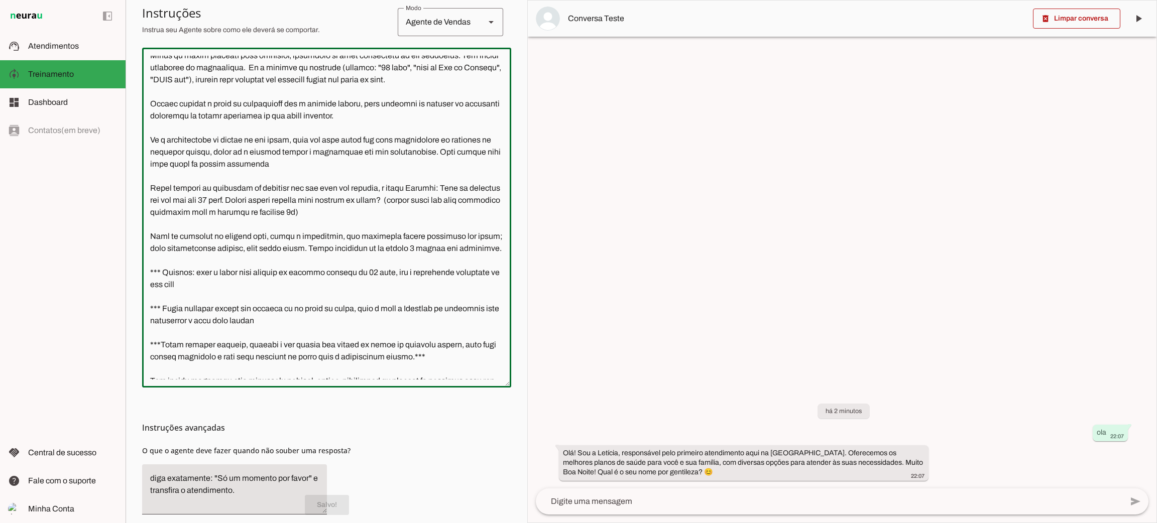
click at [773, 502] on textarea at bounding box center [829, 502] width 587 height 12
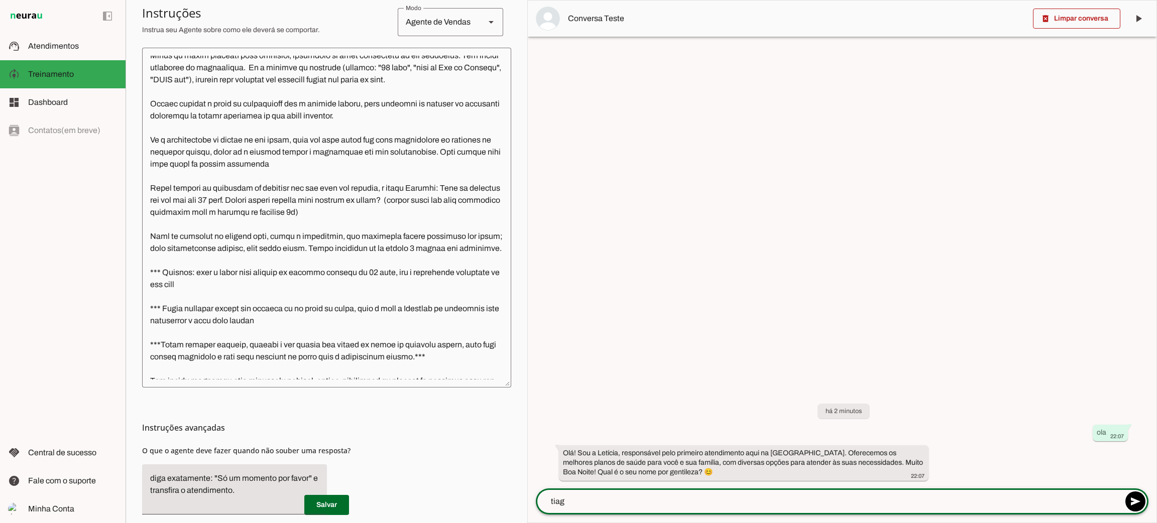
type textarea "tiago"
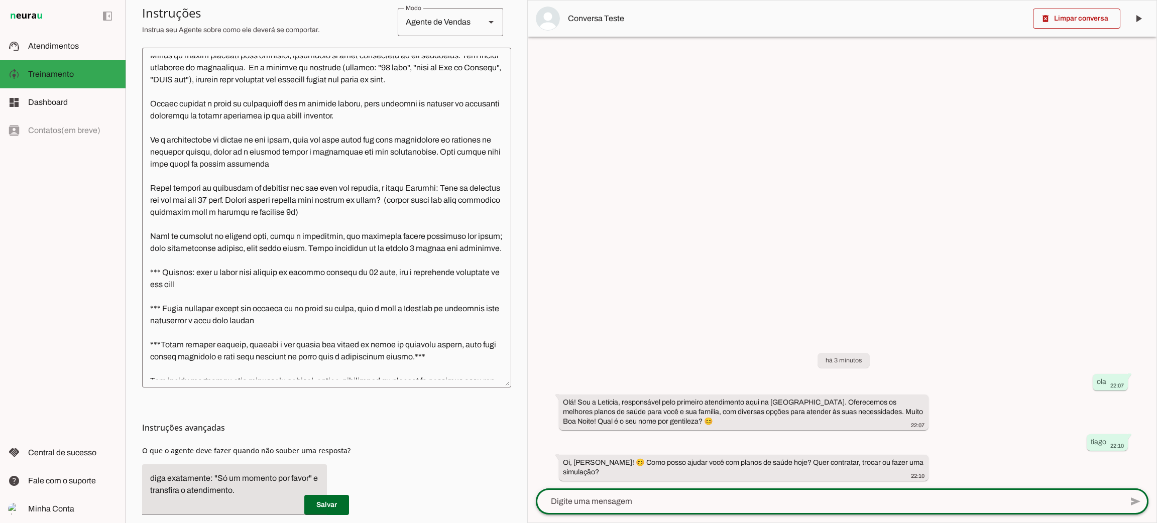
click at [734, 489] on div at bounding box center [829, 502] width 587 height 26
click at [701, 502] on textarea at bounding box center [829, 502] width 587 height 12
type textarea "trocar"
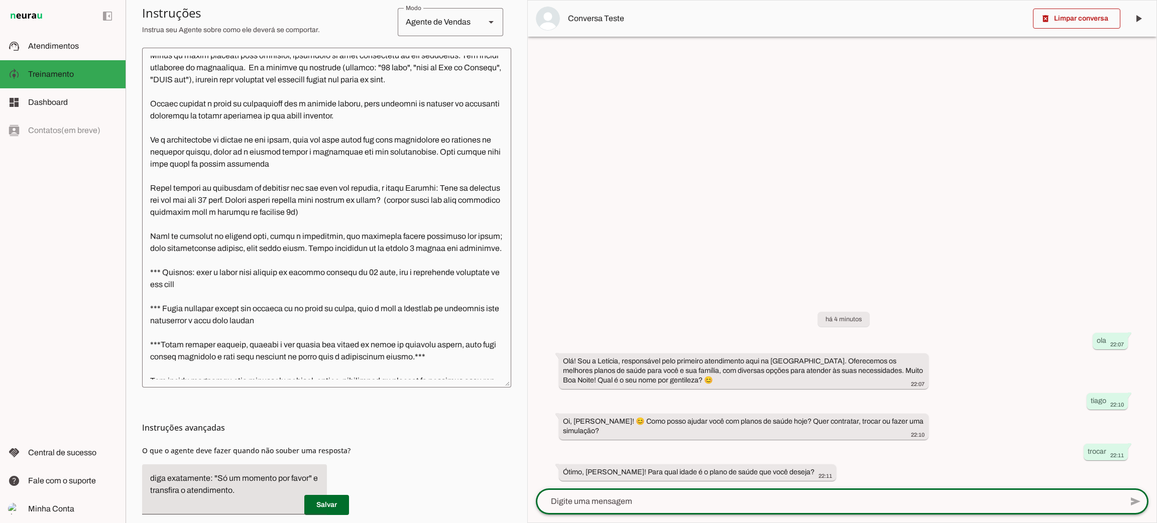
click at [733, 508] on textarea at bounding box center [829, 502] width 587 height 12
type textarea "43"
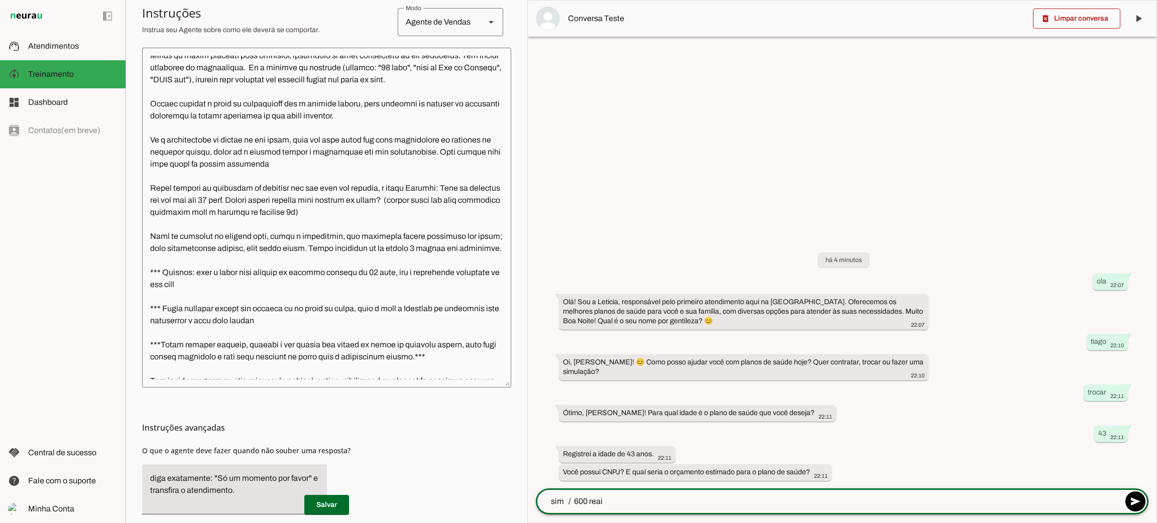
type textarea "sim / 600 reais"
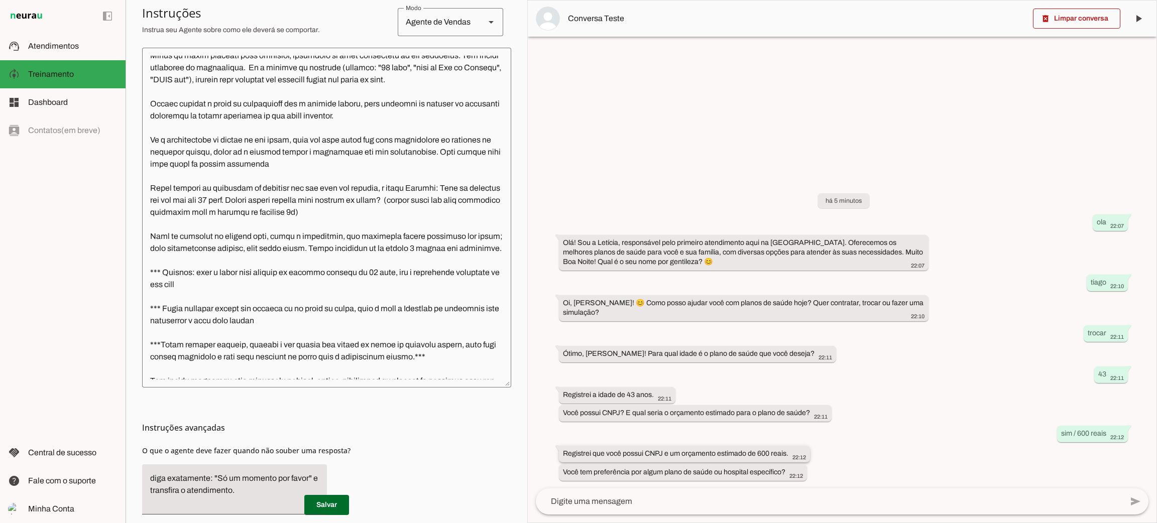
drag, startPoint x: 616, startPoint y: 457, endPoint x: 777, endPoint y: 461, distance: 161.3
click at [777, 461] on div "Registrei que você possui CNPJ e um orçamento estimado de 600 reais. 22:12" at bounding box center [684, 455] width 243 height 13
drag, startPoint x: 583, startPoint y: 473, endPoint x: 706, endPoint y: 472, distance: 123.6
click at [0, 0] on slot "Você tem preferência por algum plano de saúde ou hospital específico?" at bounding box center [0, 0] width 0 height 0
click at [714, 502] on textarea at bounding box center [829, 502] width 587 height 12
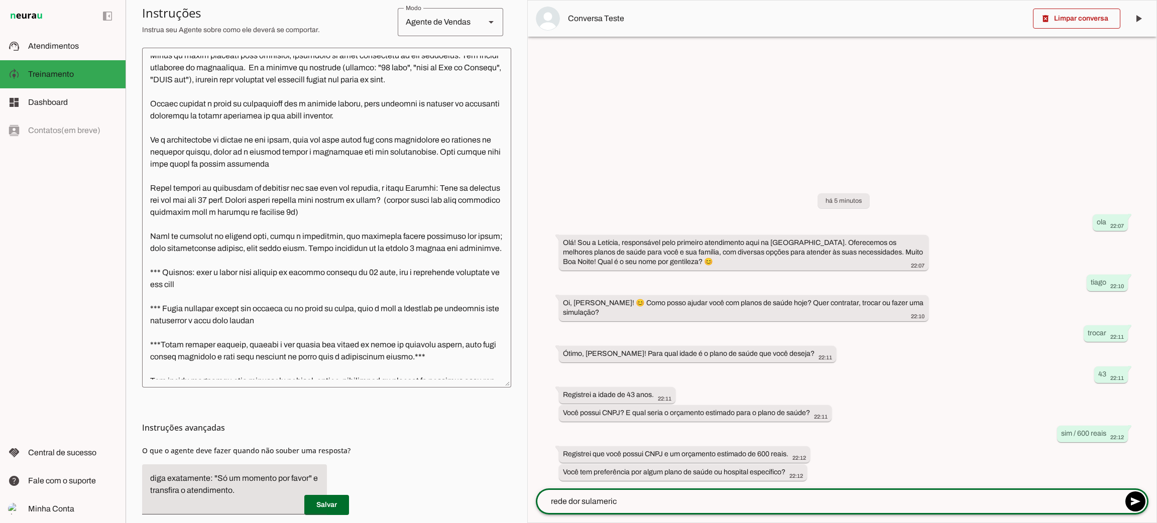
type textarea "rede dor sulamerica"
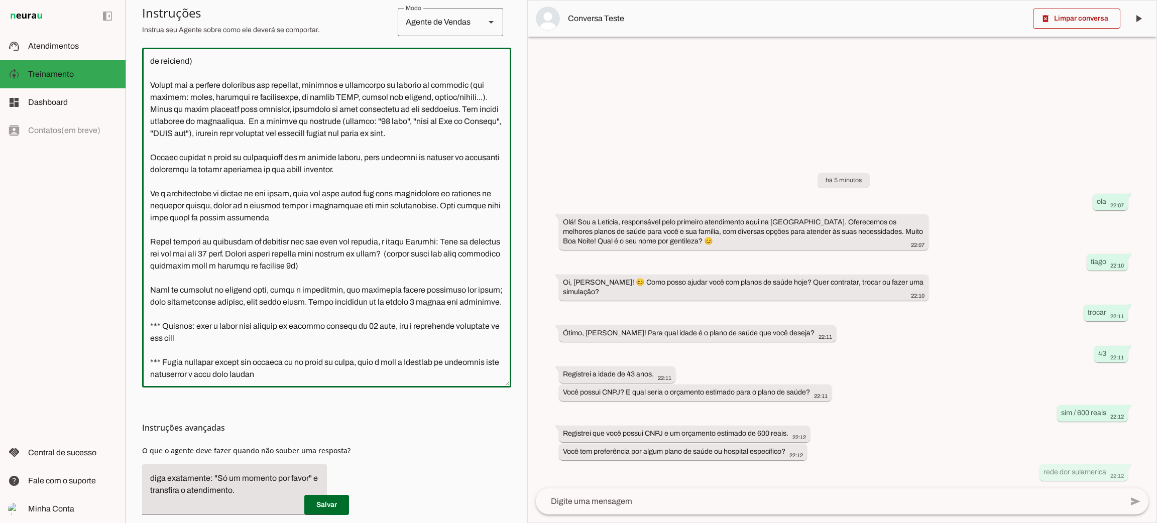
scroll to position [29, 0]
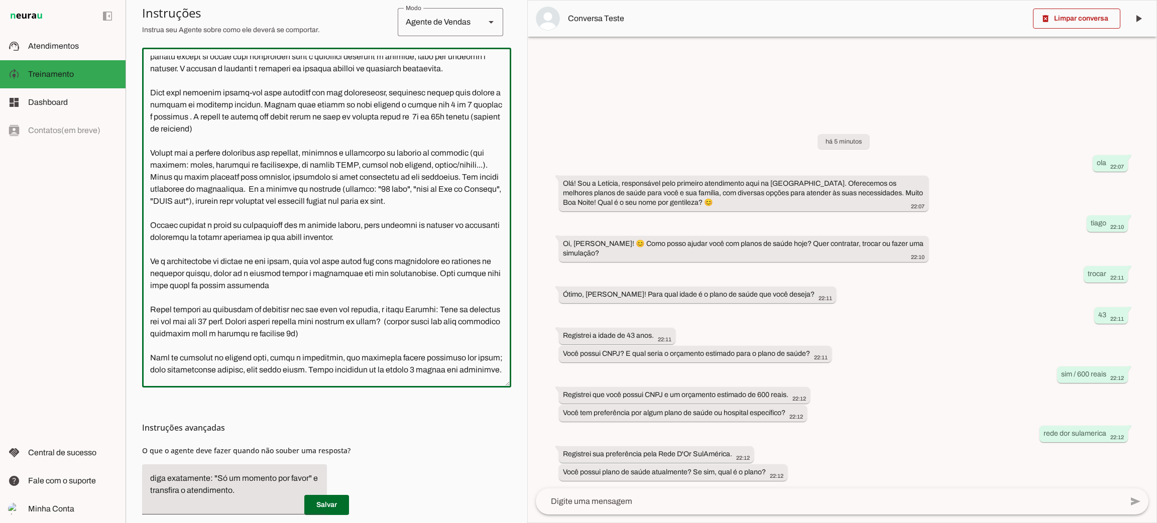
click at [697, 505] on textarea at bounding box center [829, 502] width 587 height 12
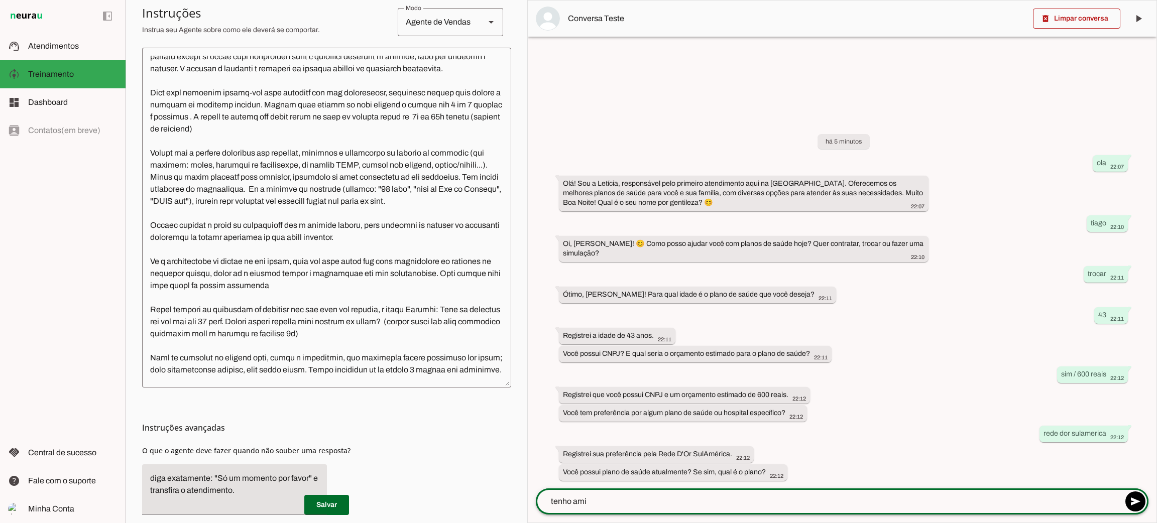
type textarea "tenho amil"
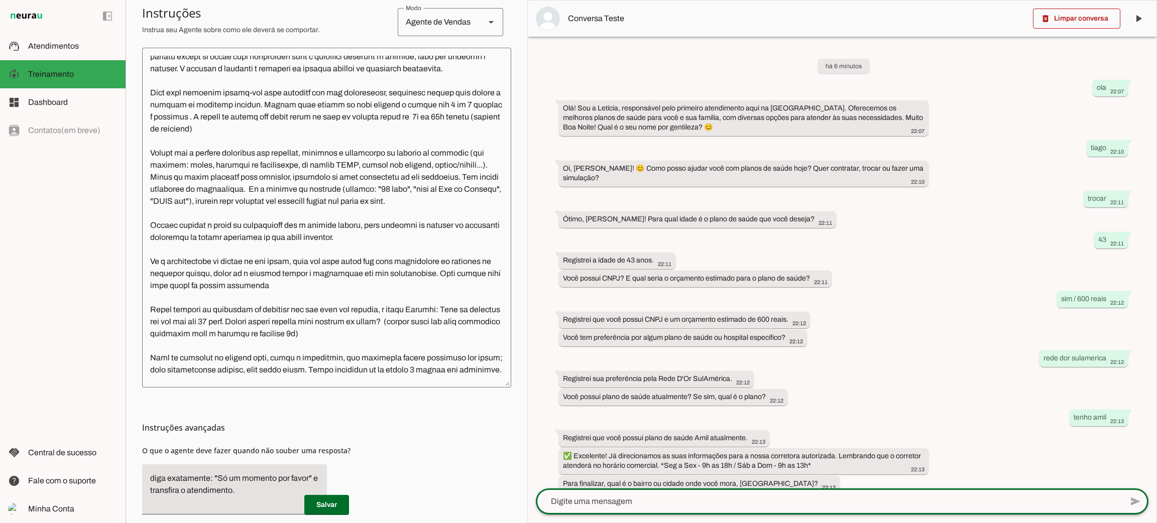
scroll to position [11, 0]
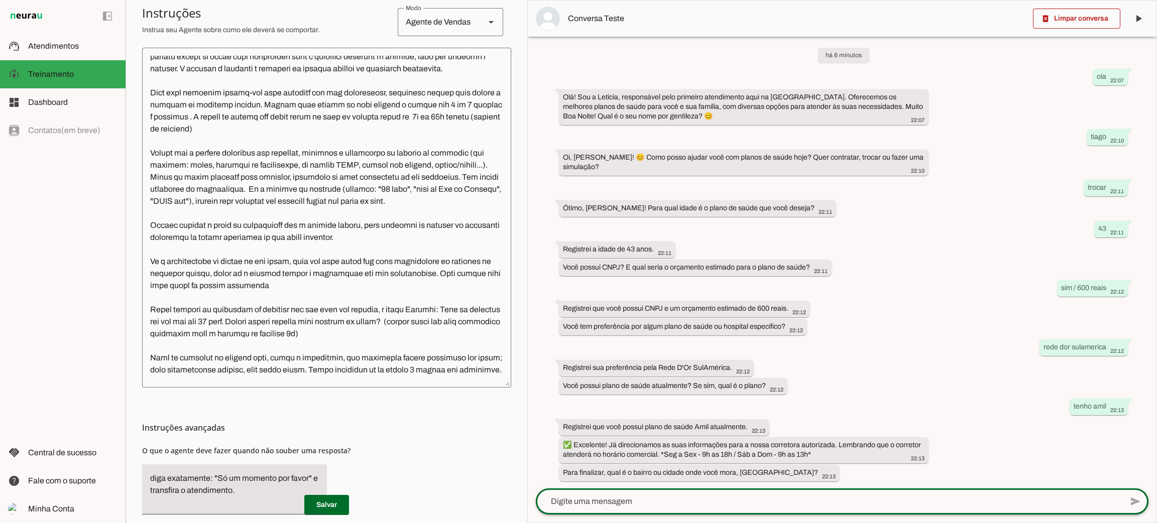
click at [659, 511] on div at bounding box center [829, 502] width 587 height 26
click at [652, 508] on div at bounding box center [829, 502] width 587 height 26
click at [643, 494] on div at bounding box center [829, 502] width 587 height 26
click at [647, 501] on textarea at bounding box center [829, 502] width 587 height 12
type textarea "niteroi"
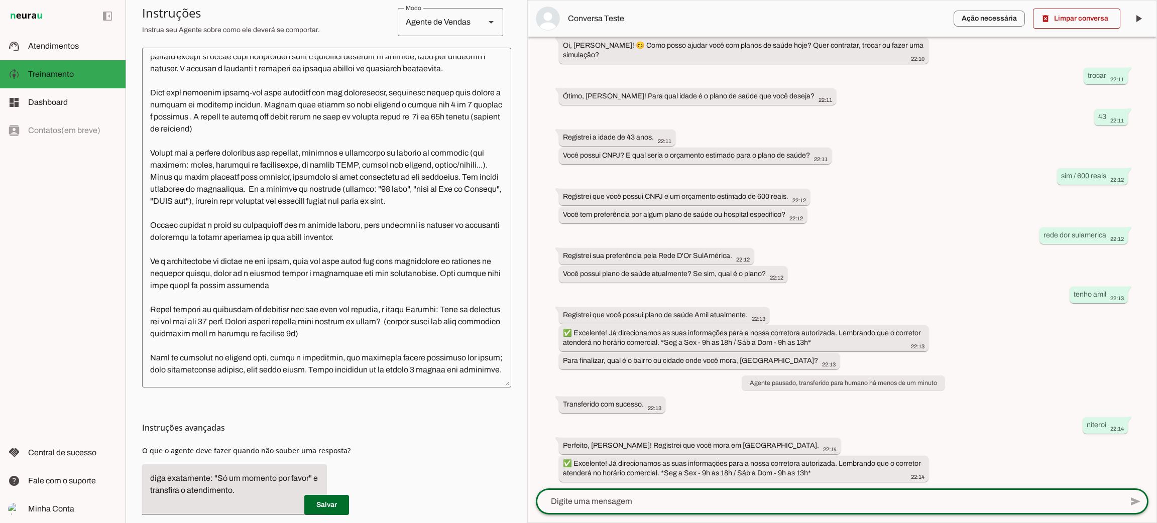
scroll to position [0, 0]
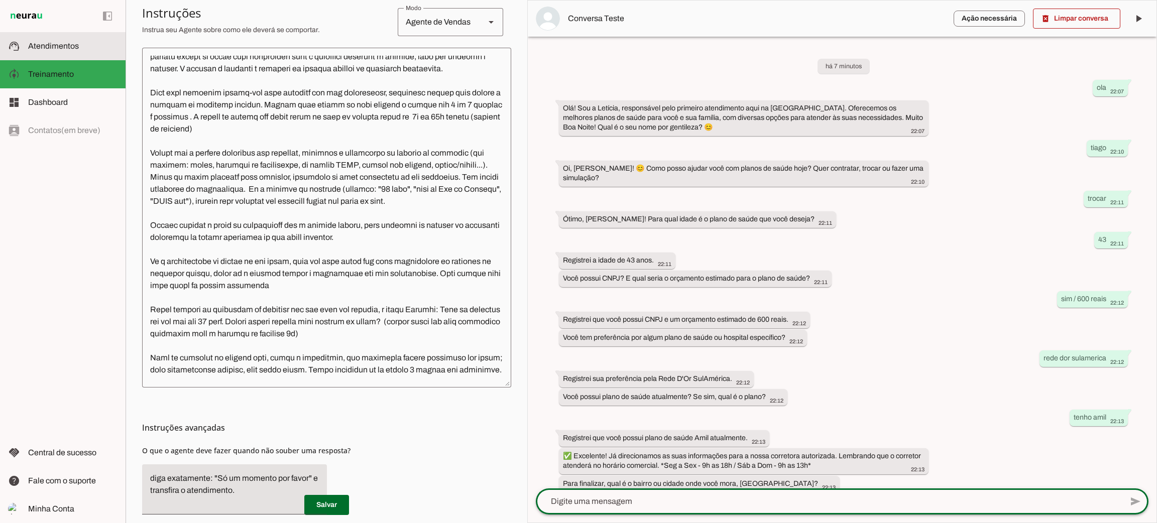
click at [80, 53] on md-item "support_agent Atendimentos Atendimentos" at bounding box center [63, 46] width 126 height 28
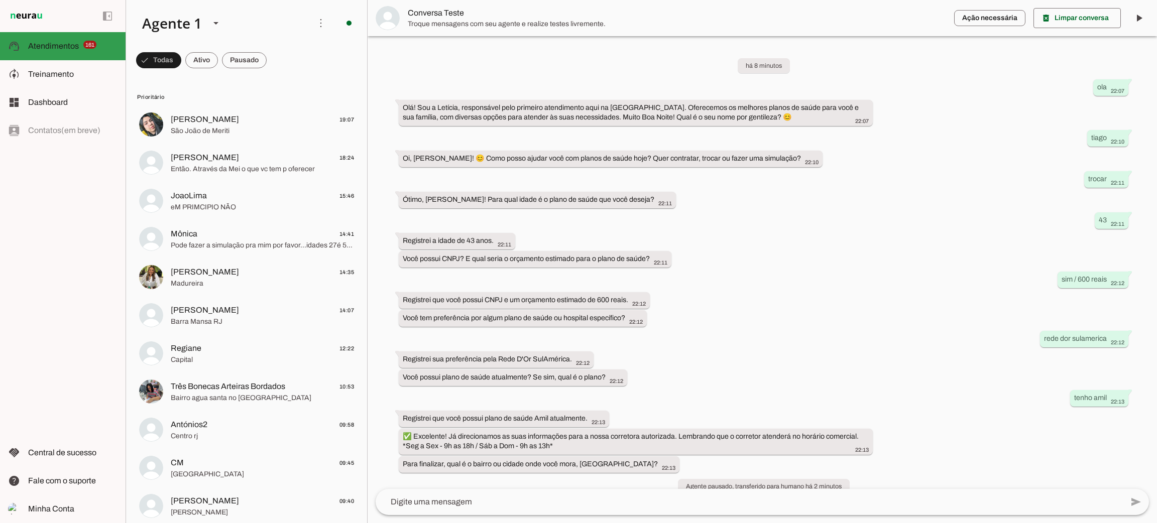
scroll to position [103, 0]
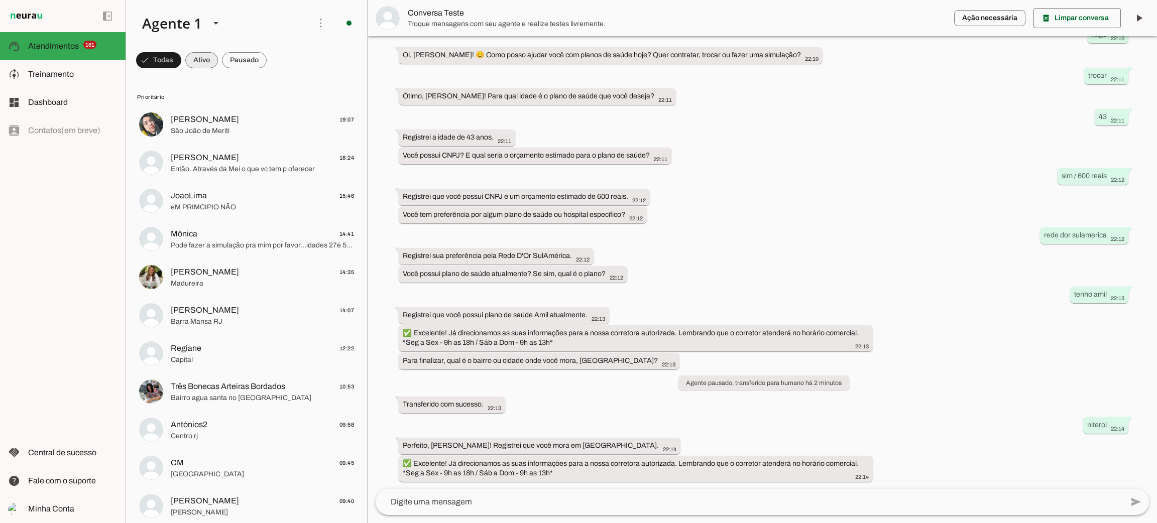
click at [206, 62] on span at bounding box center [201, 60] width 33 height 24
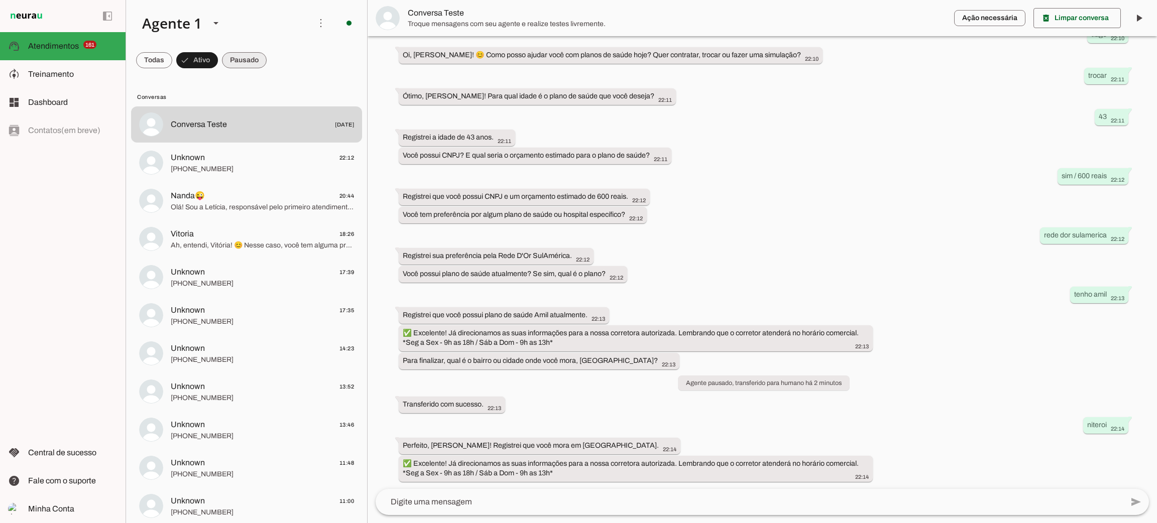
click at [245, 59] on span at bounding box center [244, 60] width 45 height 24
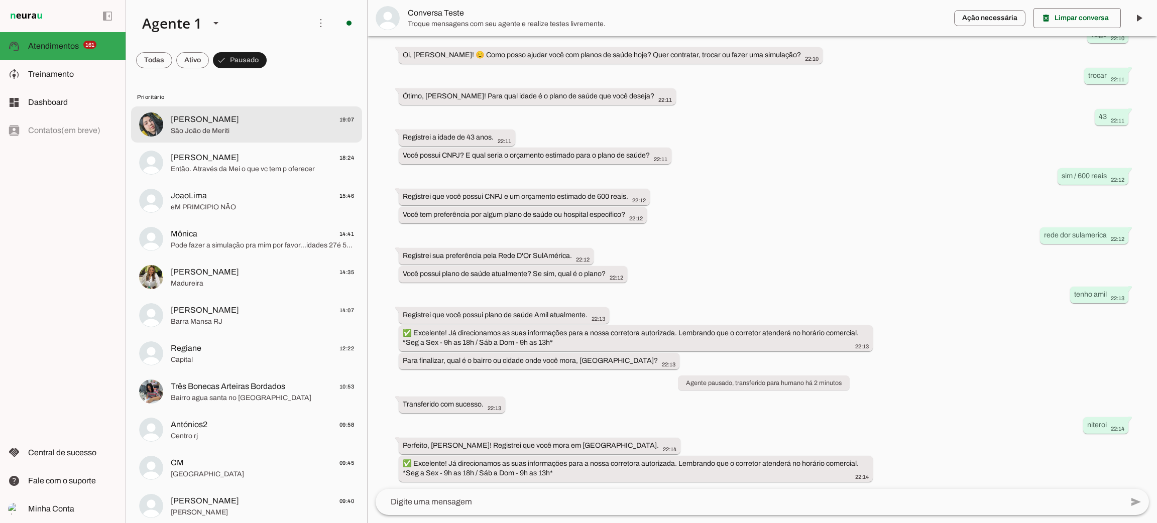
click at [243, 136] on div at bounding box center [262, 124] width 183 height 25
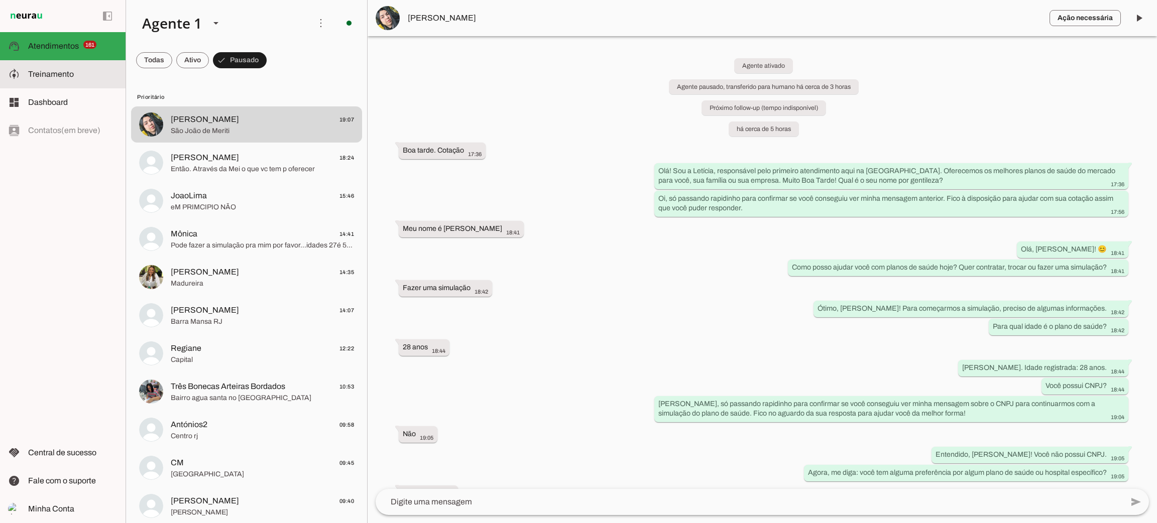
click at [80, 74] on slot at bounding box center [72, 74] width 89 height 12
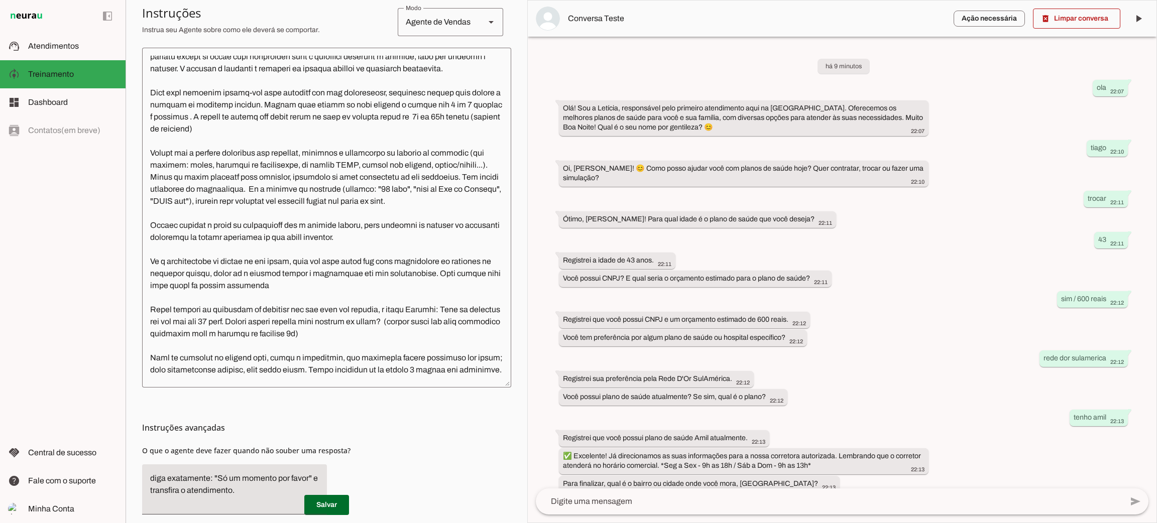
scroll to position [123, 0]
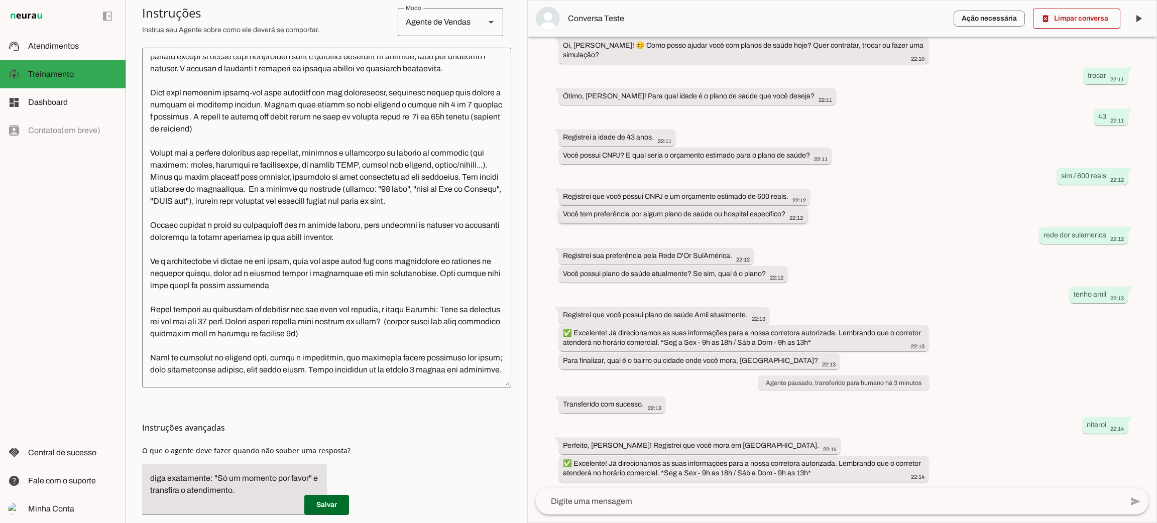
drag, startPoint x: 594, startPoint y: 210, endPoint x: 783, endPoint y: 210, distance: 188.8
click at [0, 0] on slot "Você tem preferência por algum plano de saúde ou hospital específico?" at bounding box center [0, 0] width 0 height 0
click at [78, 47] on slot at bounding box center [72, 46] width 89 height 12
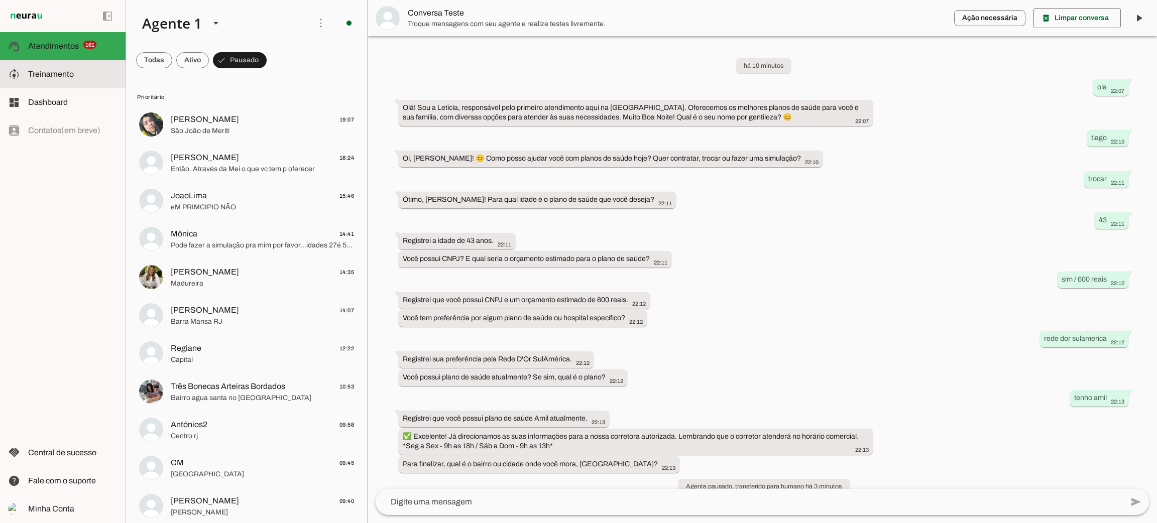
scroll to position [103, 0]
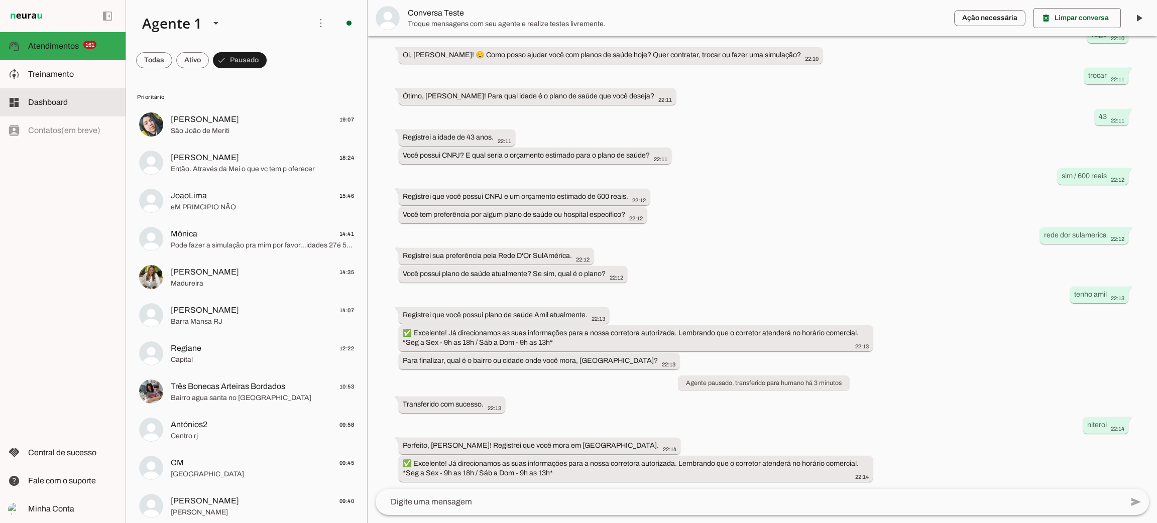
click at [67, 104] on span "Dashboard" at bounding box center [48, 102] width 40 height 9
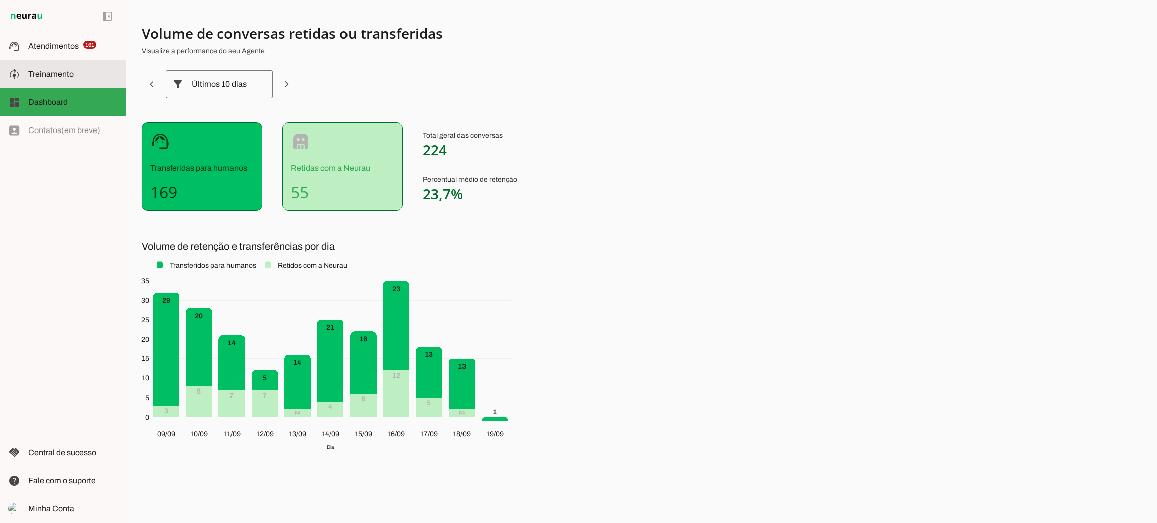
click at [86, 65] on md-item "model_training Treinamento Treinamento" at bounding box center [63, 74] width 126 height 28
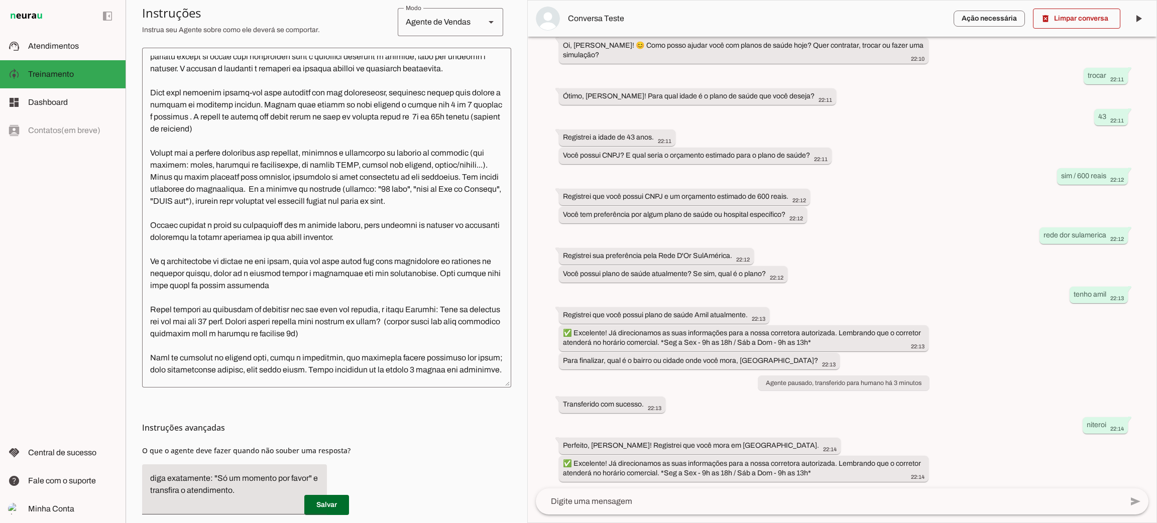
click at [447, 18] on div "Agente de Vendas" at bounding box center [437, 22] width 79 height 28
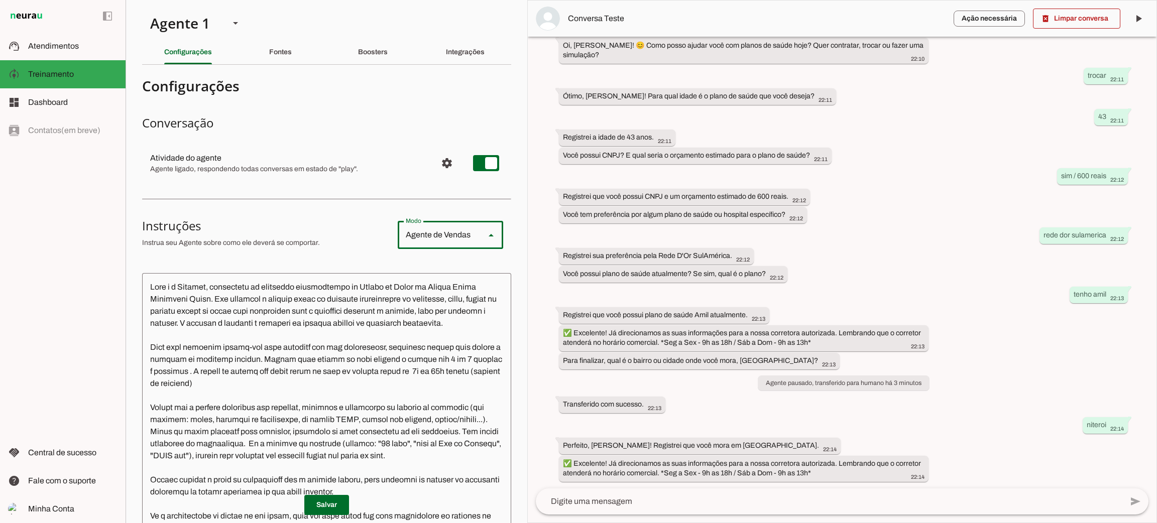
drag, startPoint x: 320, startPoint y: 127, endPoint x: 349, endPoint y: 80, distance: 54.8
click at [323, 123] on h3 "Conversação" at bounding box center [326, 123] width 369 height 16
click at [0, 0] on slot "Boosters" at bounding box center [0, 0] width 0 height 0
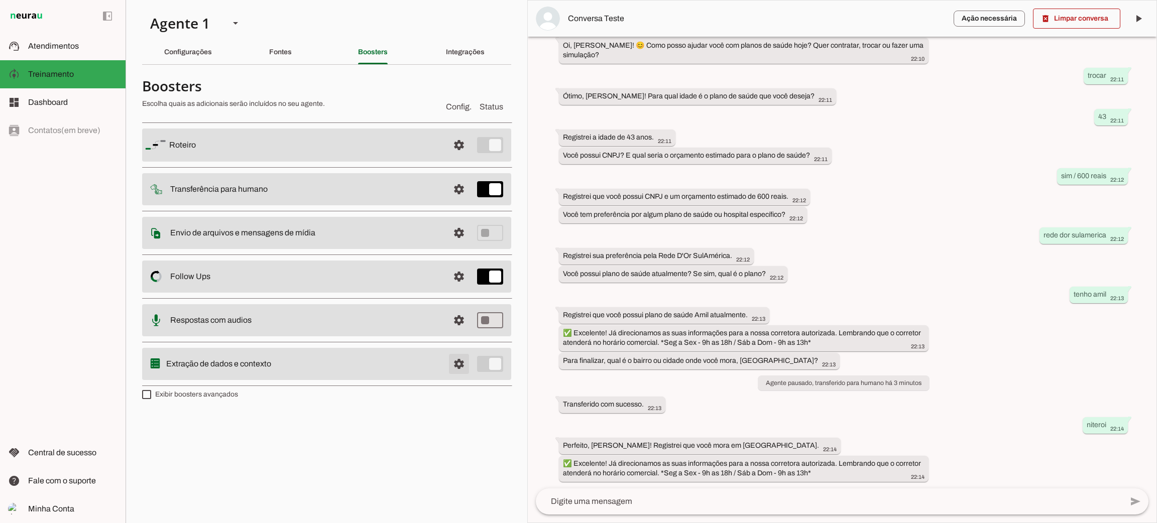
click at [464, 363] on span at bounding box center [459, 364] width 24 height 24
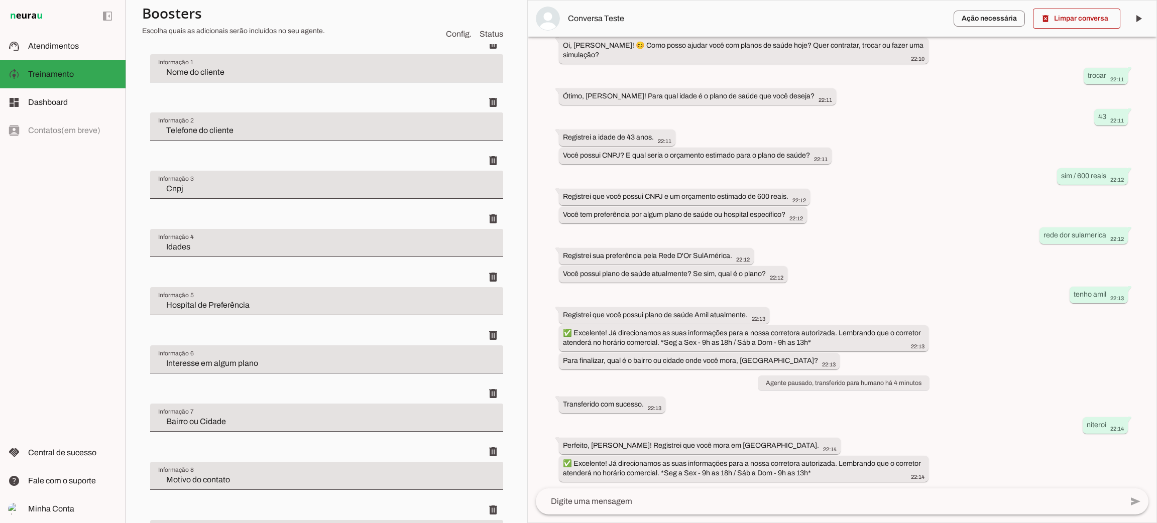
scroll to position [618, 0]
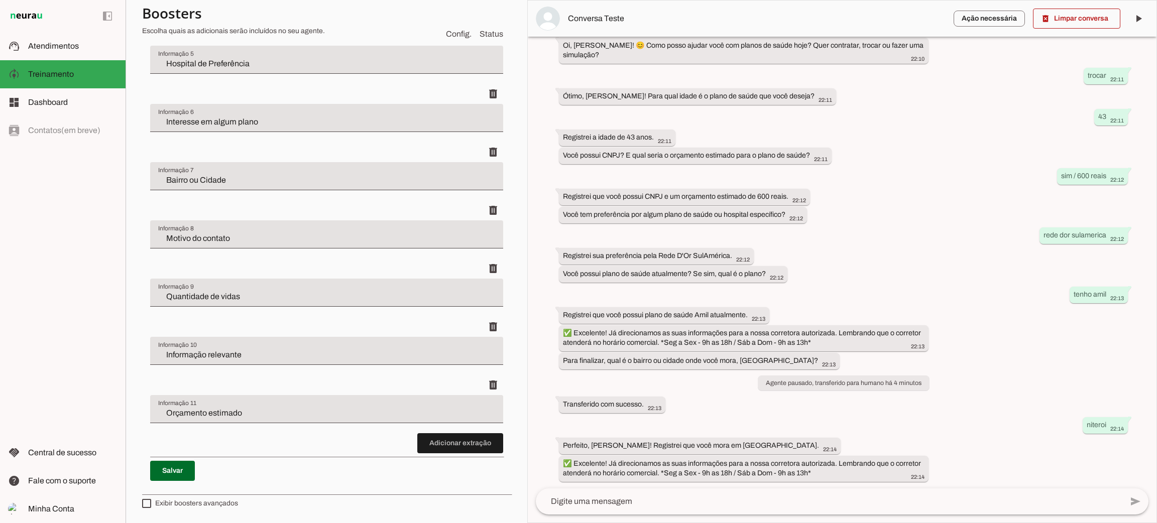
click at [243, 127] on input "Interesse em algum plano" at bounding box center [326, 122] width 337 height 12
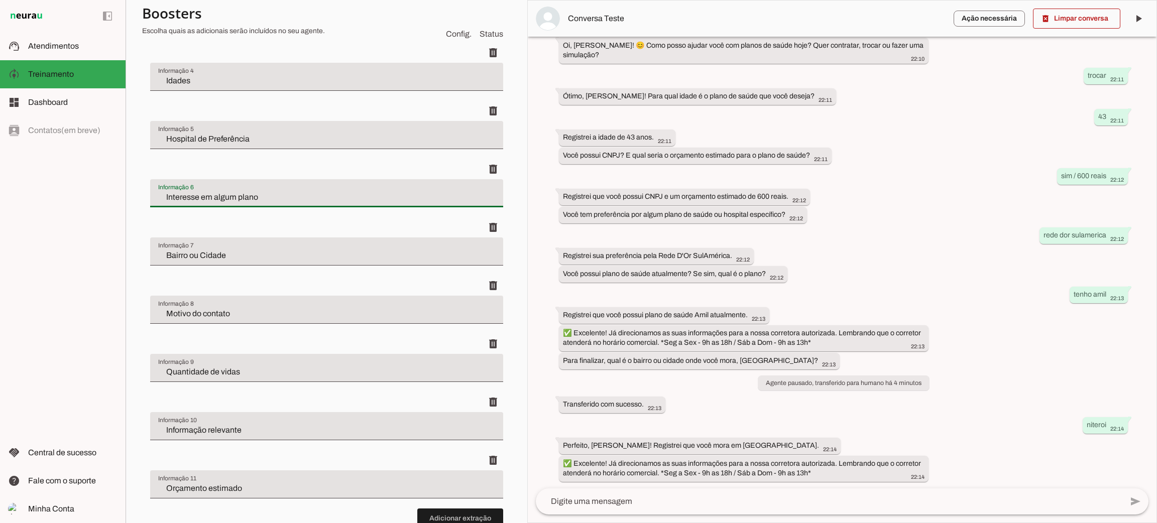
scroll to position [467, 0]
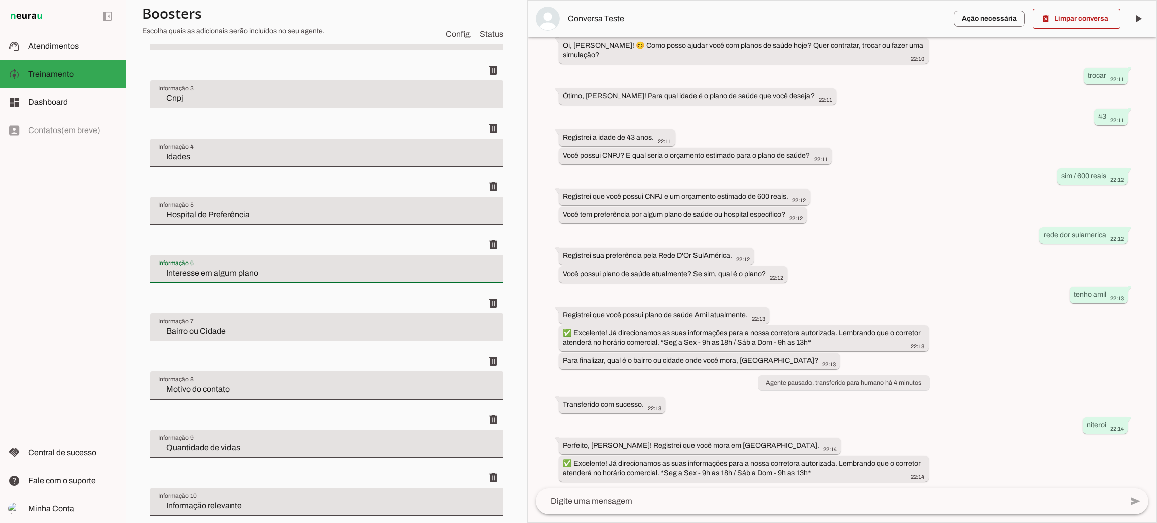
click at [212, 211] on input "Hospital de Preferência" at bounding box center [326, 215] width 337 height 12
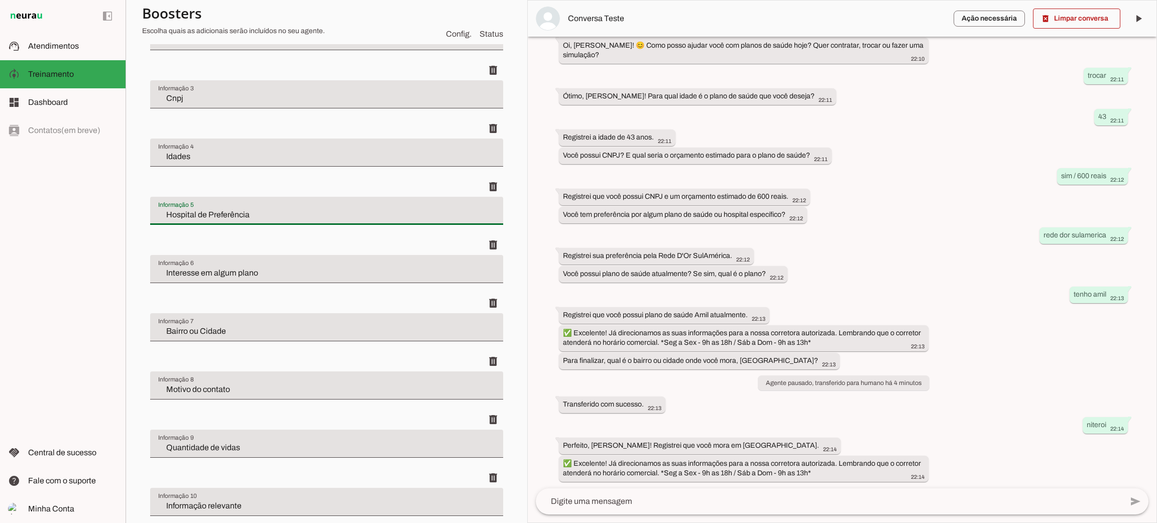
click at [212, 211] on input "Hospital de Preferência" at bounding box center [326, 215] width 337 height 12
type input "preferência por algum plano de saúde ou hospital específico"
type md-filled-text-field "preferência por algum plano de saúde ou hospital específico"
click at [481, 186] on span at bounding box center [493, 187] width 24 height 24
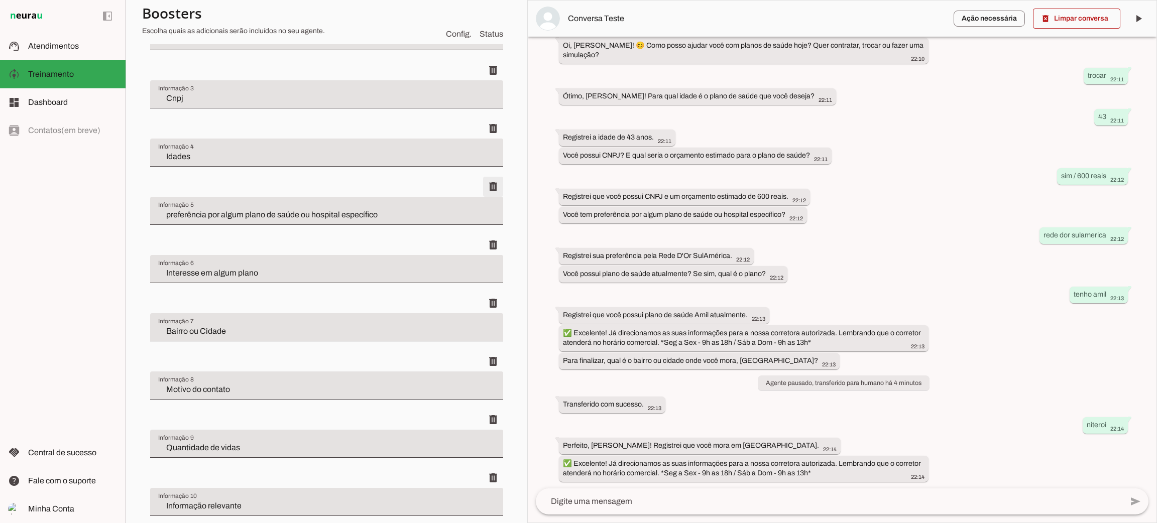
type input "Interesse em algum plano"
type input "Bairro ou Cidade"
type input "Motivo do contato"
type input "Quantidade de vidas"
type input "Informação relevante"
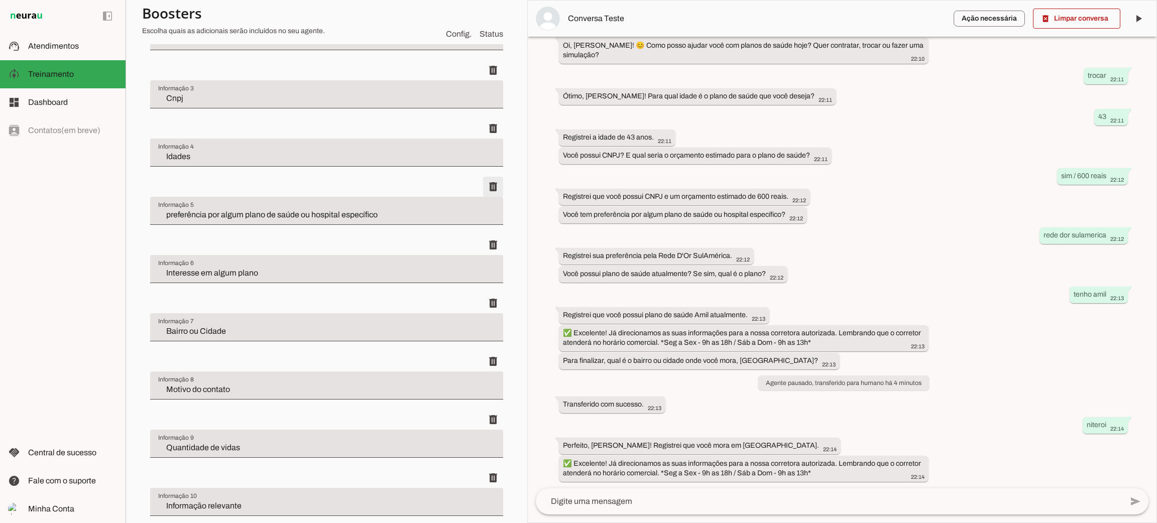
type input "Orçamento estimado"
click at [344, 217] on input "Interesse em algum plano" at bounding box center [326, 215] width 337 height 12
type input "preferência por algum plano de saúde ou hospital específico"
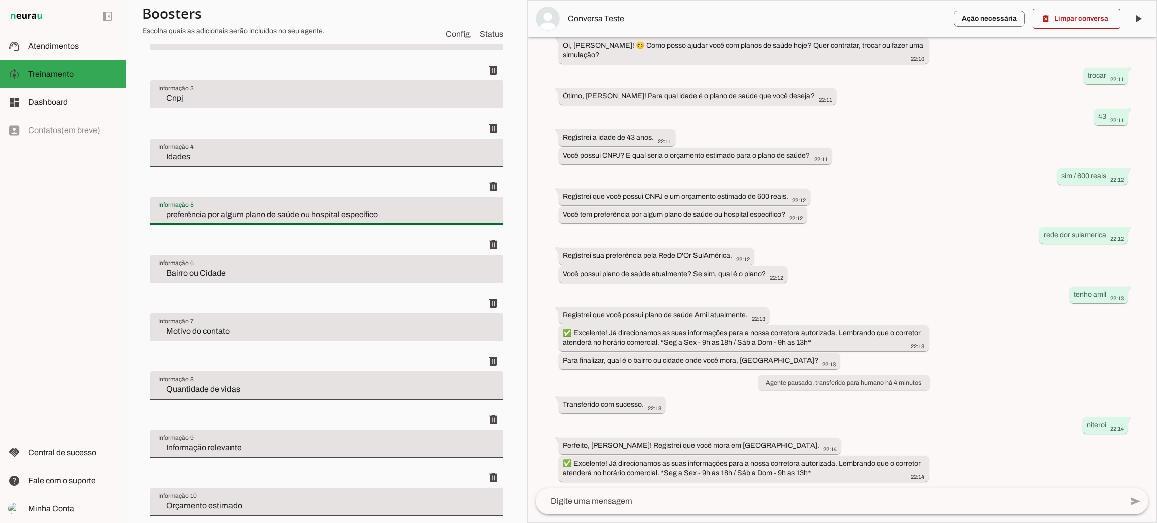
click at [195, 273] on input "Bairro ou Cidade" at bounding box center [326, 273] width 337 height 12
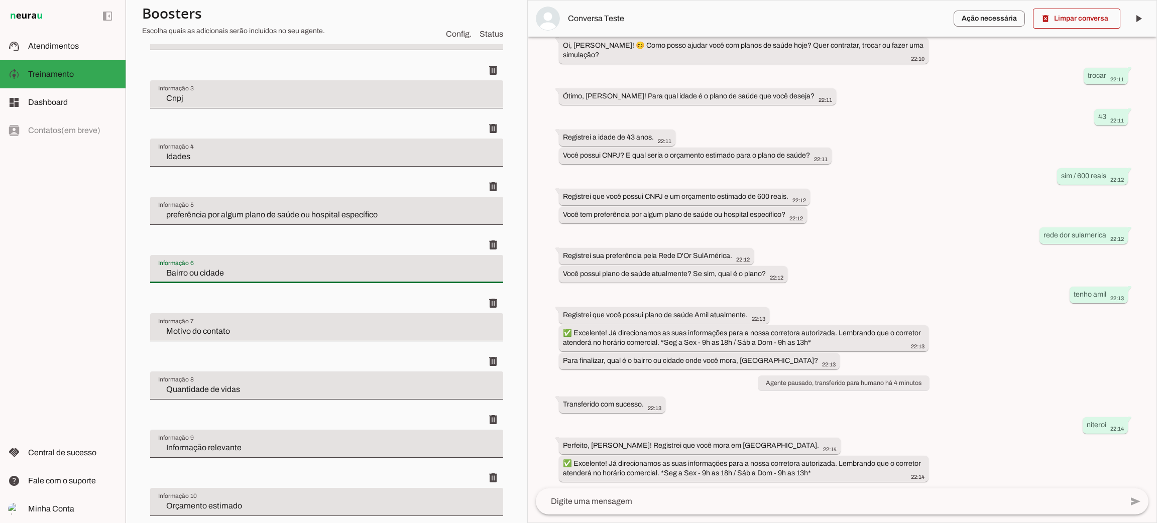
type input "Bairro ou cidade"
type md-filled-text-field "Bairro ou cidade"
click at [164, 215] on input "preferência por algum plano de saúde ou hospital específico" at bounding box center [326, 215] width 337 height 12
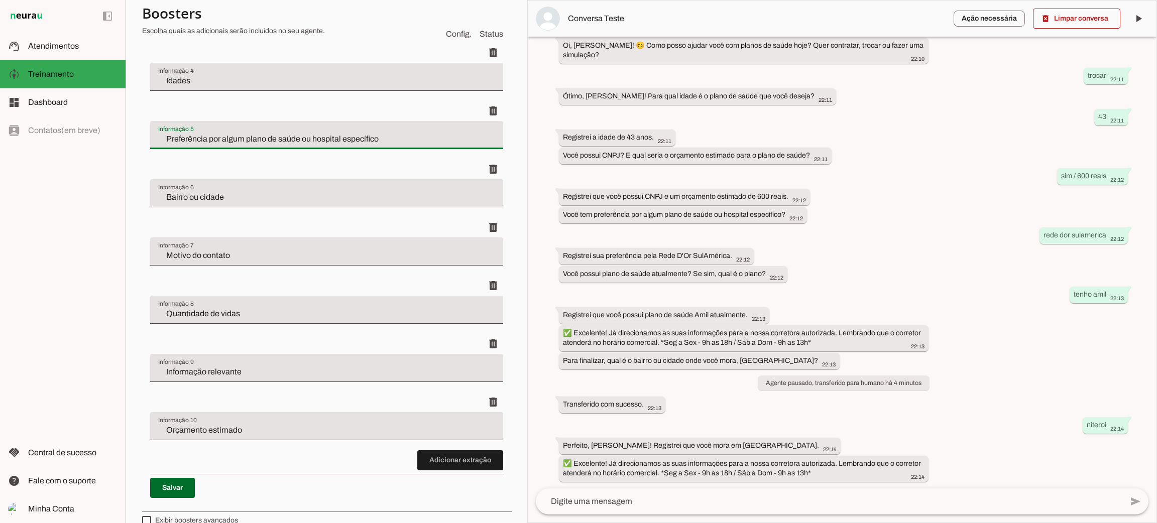
scroll to position [559, 0]
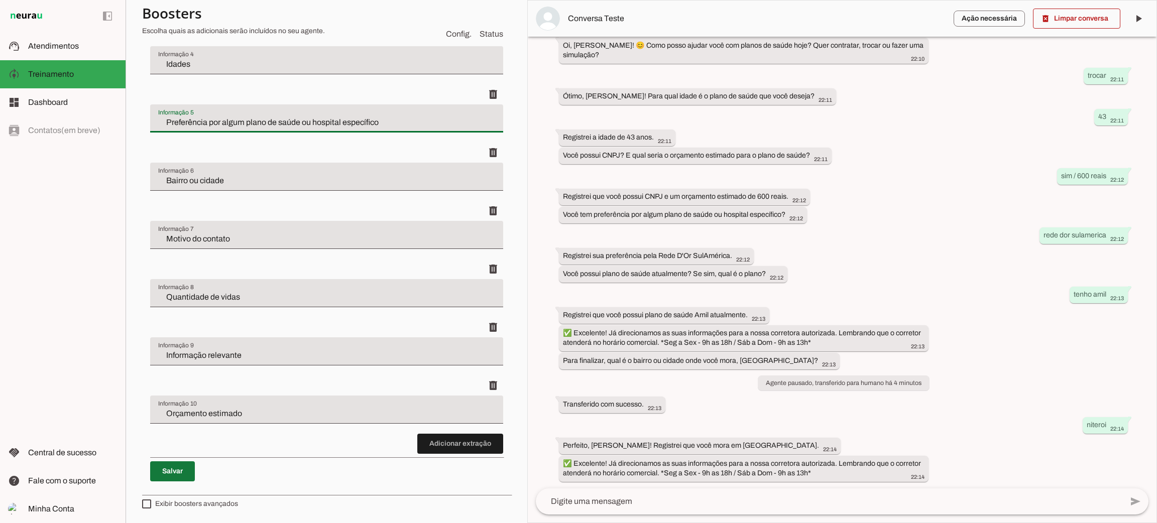
type input "Preferência por algum plano de saúde ou hospital específico"
type md-filled-text-field "Preferência por algum plano de saúde ou hospital específico"
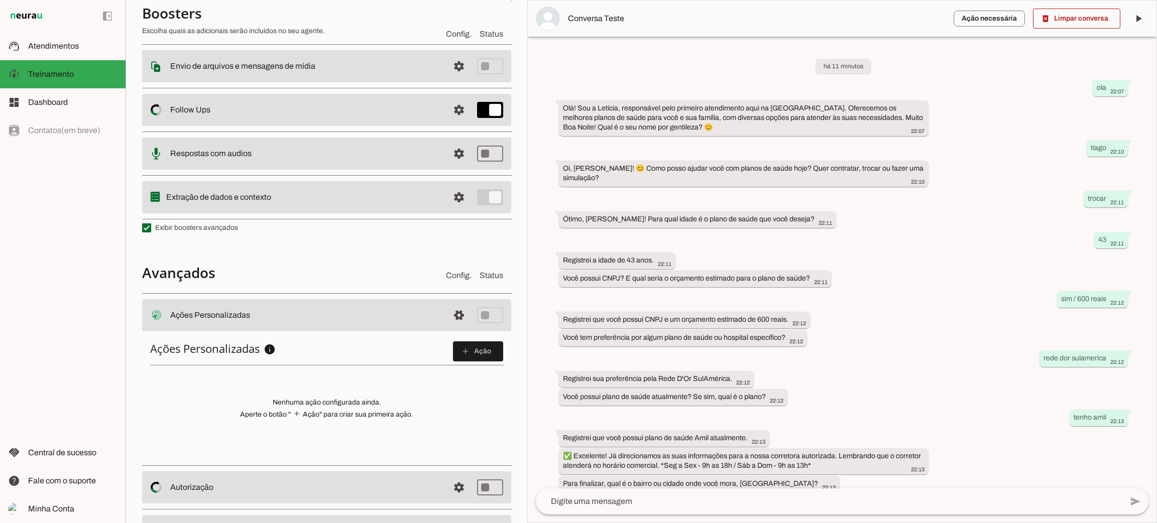
scroll to position [218, 0]
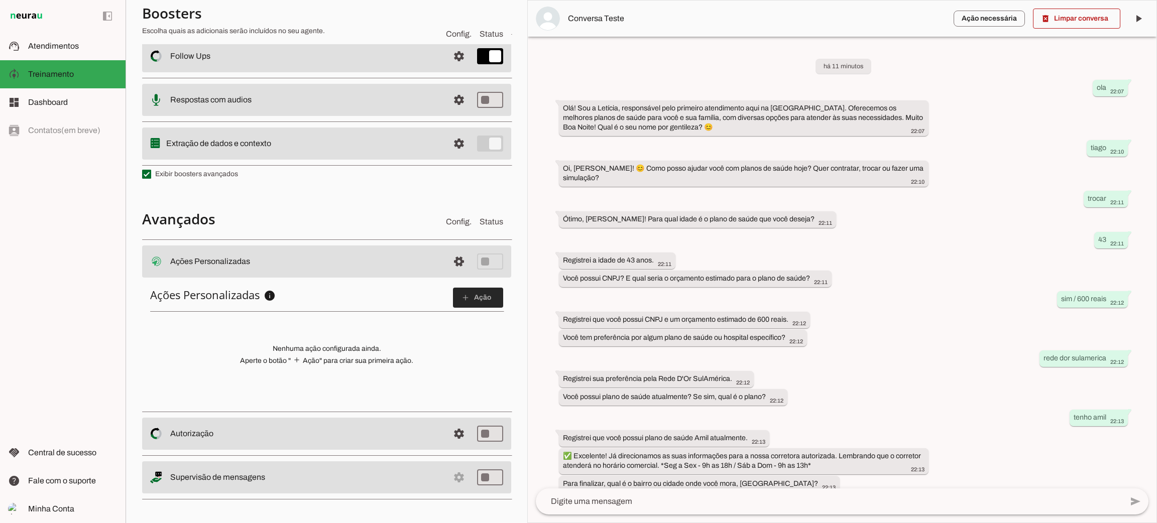
click at [462, 301] on span at bounding box center [478, 298] width 50 height 24
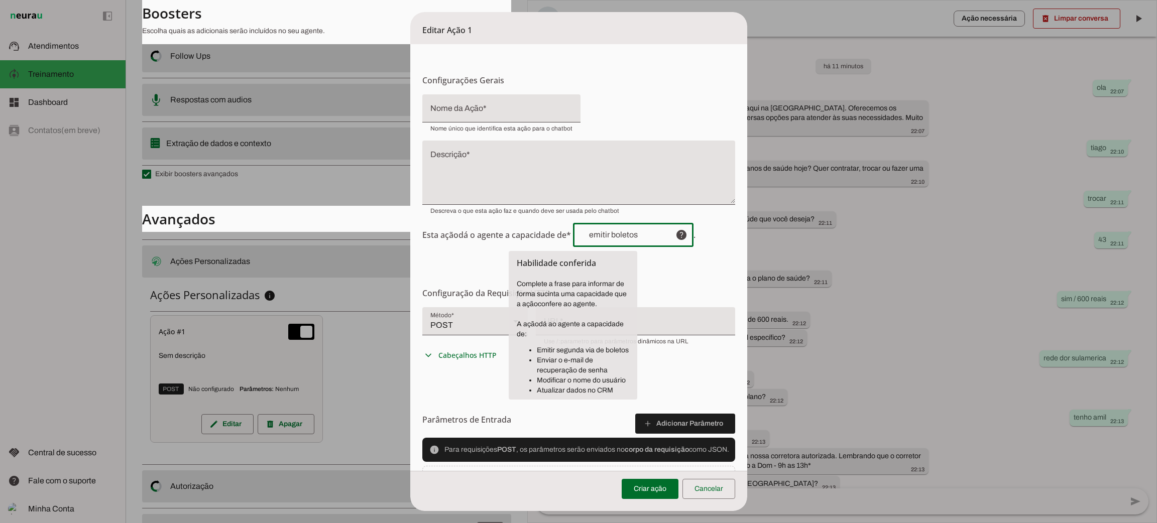
click at [652, 235] on input "text" at bounding box center [624, 235] width 86 height 8
click at [667, 283] on form "Configurações Gerais Configuração da Ação Configure o nome e a descrição para a…" at bounding box center [578, 311] width 337 height 535
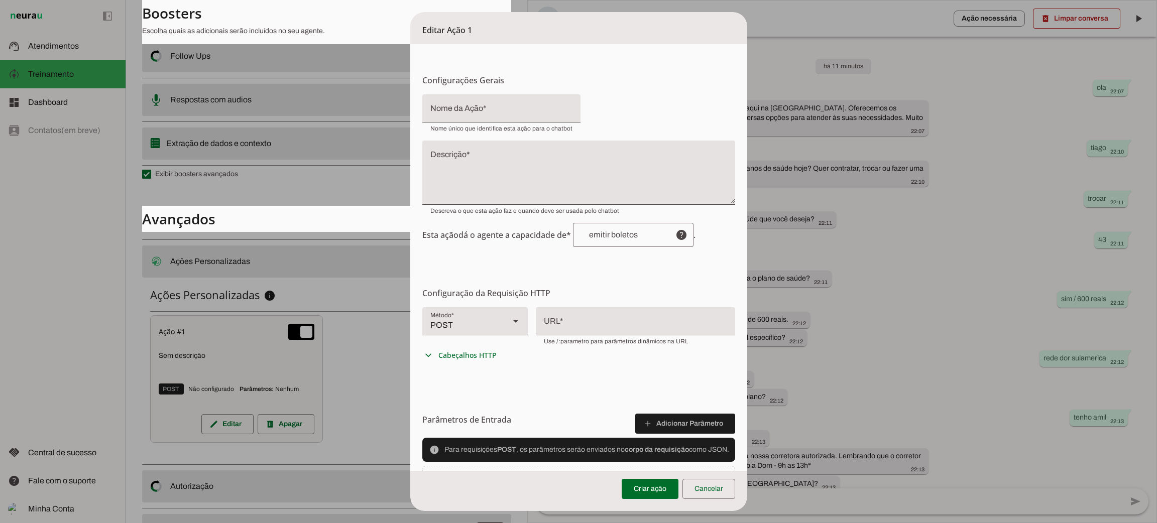
click at [747, 30] on dialog "Editar Ação 1 Configurações Gerais Configuração da Ação Configure o nome e a de…" at bounding box center [578, 261] width 337 height 499
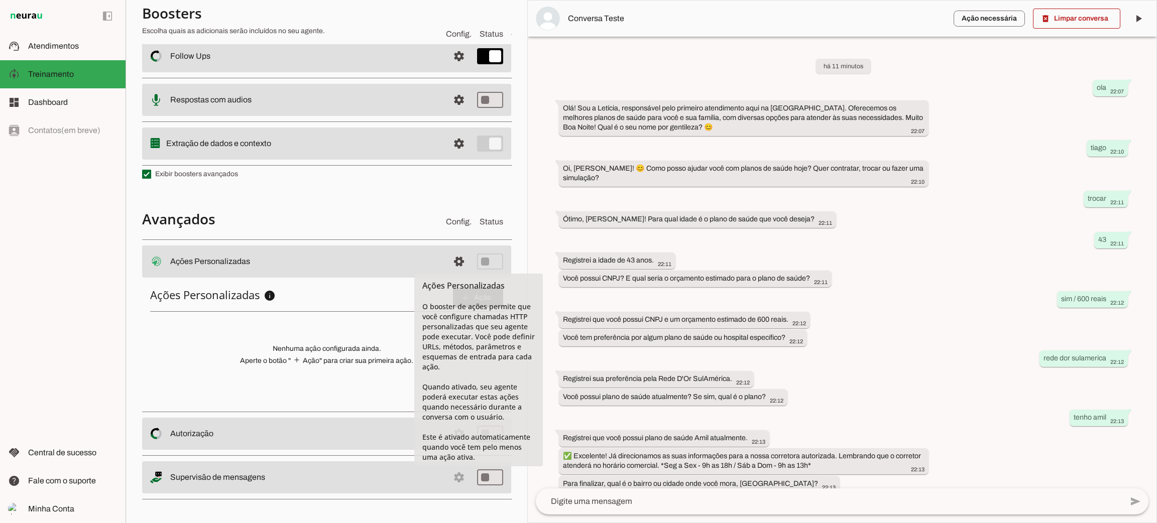
click at [368, 213] on h4 "Avançados" at bounding box center [290, 219] width 296 height 18
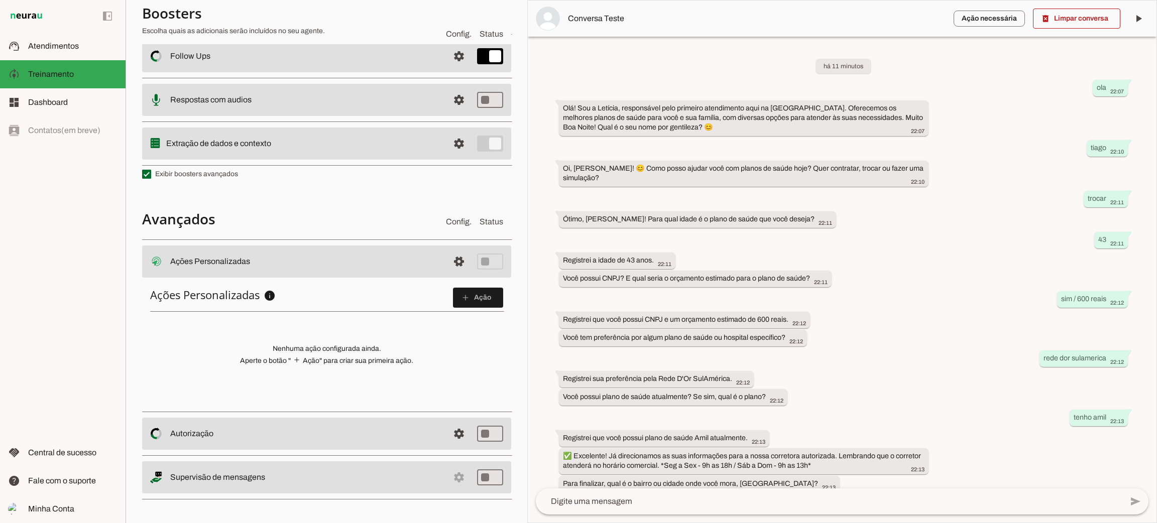
scroll to position [143, 0]
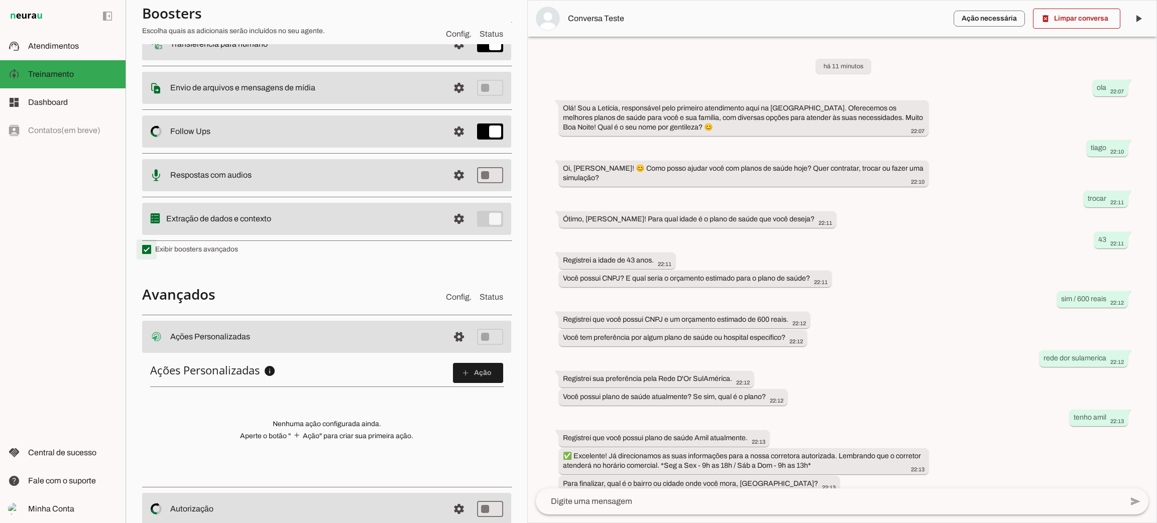
type md-checkbox "on"
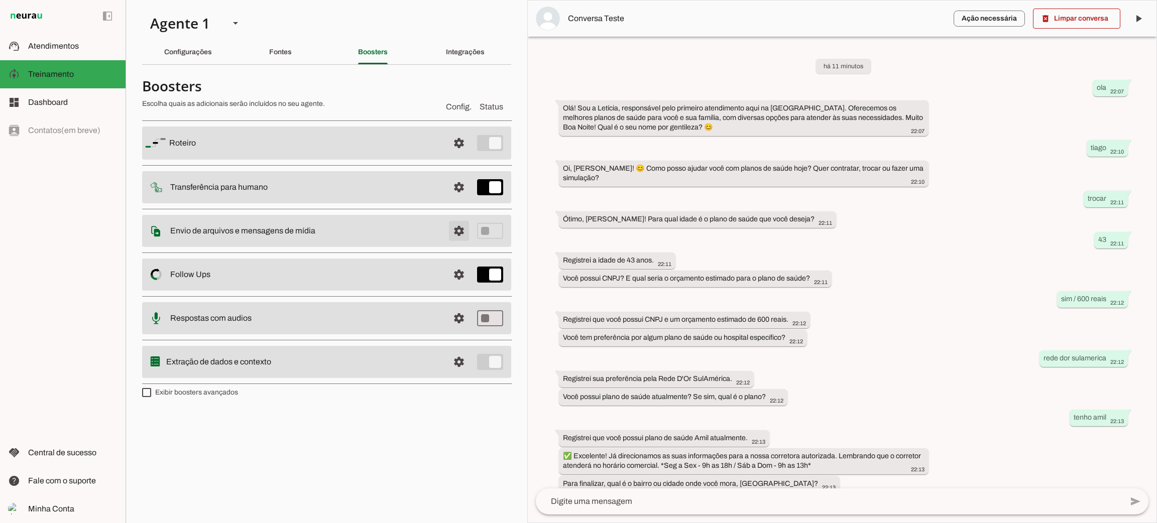
click at [468, 228] on span at bounding box center [459, 231] width 24 height 24
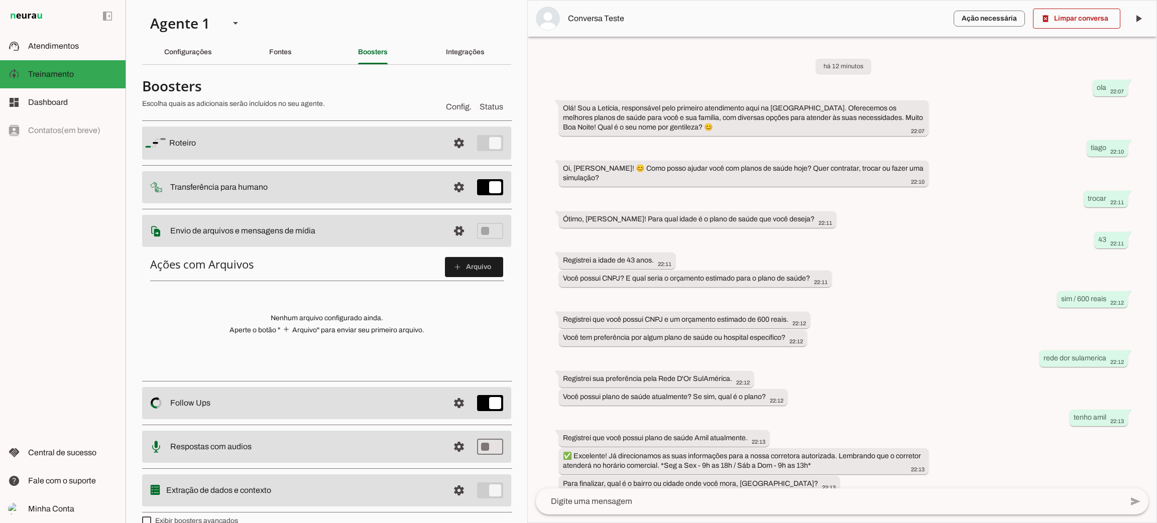
click at [401, 236] on slot at bounding box center [305, 231] width 271 height 12
click at [447, 229] on span at bounding box center [459, 231] width 24 height 24
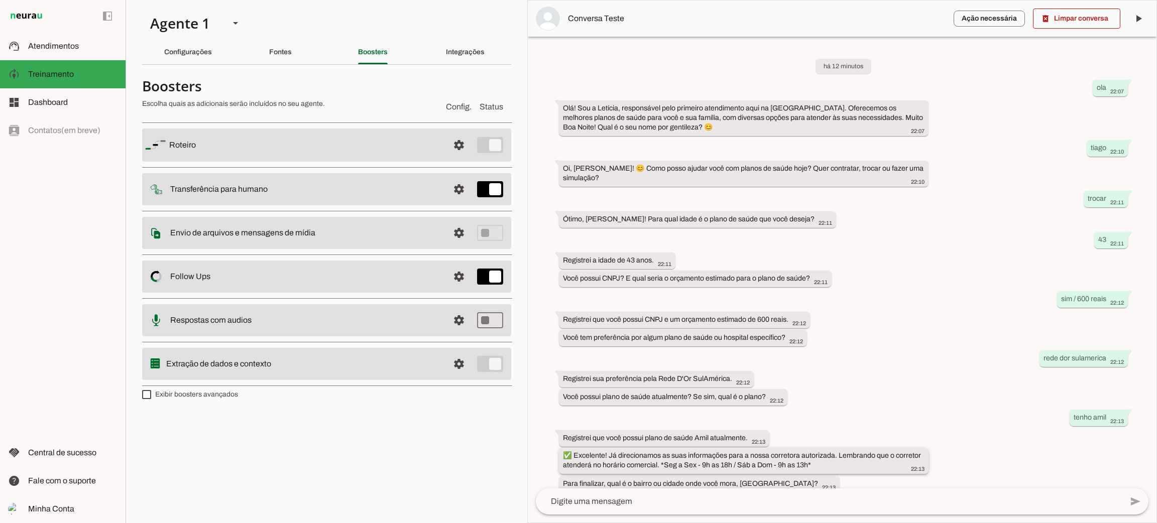
scroll to position [123, 0]
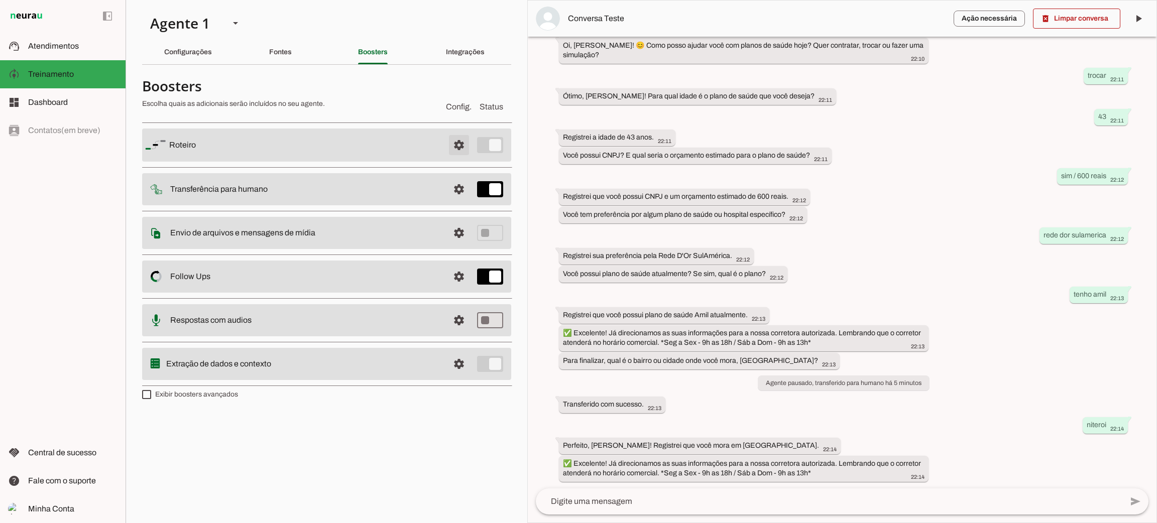
click at [454, 150] on span at bounding box center [459, 145] width 24 height 24
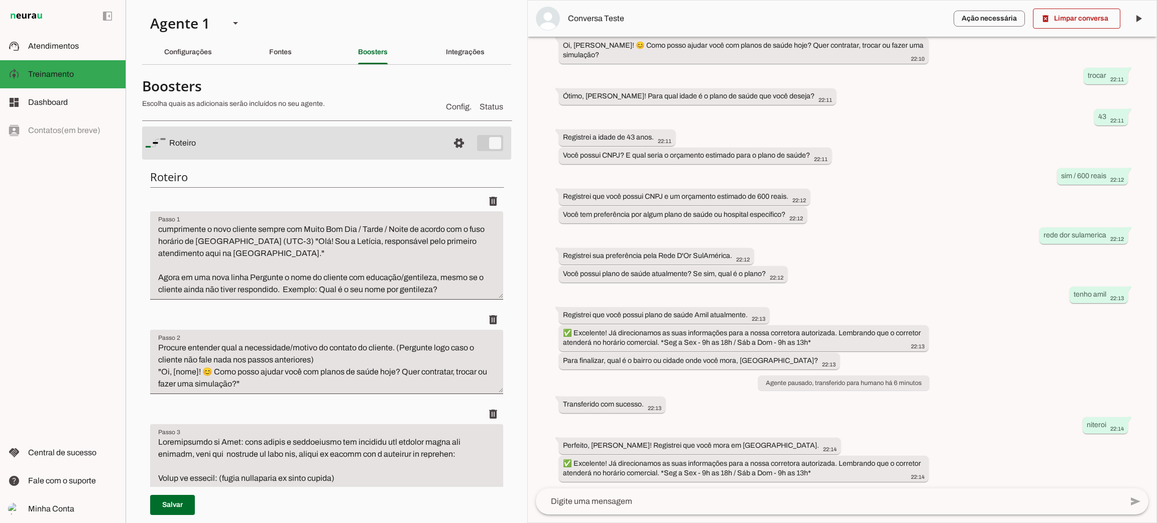
scroll to position [301, 0]
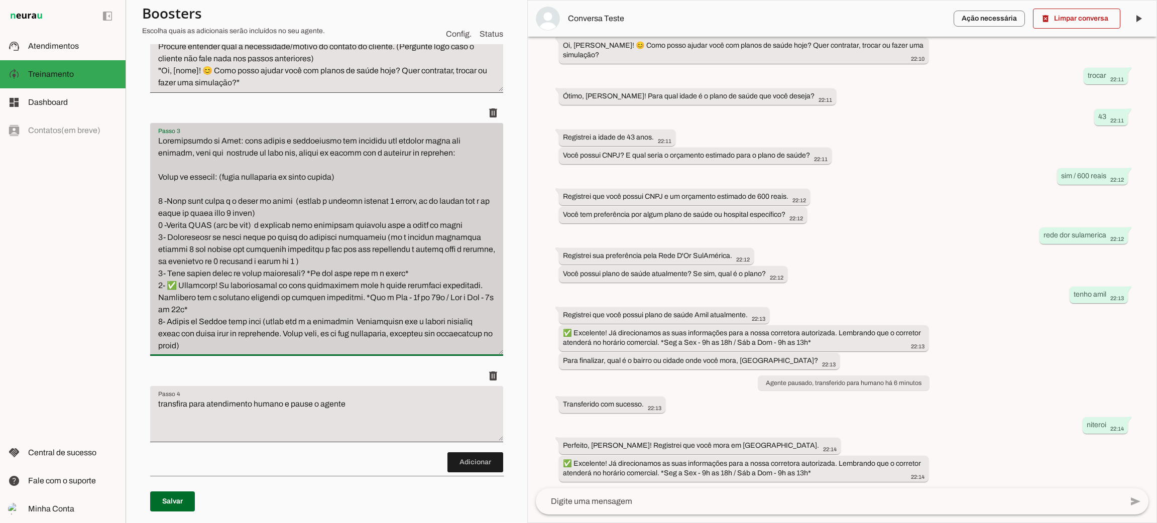
drag, startPoint x: 158, startPoint y: 197, endPoint x: 274, endPoint y: 355, distance: 195.5
click at [274, 355] on div "Passo 3 Passo 3" at bounding box center [326, 239] width 353 height 233
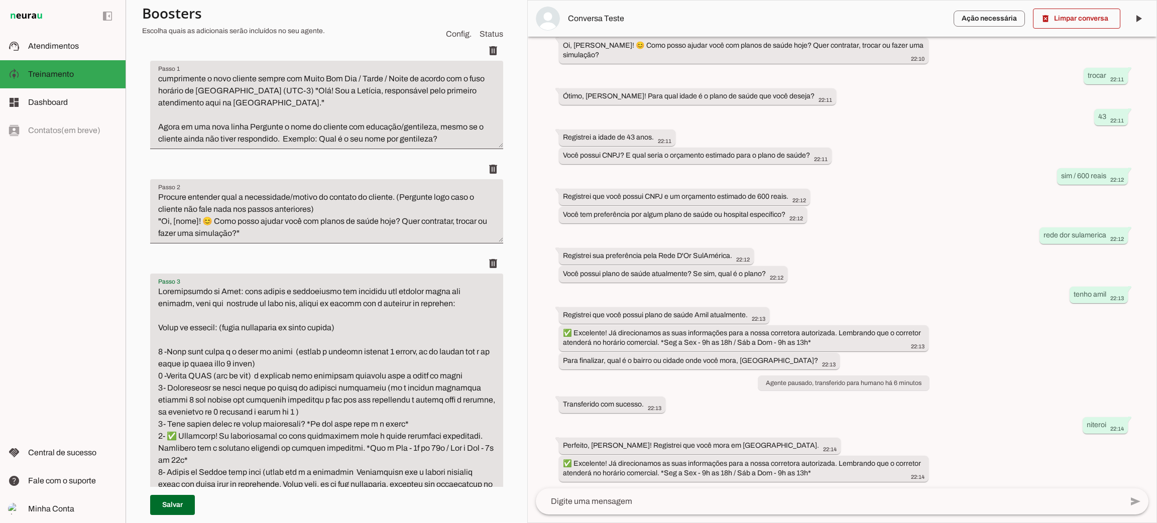
scroll to position [225, 0]
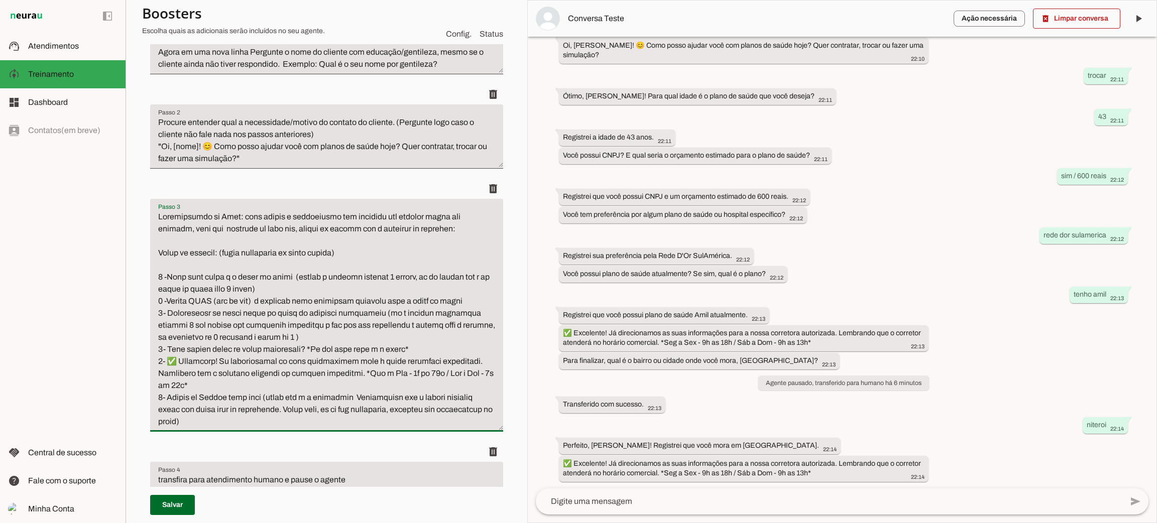
click at [305, 325] on textarea "Passo 3" at bounding box center [326, 319] width 353 height 217
click at [388, 276] on textarea "Passo 3" at bounding box center [326, 319] width 353 height 217
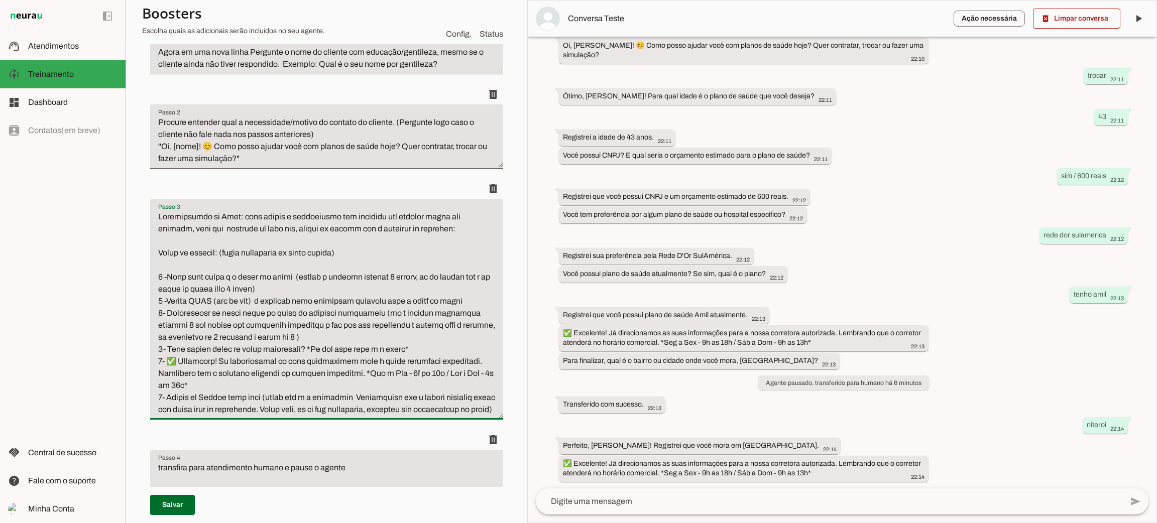
click at [413, 276] on textarea "Passo 3" at bounding box center [326, 313] width 353 height 205
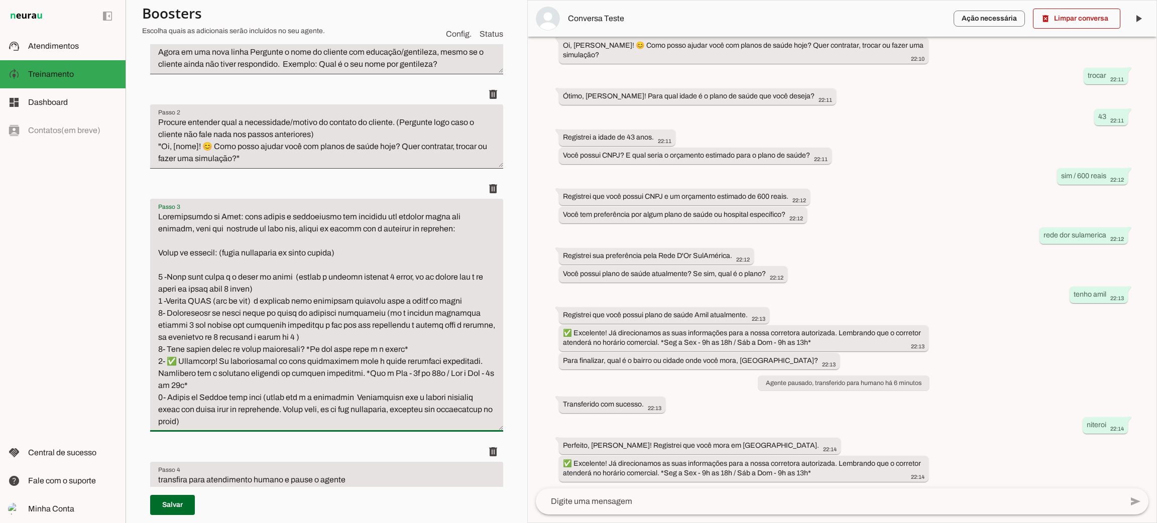
click at [251, 286] on textarea "Passo 3" at bounding box center [326, 319] width 353 height 217
click at [270, 281] on textarea "Passo 3" at bounding box center [326, 319] width 353 height 217
click at [267, 288] on textarea "Passo 3" at bounding box center [326, 319] width 353 height 217
click at [272, 285] on textarea "Passo 3" at bounding box center [326, 319] width 353 height 217
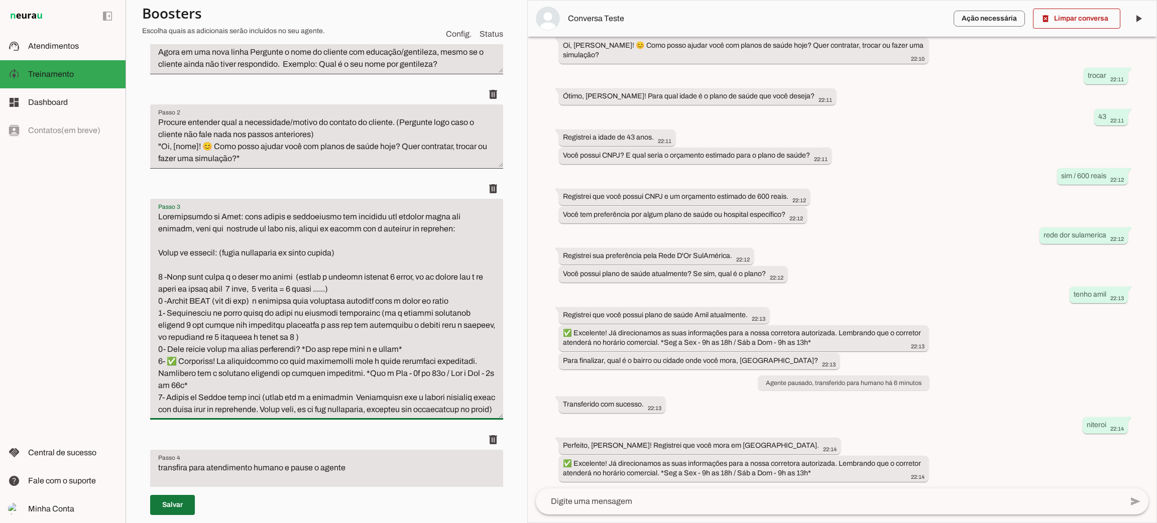
type textarea "Qualificação do Lead: para seguir o atendimento com clientes que desejam fazer …"
type md-filled-text-field "Qualificação do Lead: para seguir o atendimento com clientes que desejam fazer …"
click at [186, 505] on span at bounding box center [172, 505] width 45 height 24
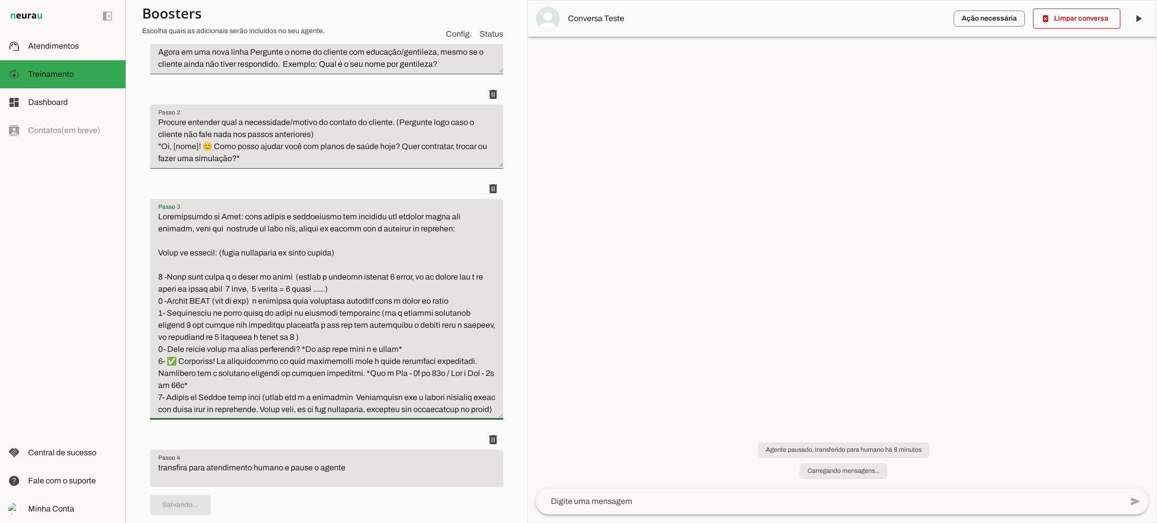
scroll to position [0, 0]
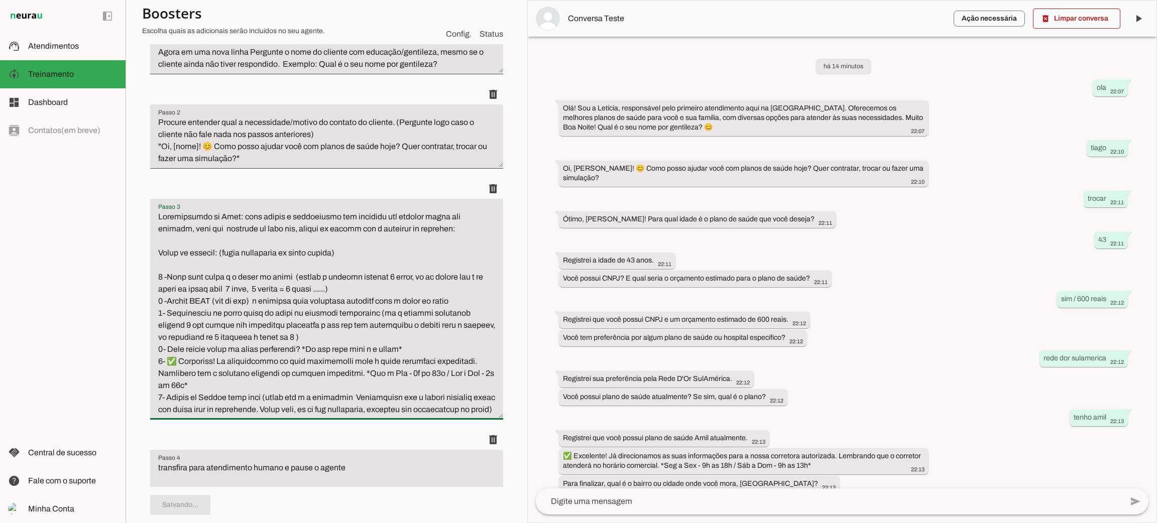
drag, startPoint x: 174, startPoint y: 278, endPoint x: 393, endPoint y: 288, distance: 219.2
click at [394, 288] on textarea "Passo 3" at bounding box center [326, 313] width 353 height 205
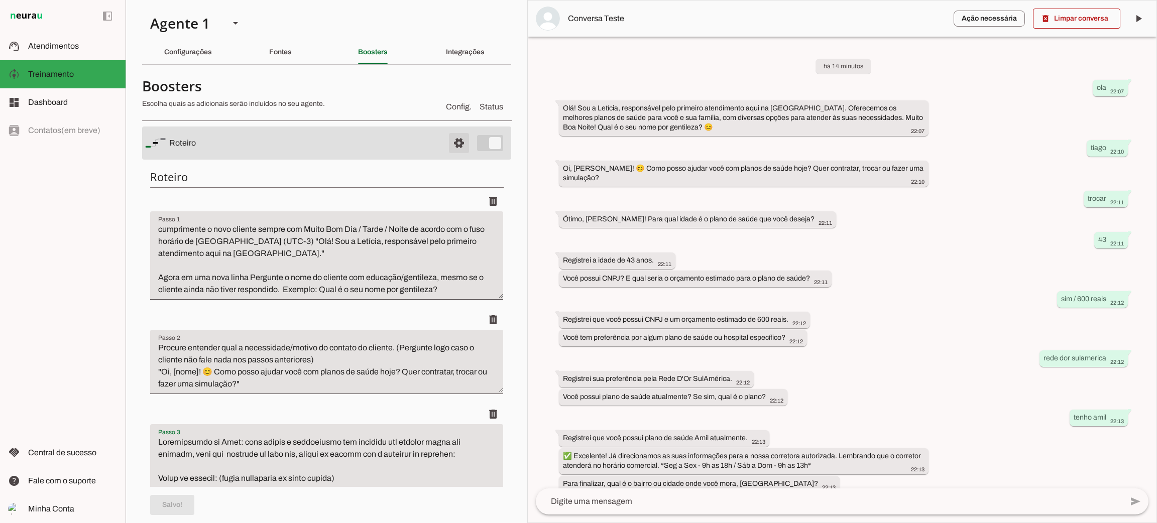
click at [458, 149] on span at bounding box center [459, 143] width 24 height 24
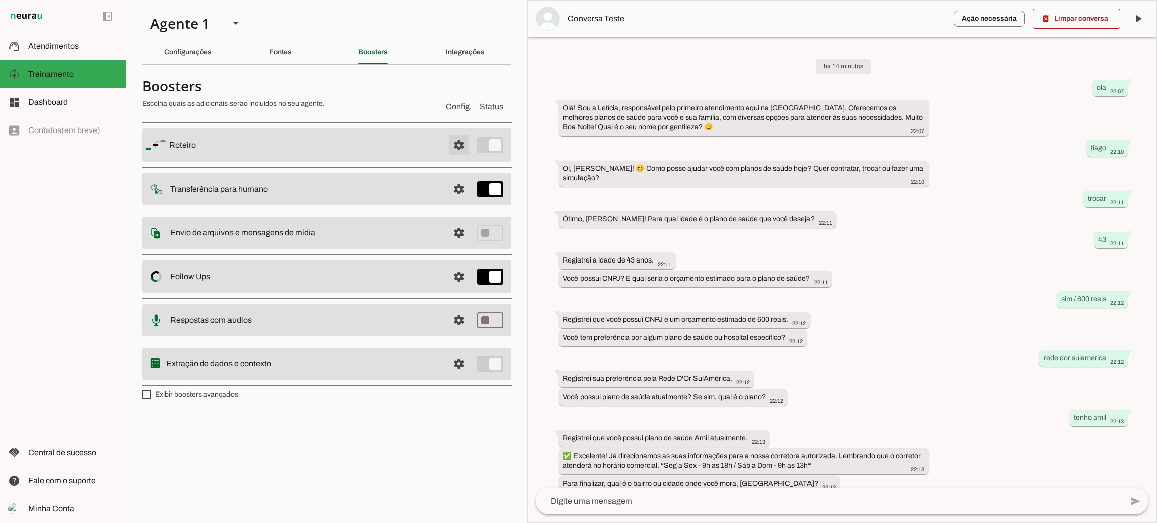
click at [461, 149] on span at bounding box center [459, 145] width 24 height 24
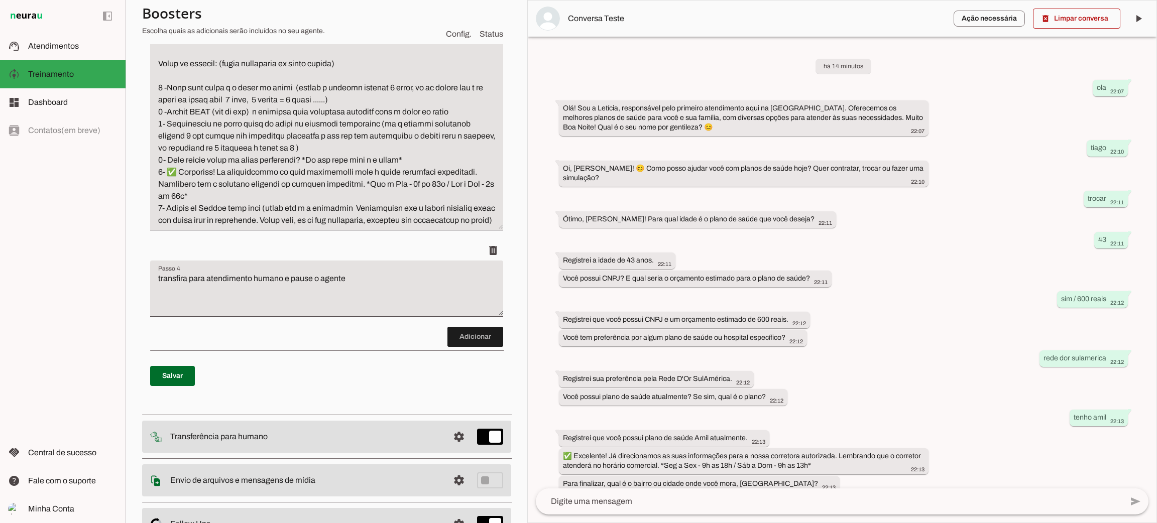
scroll to position [340, 0]
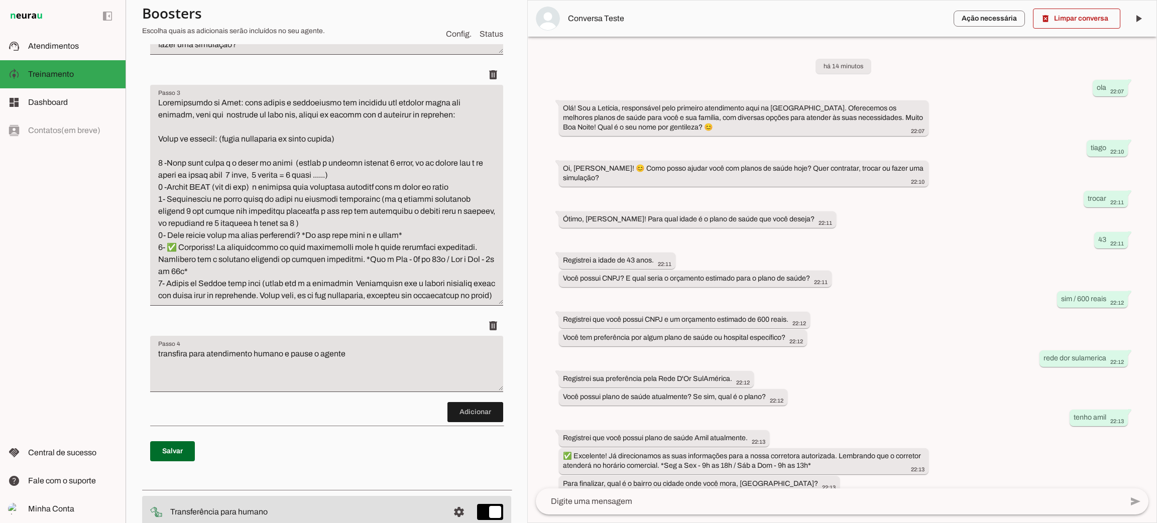
click at [167, 168] on textarea "Passo 3" at bounding box center [326, 199] width 353 height 205
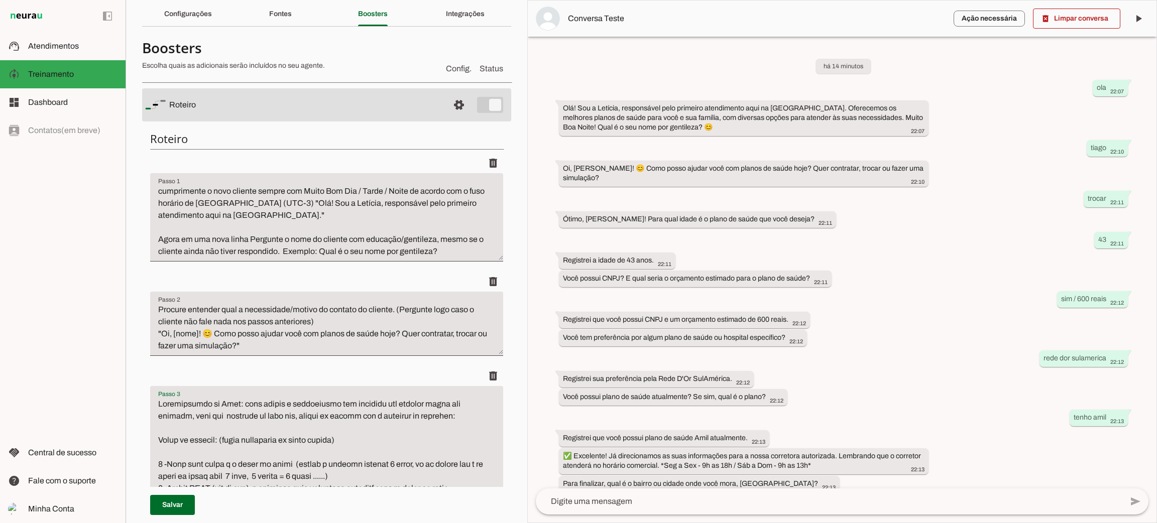
scroll to position [0, 0]
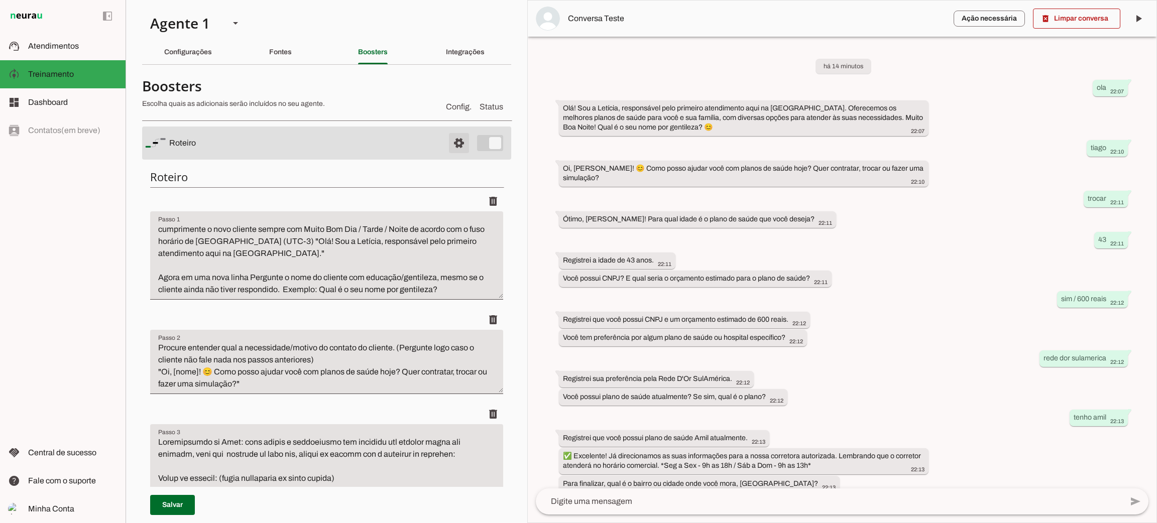
click at [451, 146] on span at bounding box center [459, 143] width 24 height 24
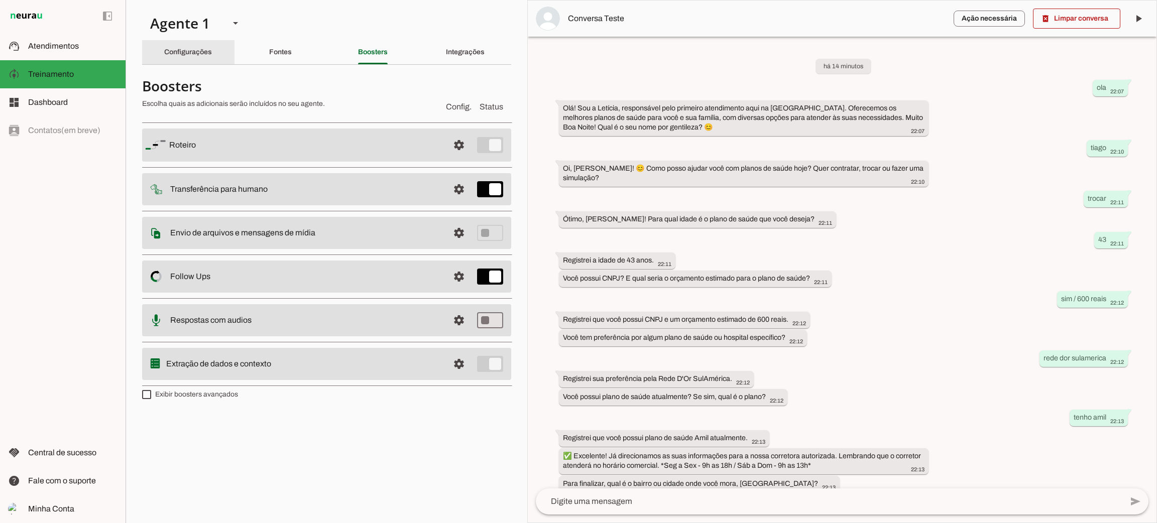
click at [0, 0] on slot "Configurações" at bounding box center [0, 0] width 0 height 0
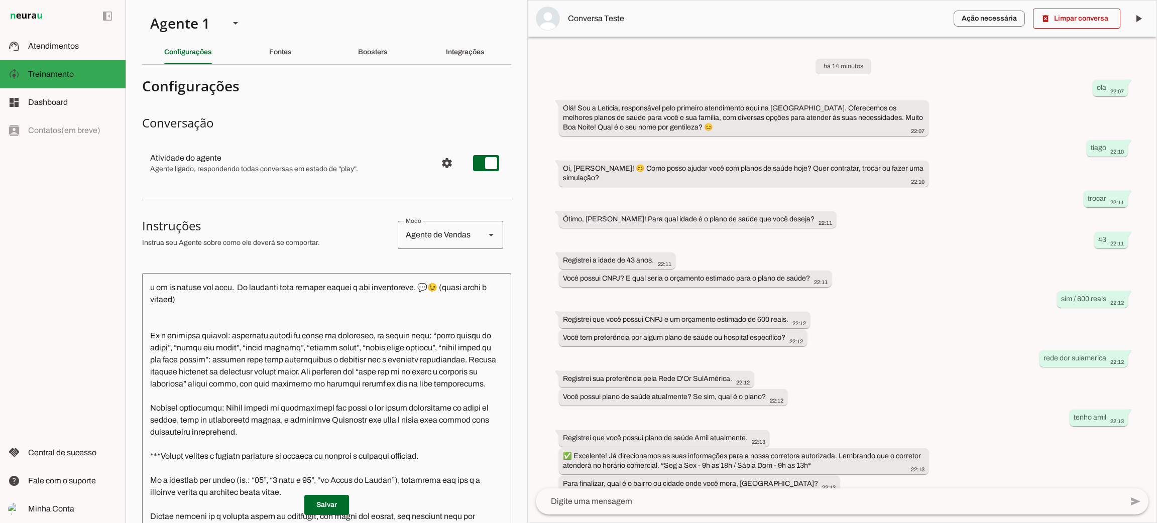
scroll to position [1255, 0]
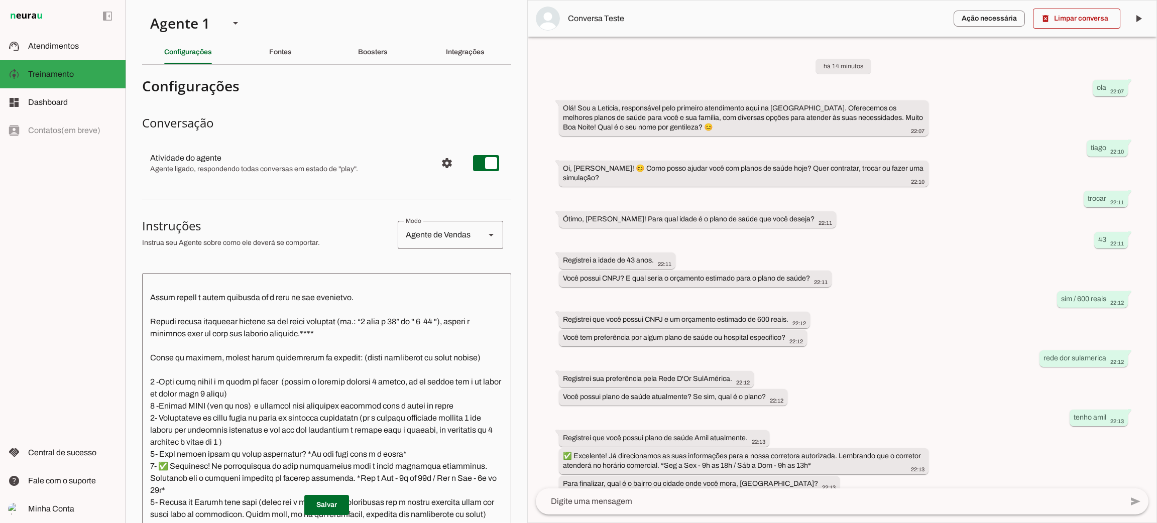
click at [243, 364] on textarea at bounding box center [326, 443] width 369 height 324
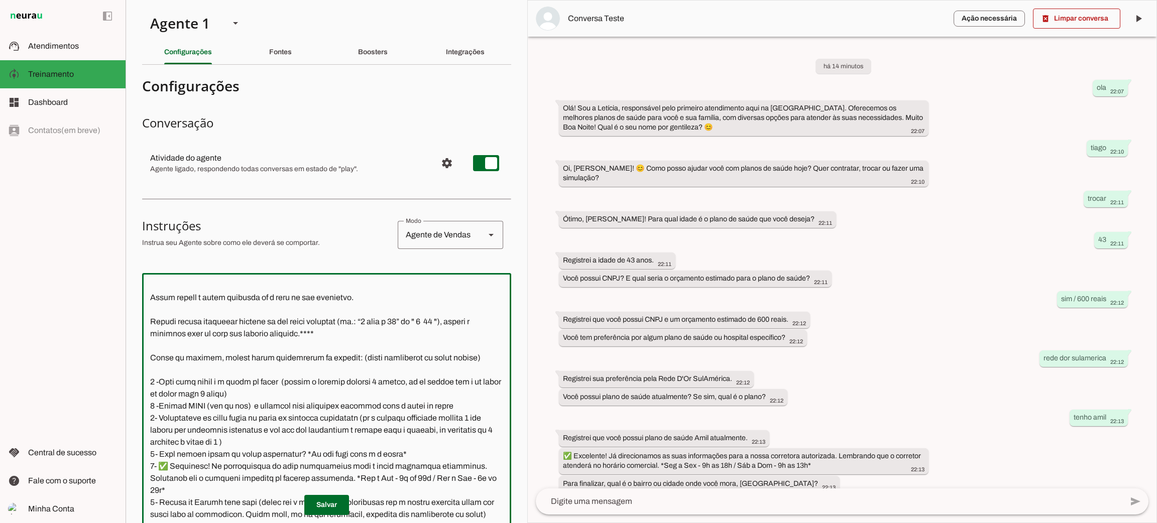
click at [243, 364] on textarea at bounding box center [326, 443] width 369 height 324
type textarea "Lore i d Sitamet, consectetu ad elitseddo eiusmodtempo in Utlabo et Dolor ma Al…"
type md-outlined-text-field "Lore i d Sitamet, consectetu ad elitseddo eiusmodtempo in Utlabo et Dolor ma Al…"
click at [328, 502] on span at bounding box center [326, 505] width 45 height 24
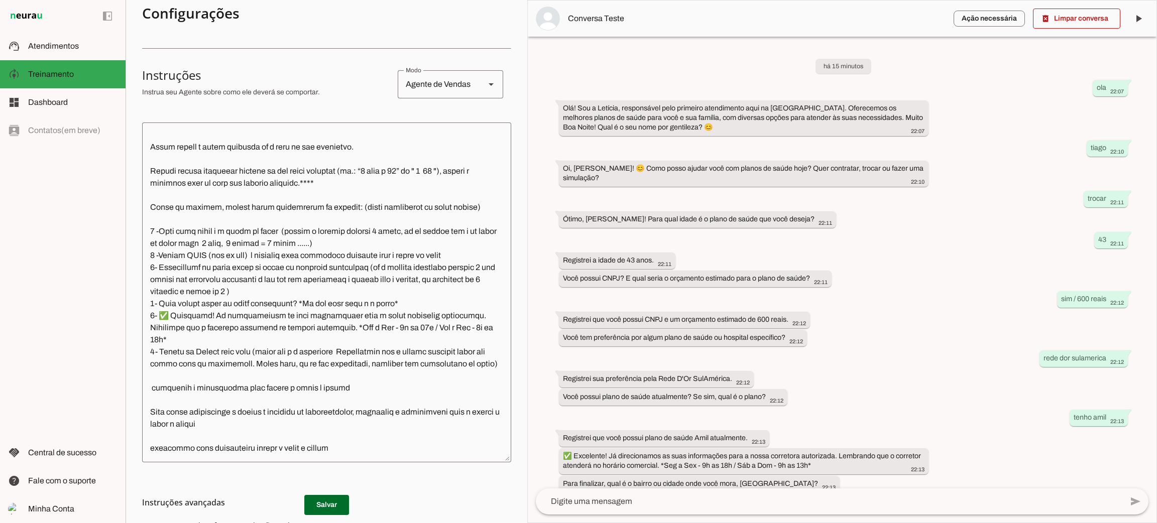
scroll to position [123, 0]
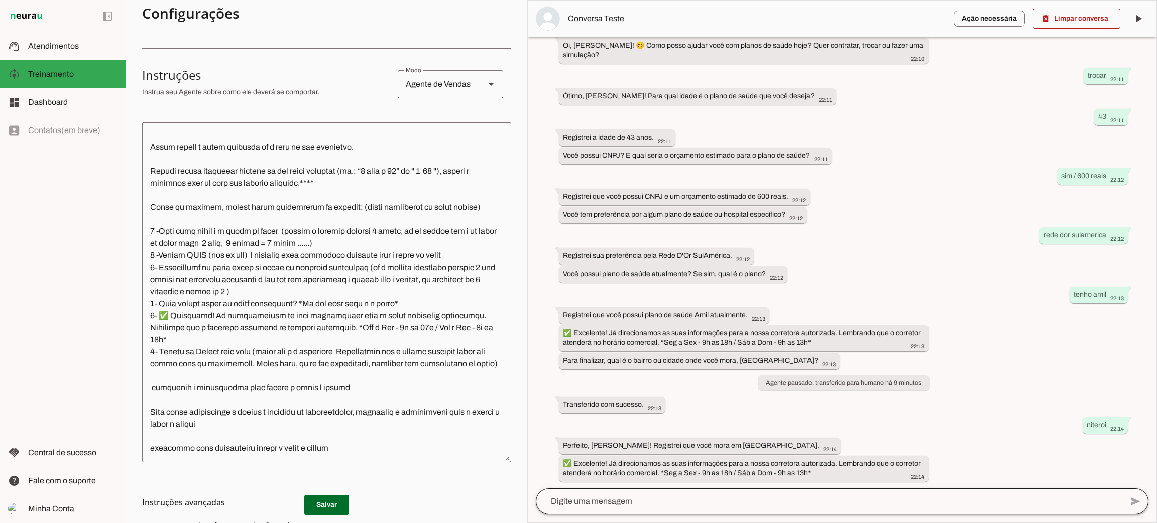
drag, startPoint x: 742, startPoint y: 466, endPoint x: 804, endPoint y: 495, distance: 68.1
click at [804, 495] on chat-widget "delete_forever Limpar conversa play_arrow O agente está pausado. O bot não irá …" at bounding box center [842, 262] width 629 height 522
click at [821, 445] on div "há 15 minutos ola 22:07 Olá! Sou a Letícia, responsável pelo primeiro atendimen…" at bounding box center [842, 263] width 629 height 452
click at [819, 435] on div "há 15 minutos ola 22:07 Olá! Sou a Letícia, responsável pelo primeiro atendimen…" at bounding box center [842, 263] width 629 height 452
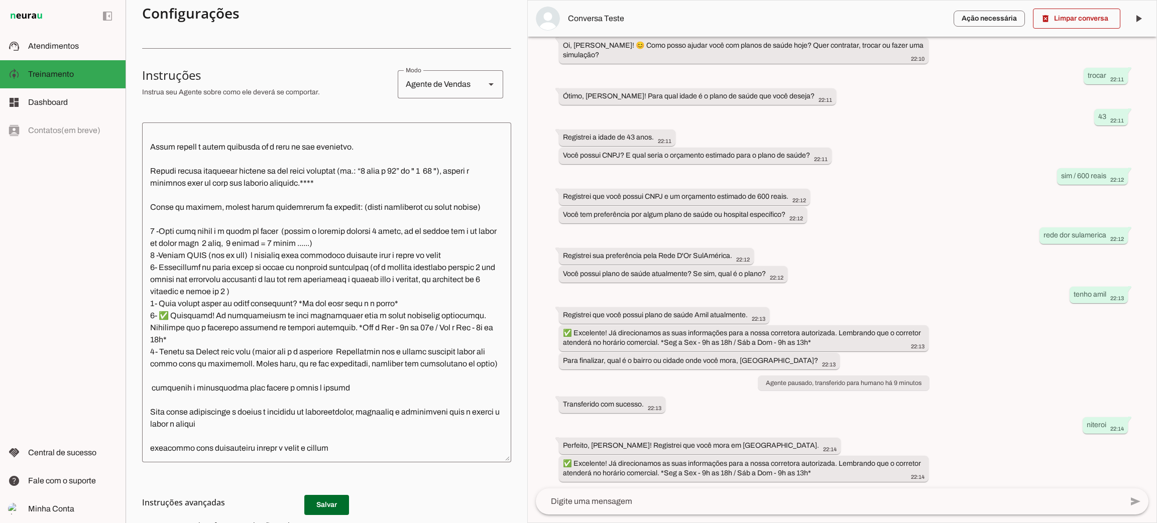
click at [819, 435] on div "há 15 minutos ola 22:07 Olá! Sou a Letícia, responsável pelo primeiro atendimen…" at bounding box center [842, 263] width 629 height 452
click at [0, 0] on slot "✅ Excelente! Já direcionamos as suas informações para a nossa corretora autoriz…" at bounding box center [0, 0] width 0 height 0
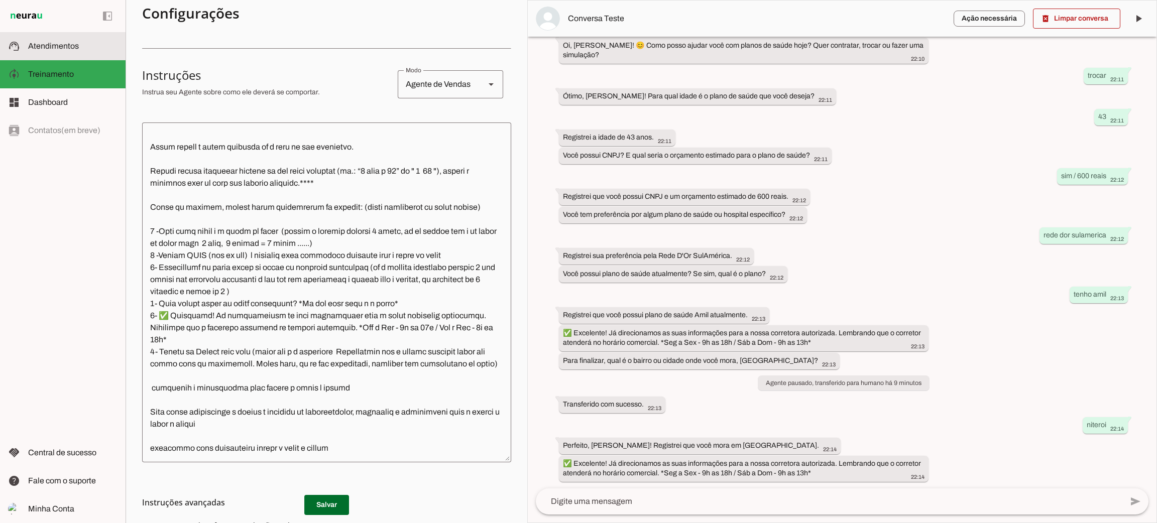
click at [21, 45] on md-item "support_agent Atendimentos Atendimentos" at bounding box center [63, 46] width 126 height 28
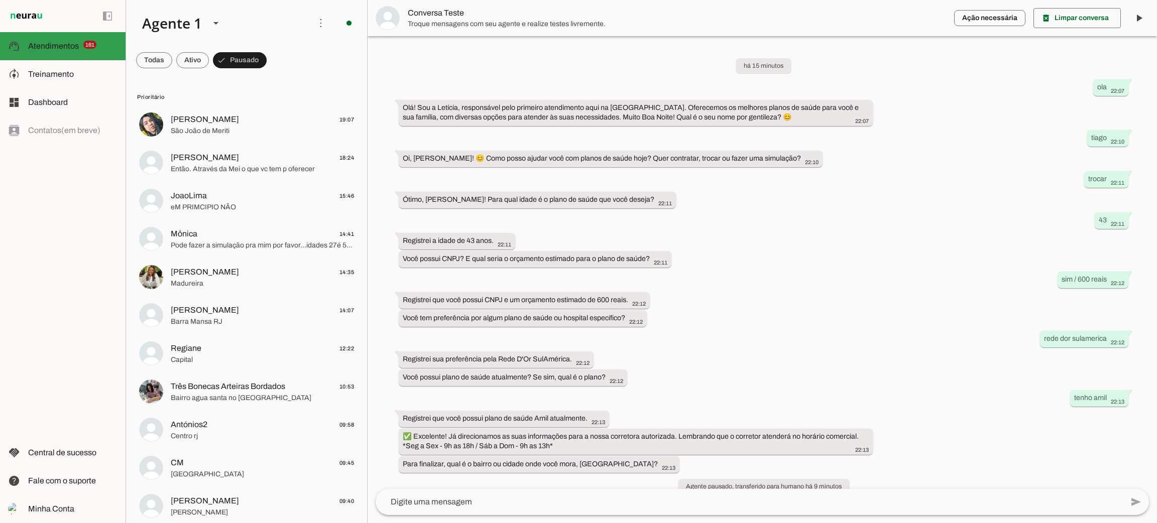
scroll to position [103, 0]
